Goal: Task Accomplishment & Management: Use online tool/utility

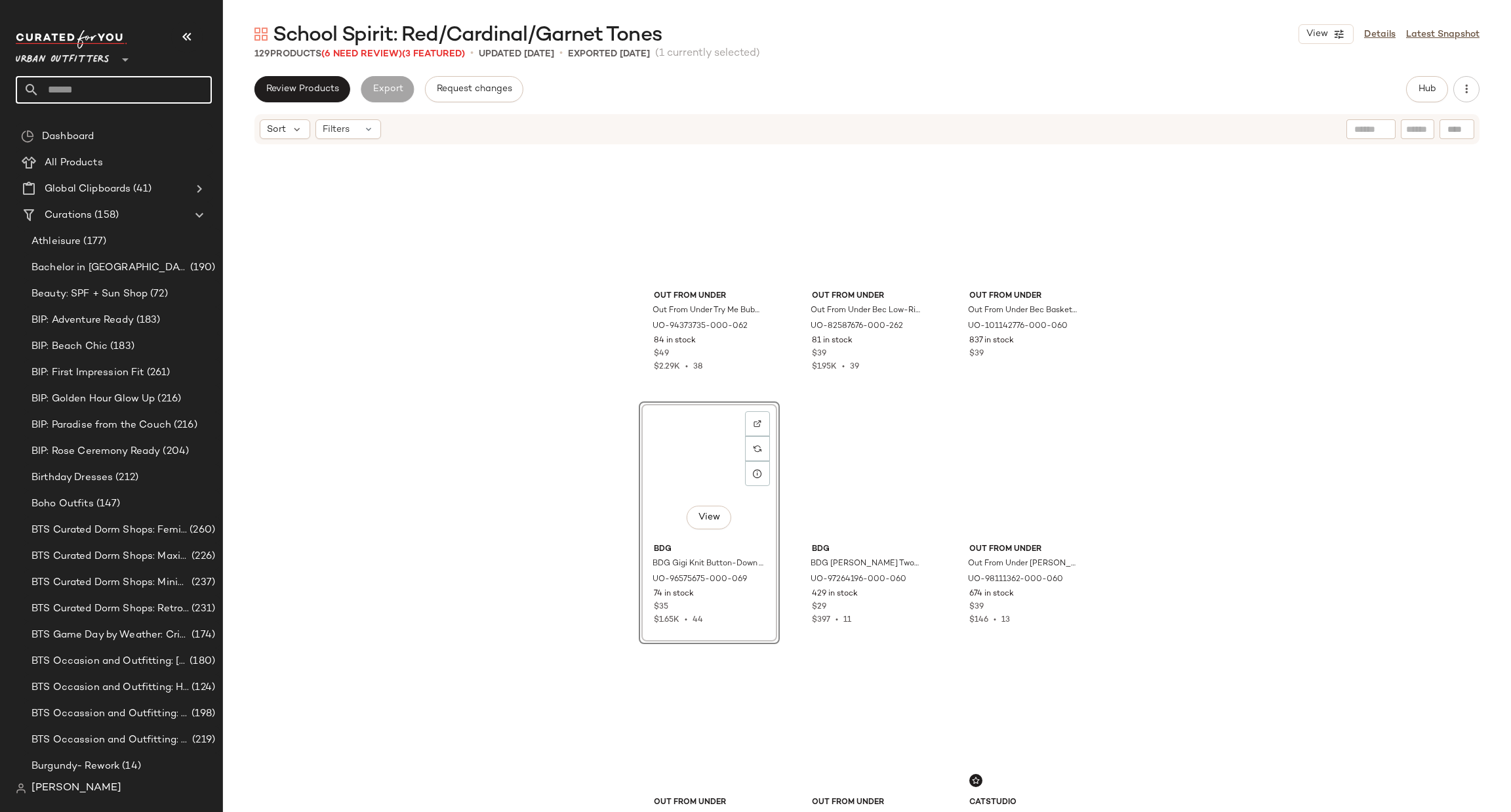
click at [110, 90] on input "text" at bounding box center [126, 90] width 173 height 27
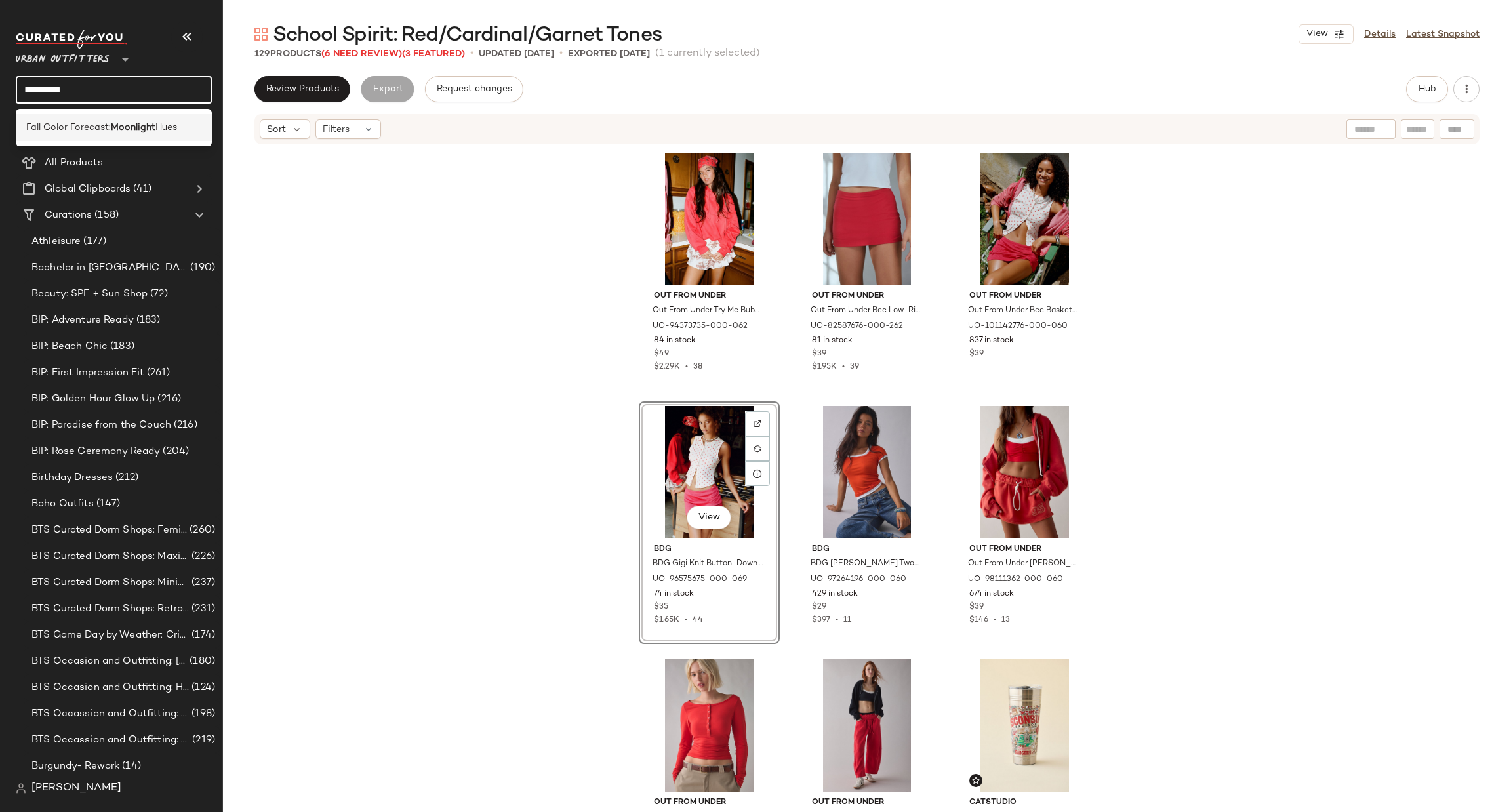
type input "*********"
click at [111, 121] on span "Fall Color Forecast:" at bounding box center [68, 127] width 84 height 14
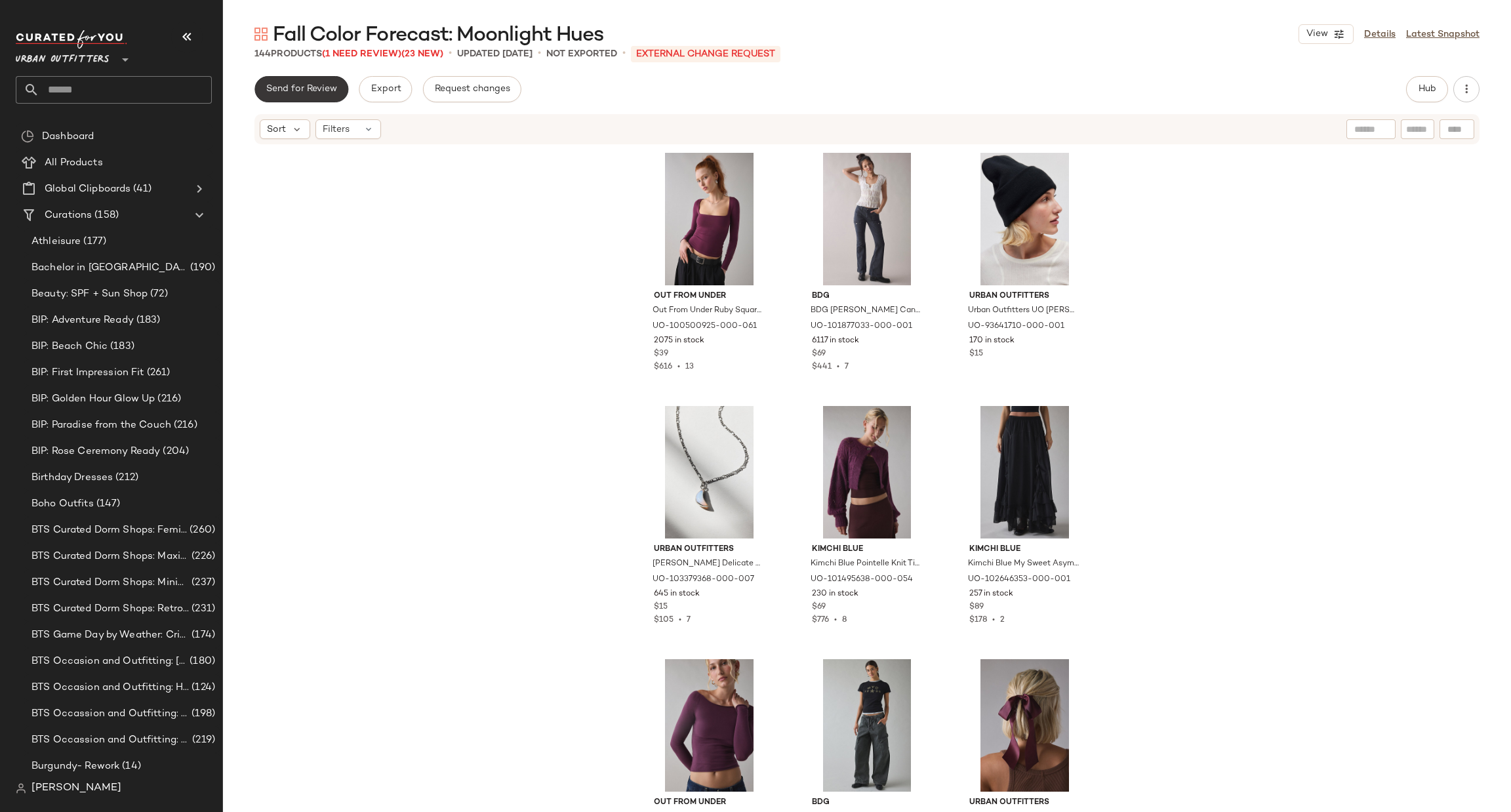
click at [305, 96] on button "Send for Review" at bounding box center [301, 89] width 94 height 26
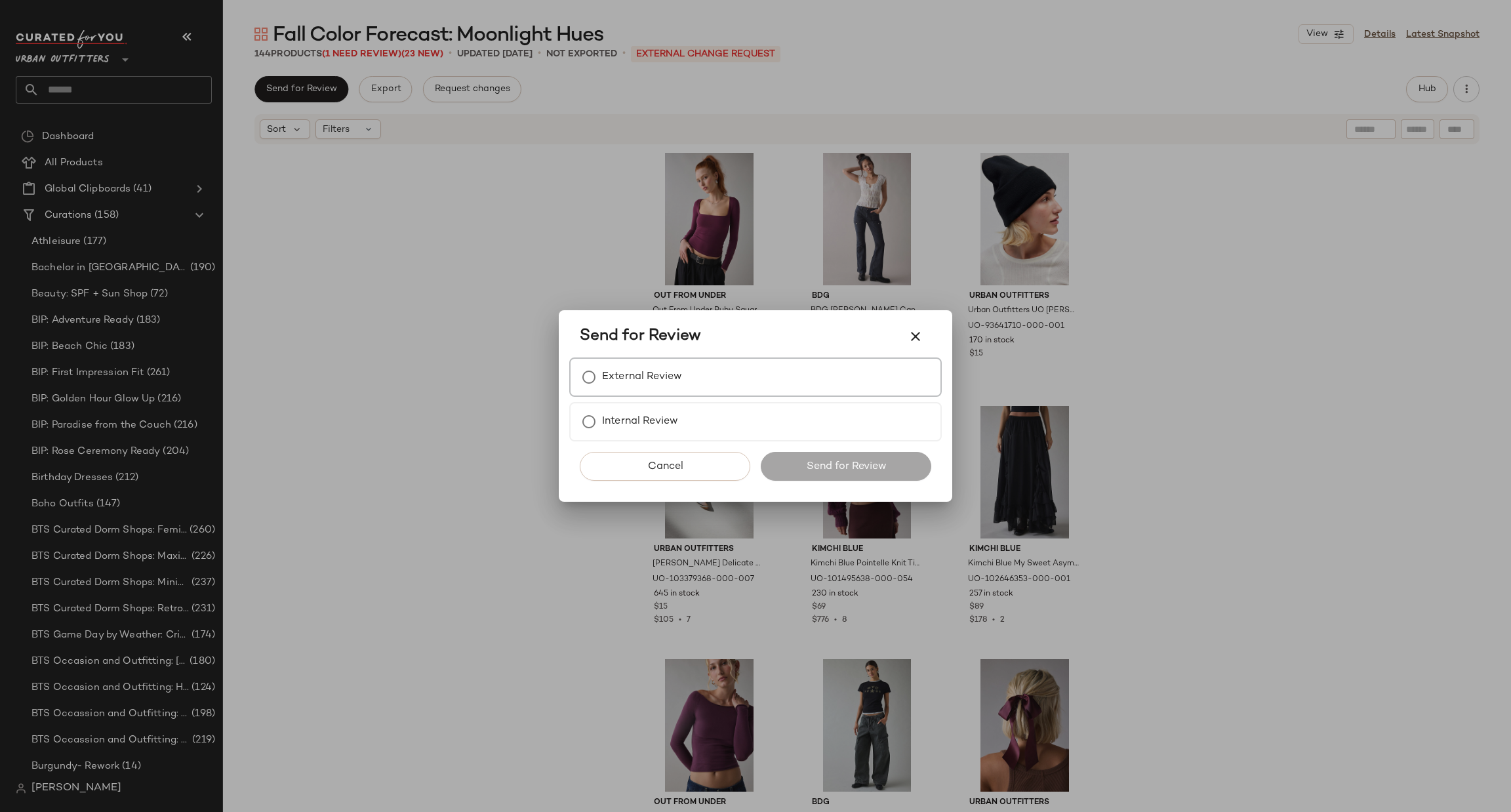
click at [679, 383] on label "External Review" at bounding box center [642, 377] width 80 height 26
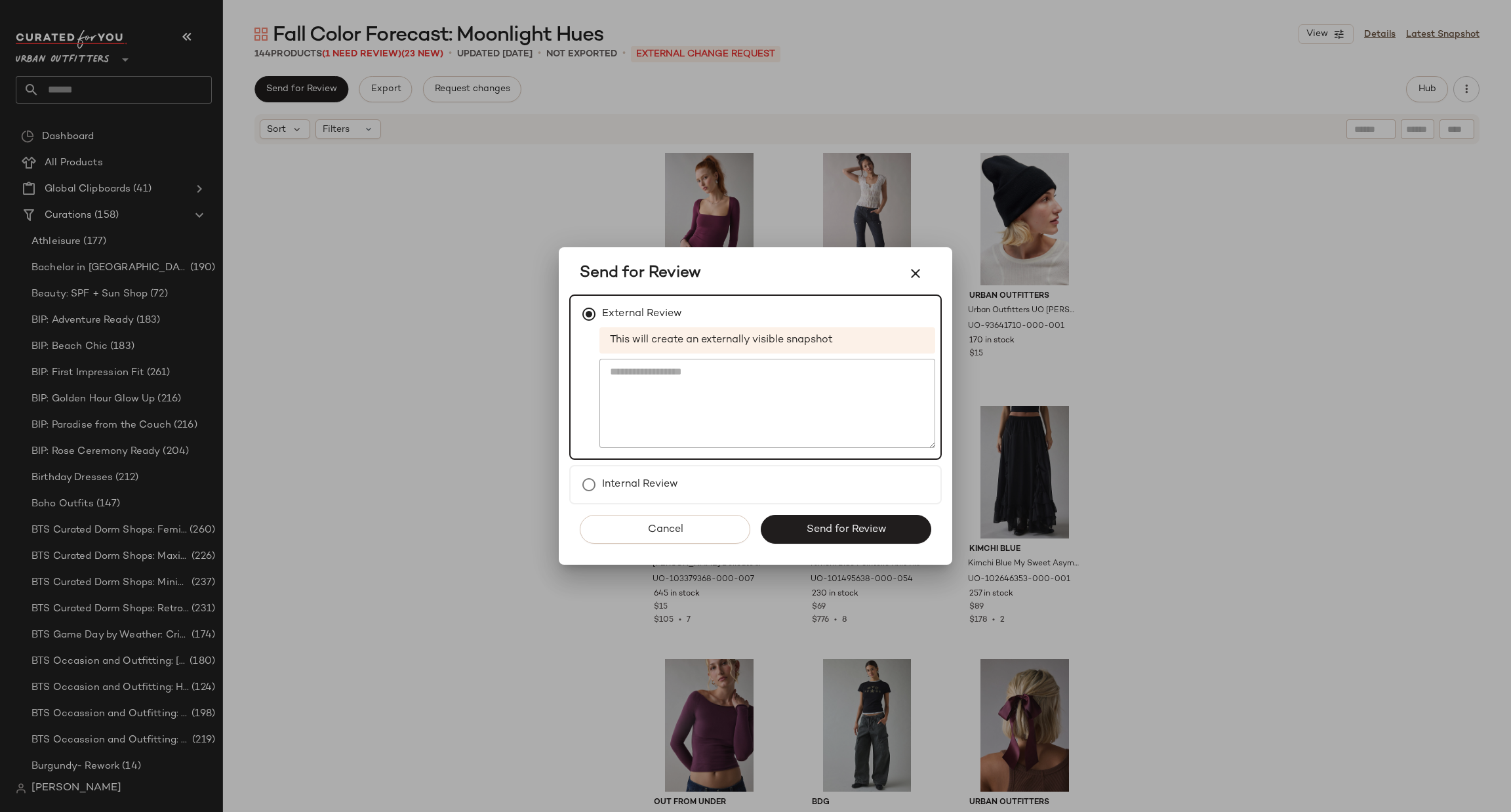
click at [816, 528] on span "Send for Review" at bounding box center [845, 529] width 81 height 12
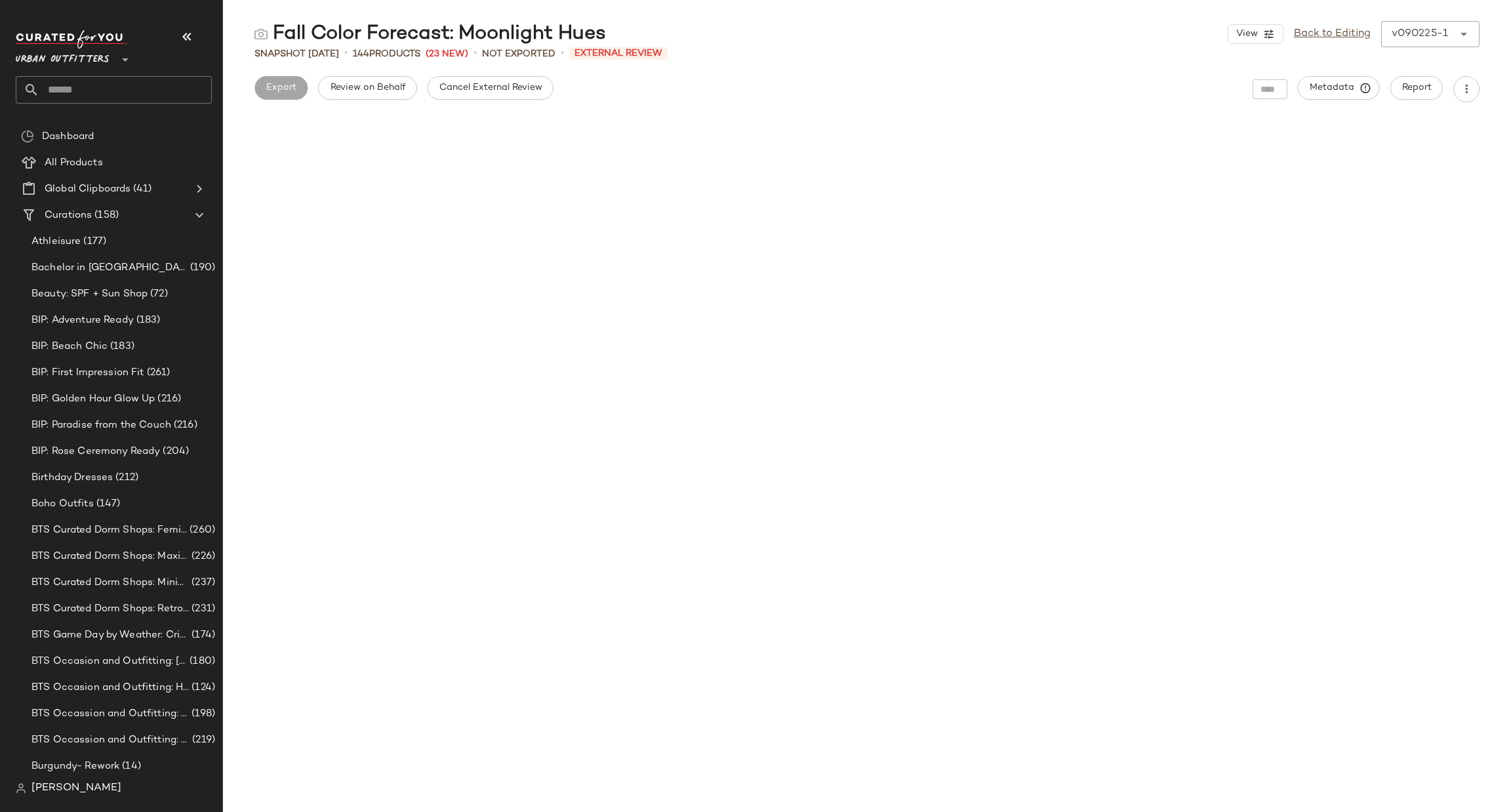
scroll to position [2774, 0]
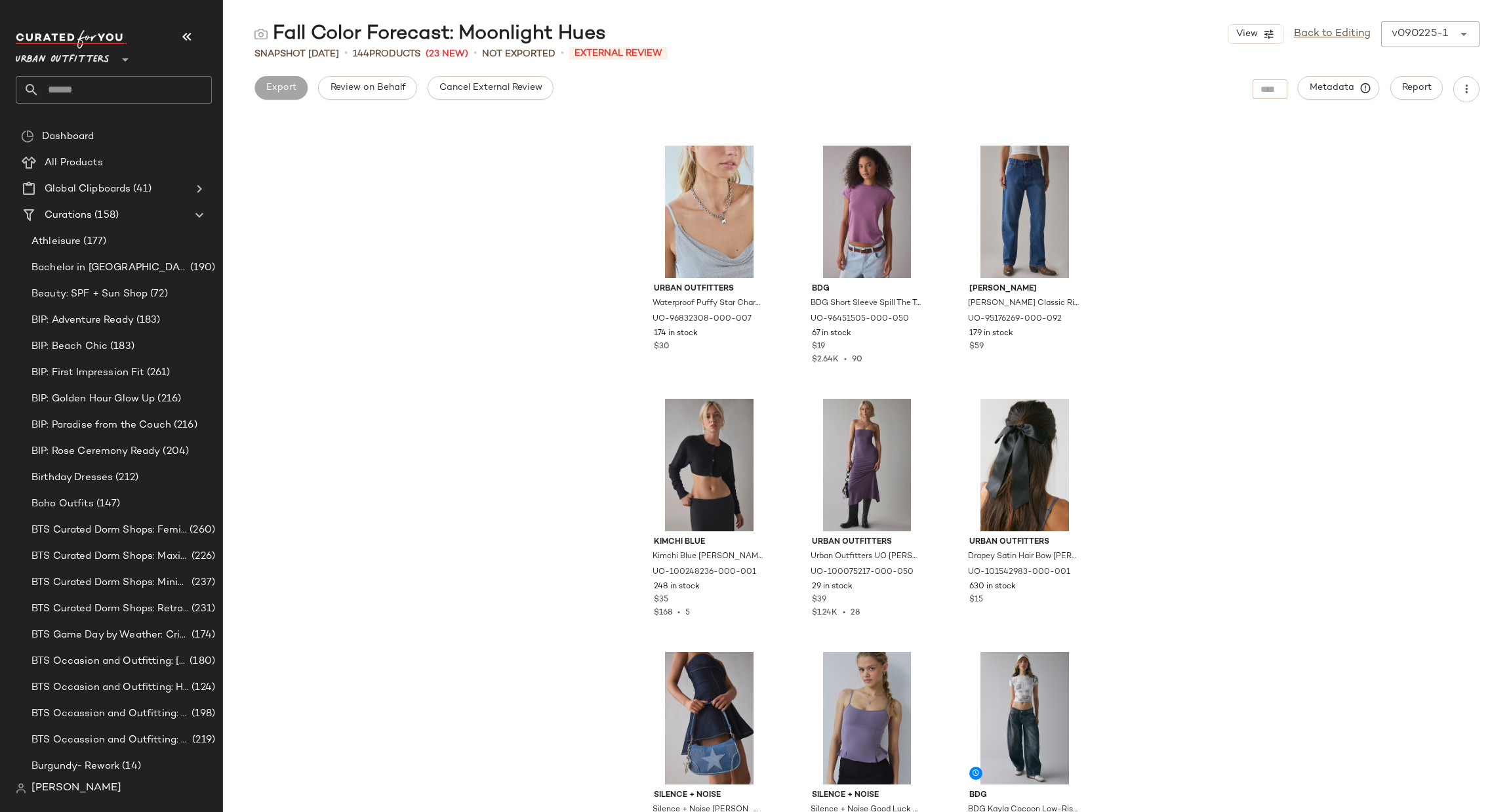
click at [60, 84] on input "text" at bounding box center [126, 90] width 173 height 27
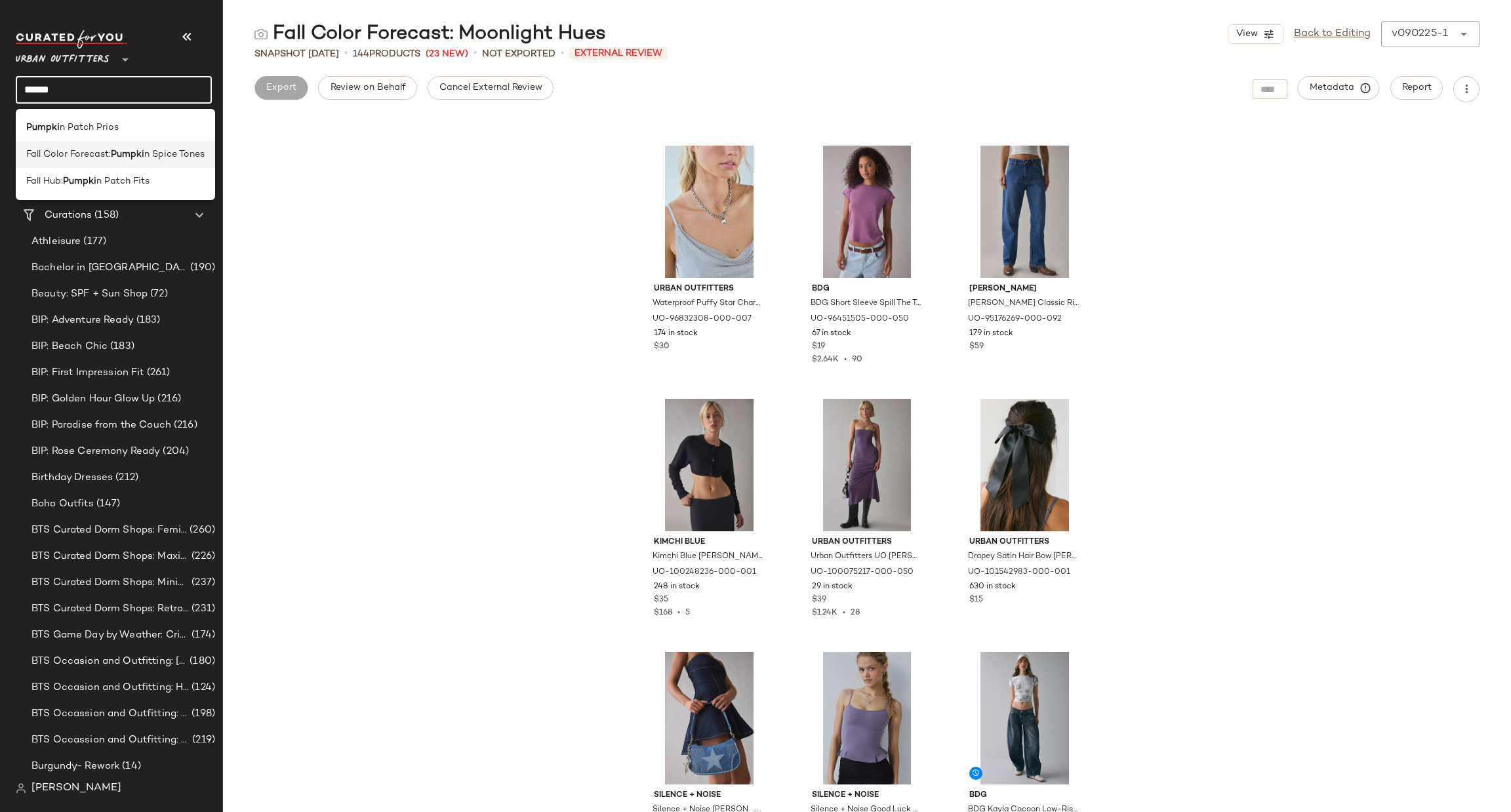
type input "******"
click at [190, 157] on span "n Spice Tones" at bounding box center [175, 154] width 61 height 14
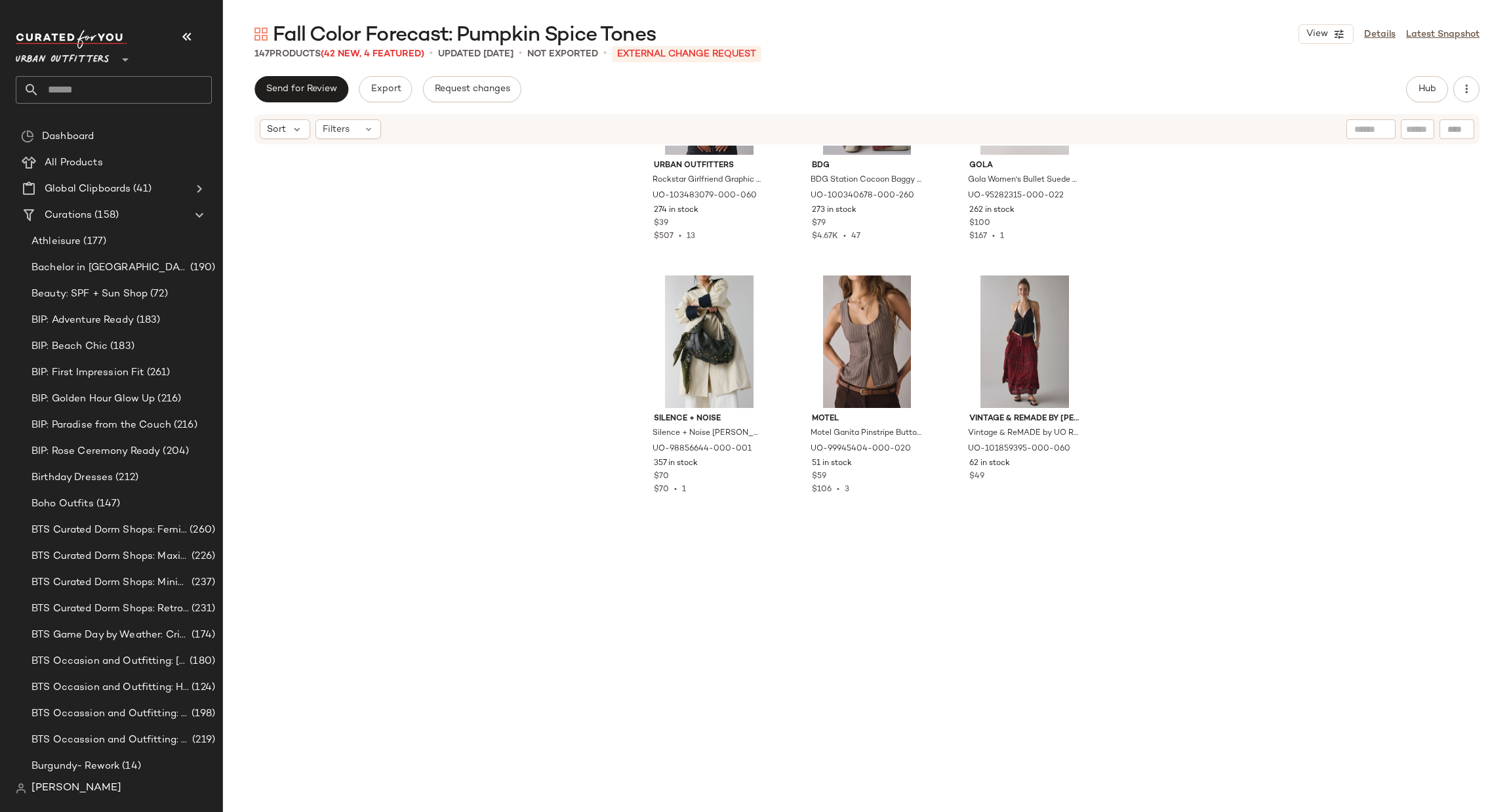
scroll to position [9534, 0]
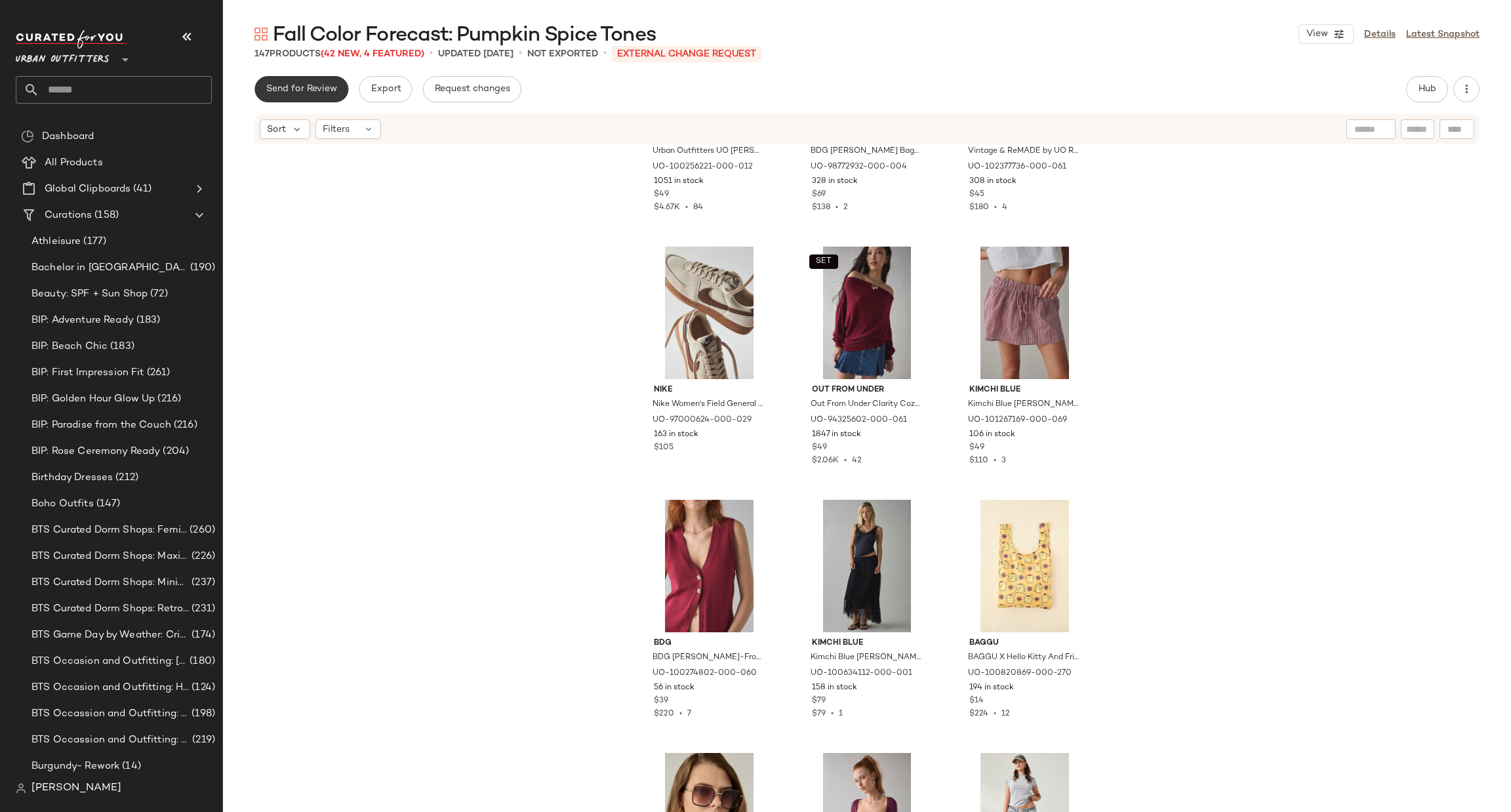
click at [318, 95] on button "Send for Review" at bounding box center [301, 89] width 94 height 26
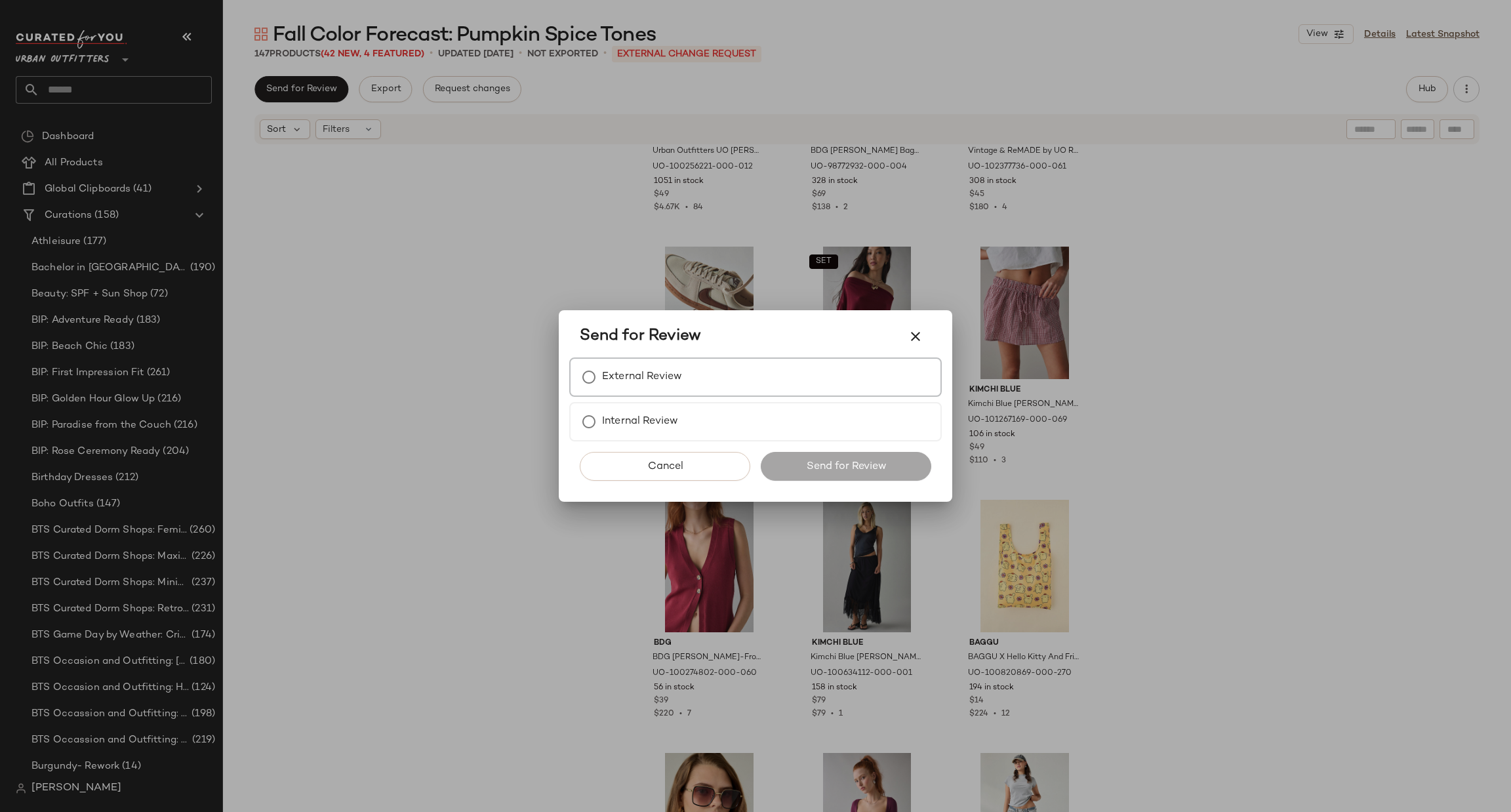
click at [691, 383] on div "External Review" at bounding box center [755, 377] width 373 height 40
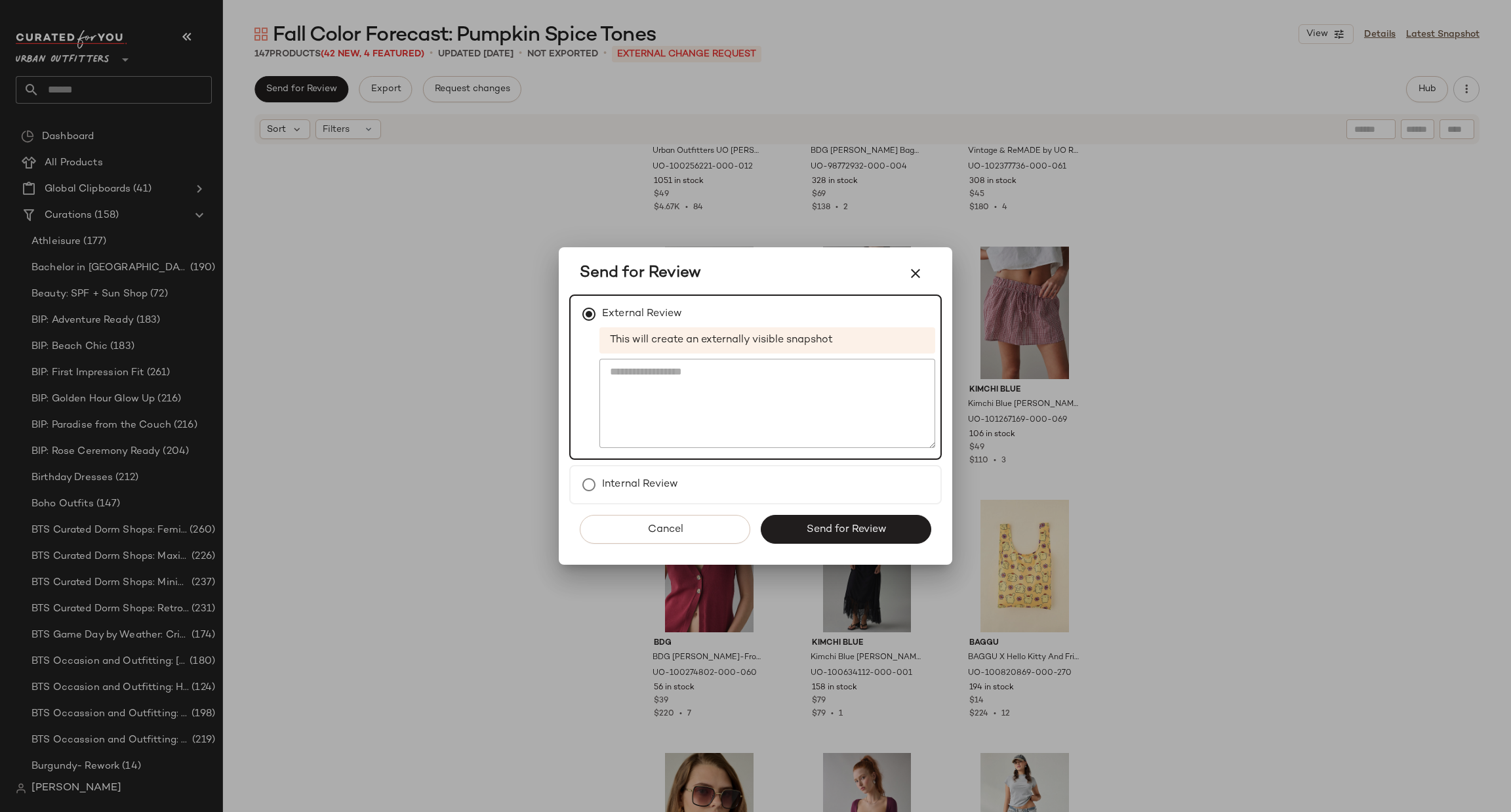
click at [790, 544] on div "Cancel Send for Review" at bounding box center [755, 535] width 373 height 61
click at [786, 524] on button "Send for Review" at bounding box center [846, 529] width 170 height 29
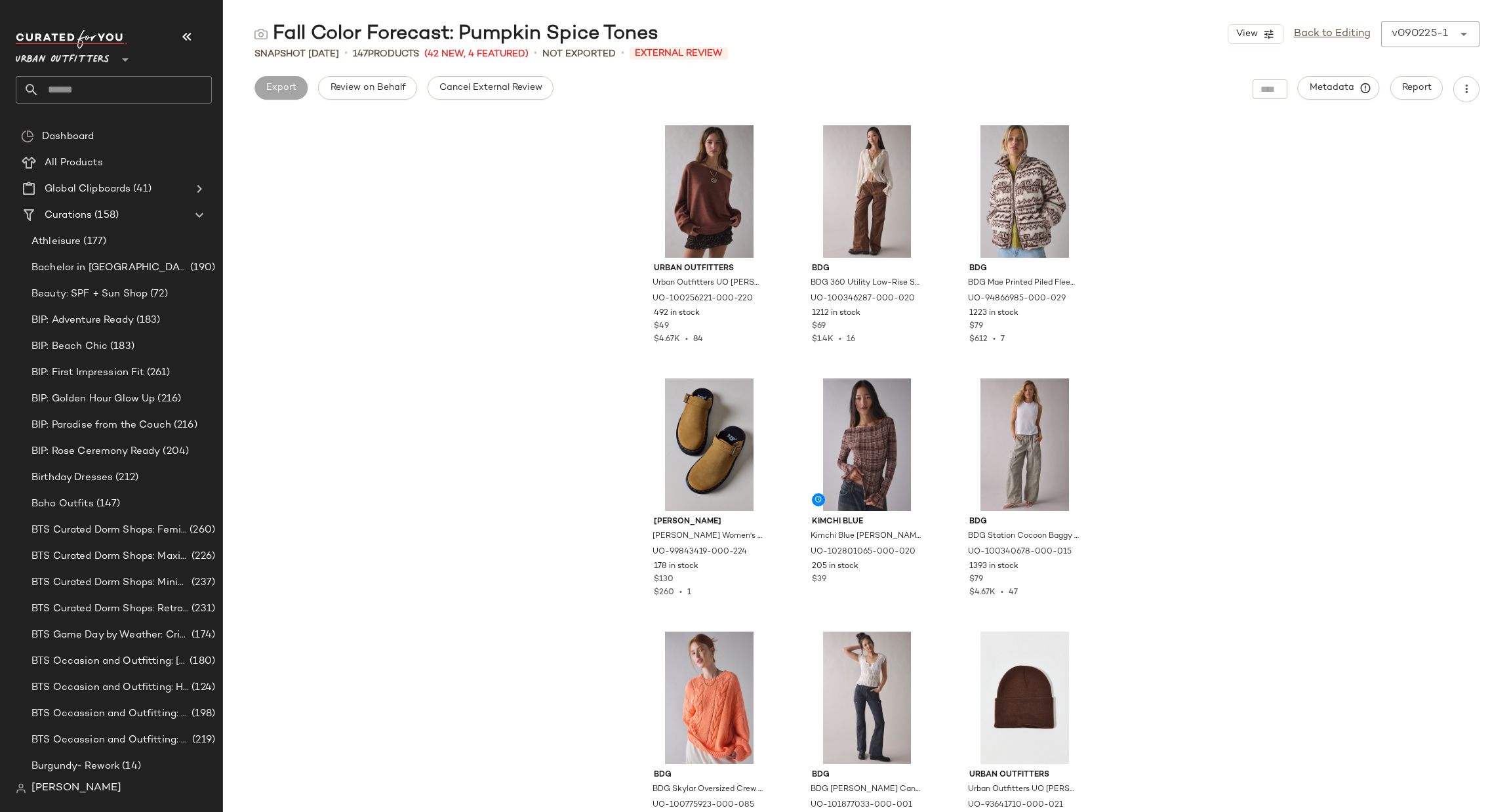
click at [92, 91] on input "text" at bounding box center [126, 90] width 173 height 27
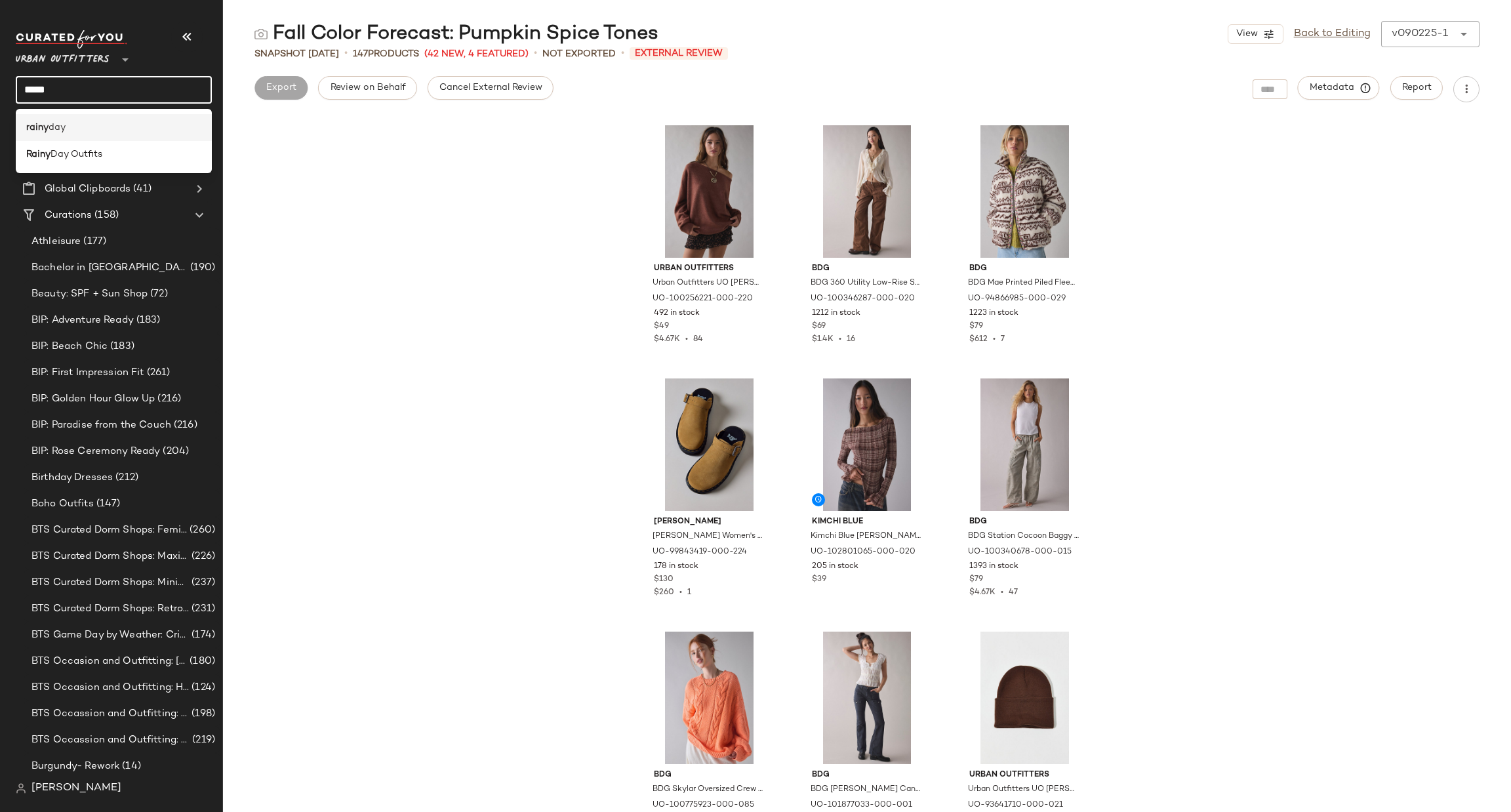
type input "*****"
click at [115, 125] on div "rainy day" at bounding box center [113, 127] width 175 height 14
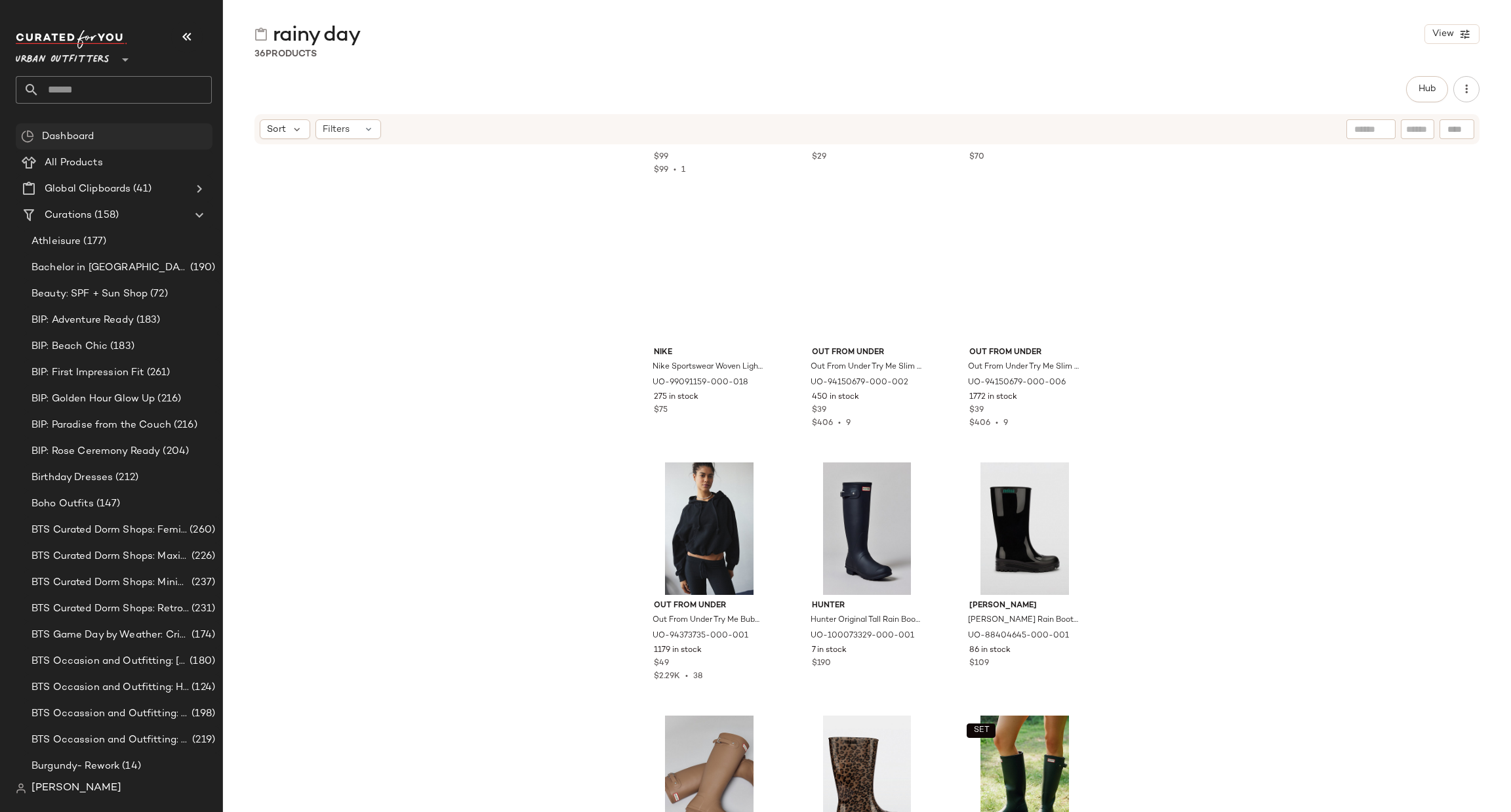
scroll to position [197, 0]
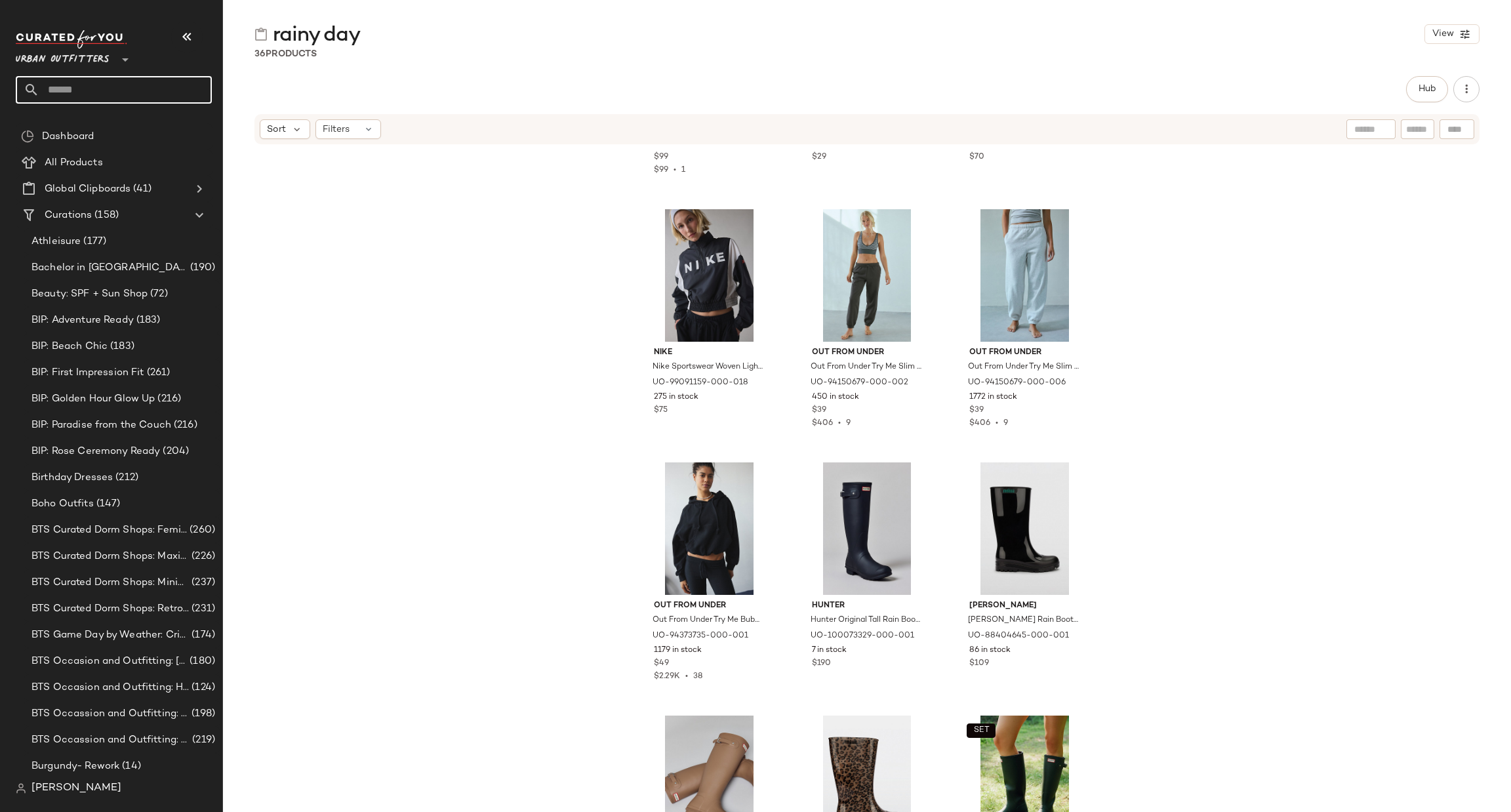
click at [56, 78] on input "text" at bounding box center [126, 90] width 173 height 27
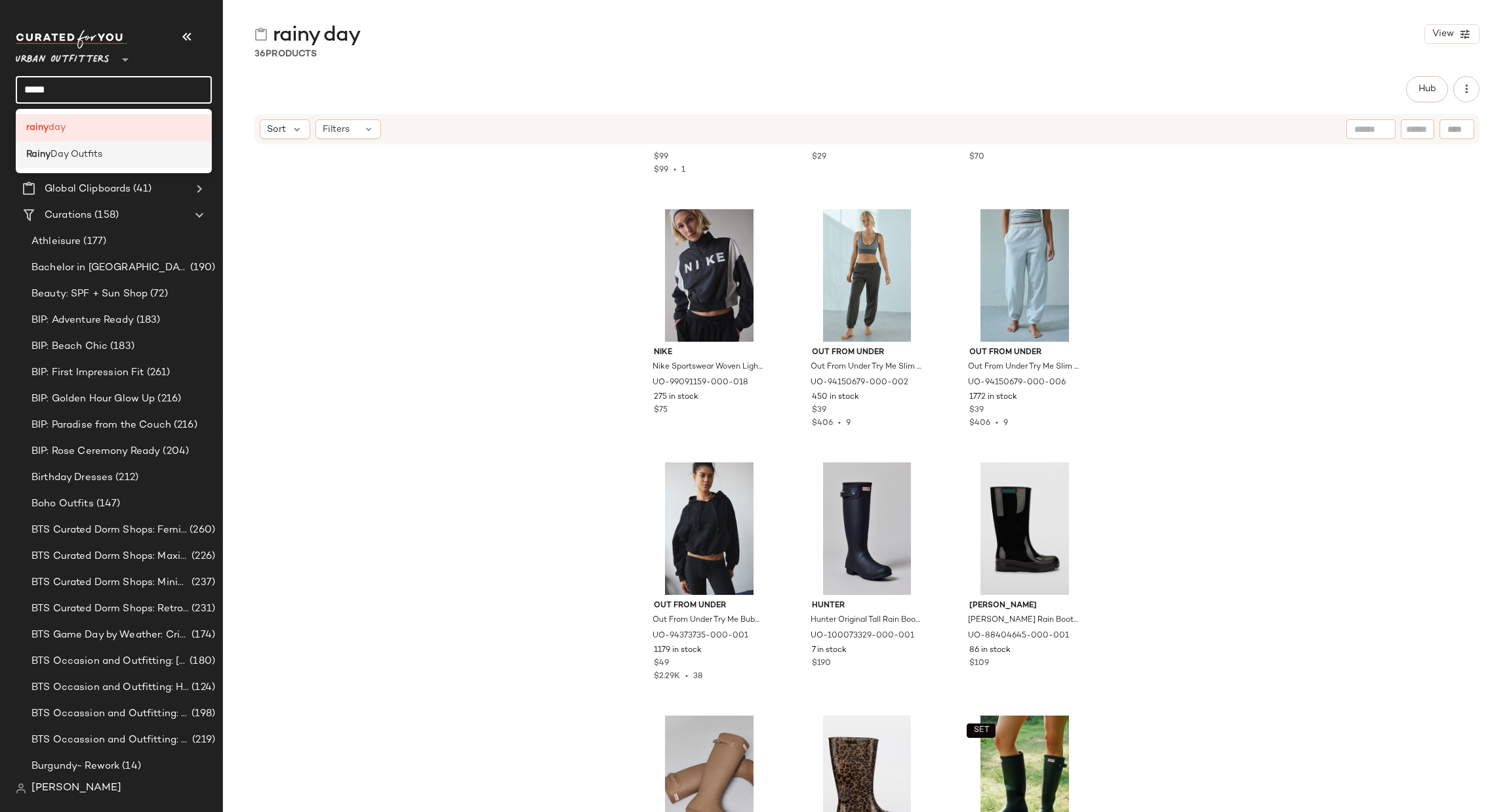
type input "*****"
click at [121, 162] on div "Rainy Day Outfits" at bounding box center [114, 154] width 196 height 27
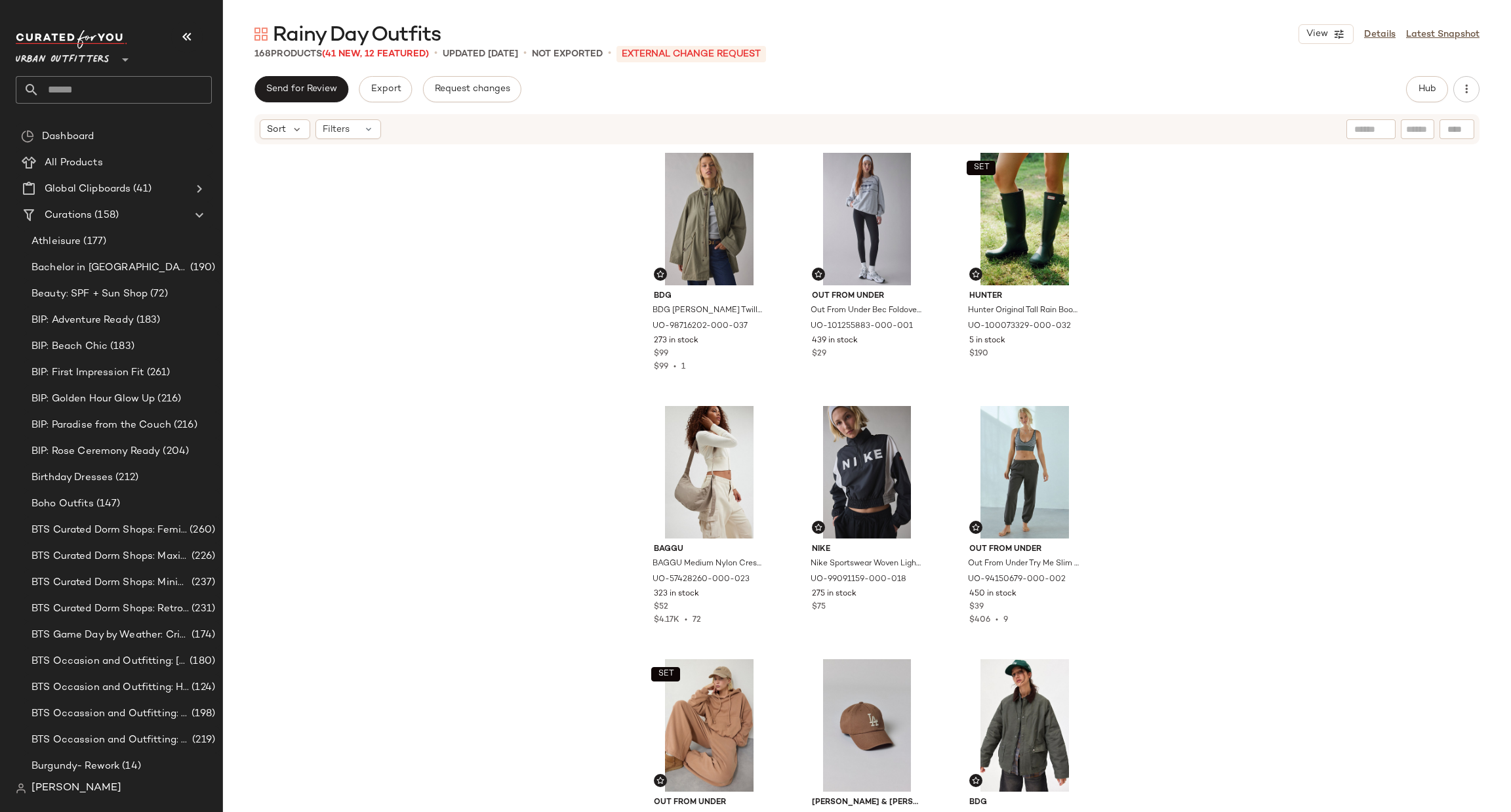
click at [284, 70] on div "Rainy Day Outfits View Details Latest Snapshot 168 Products (41 New, 12 Feature…" at bounding box center [867, 416] width 1288 height 791
click at [281, 82] on button "Send for Review" at bounding box center [301, 89] width 94 height 26
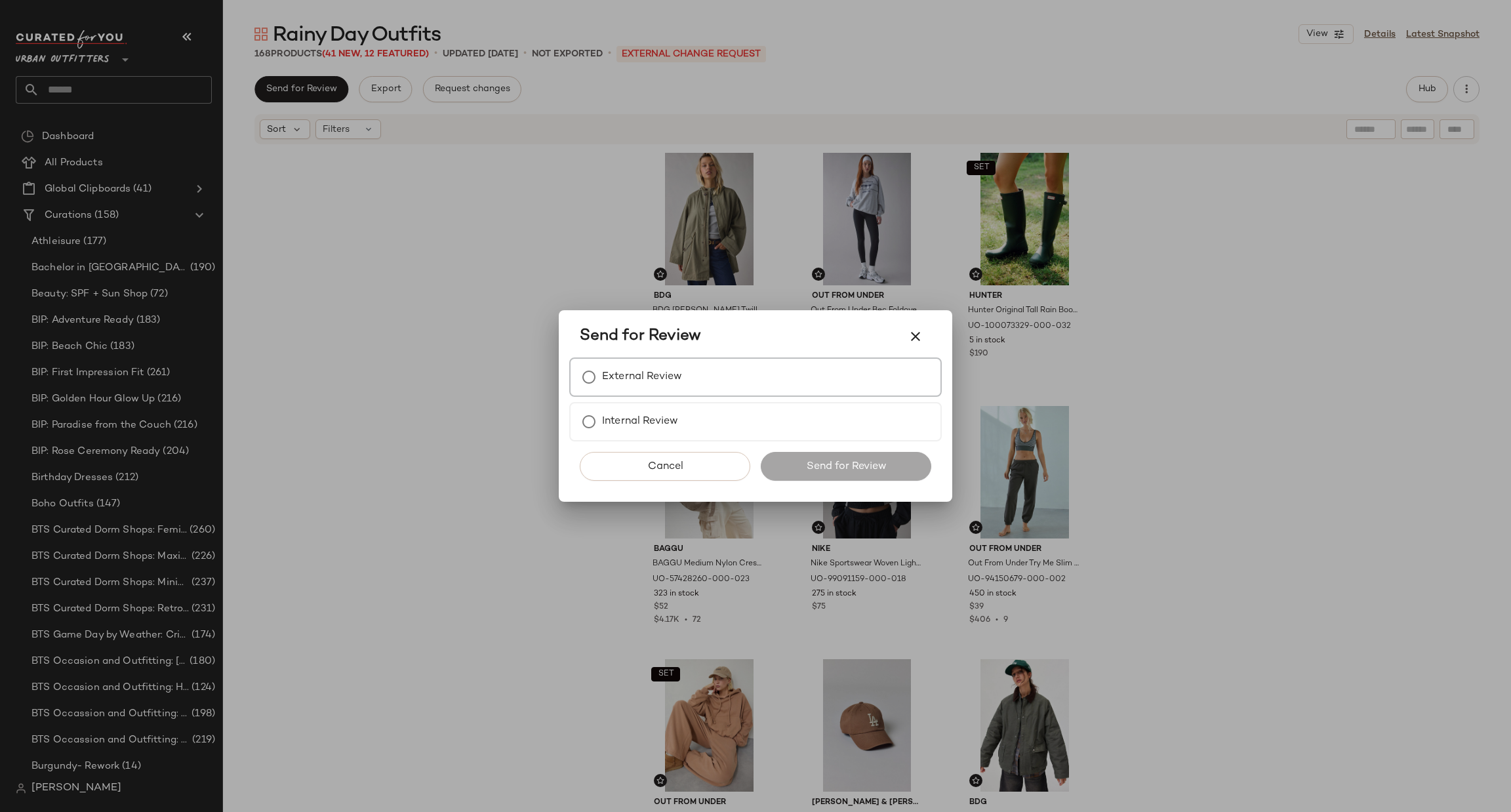
drag, startPoint x: 636, startPoint y: 373, endPoint x: 629, endPoint y: 373, distance: 7.0
click at [629, 373] on label "External Review" at bounding box center [642, 377] width 80 height 26
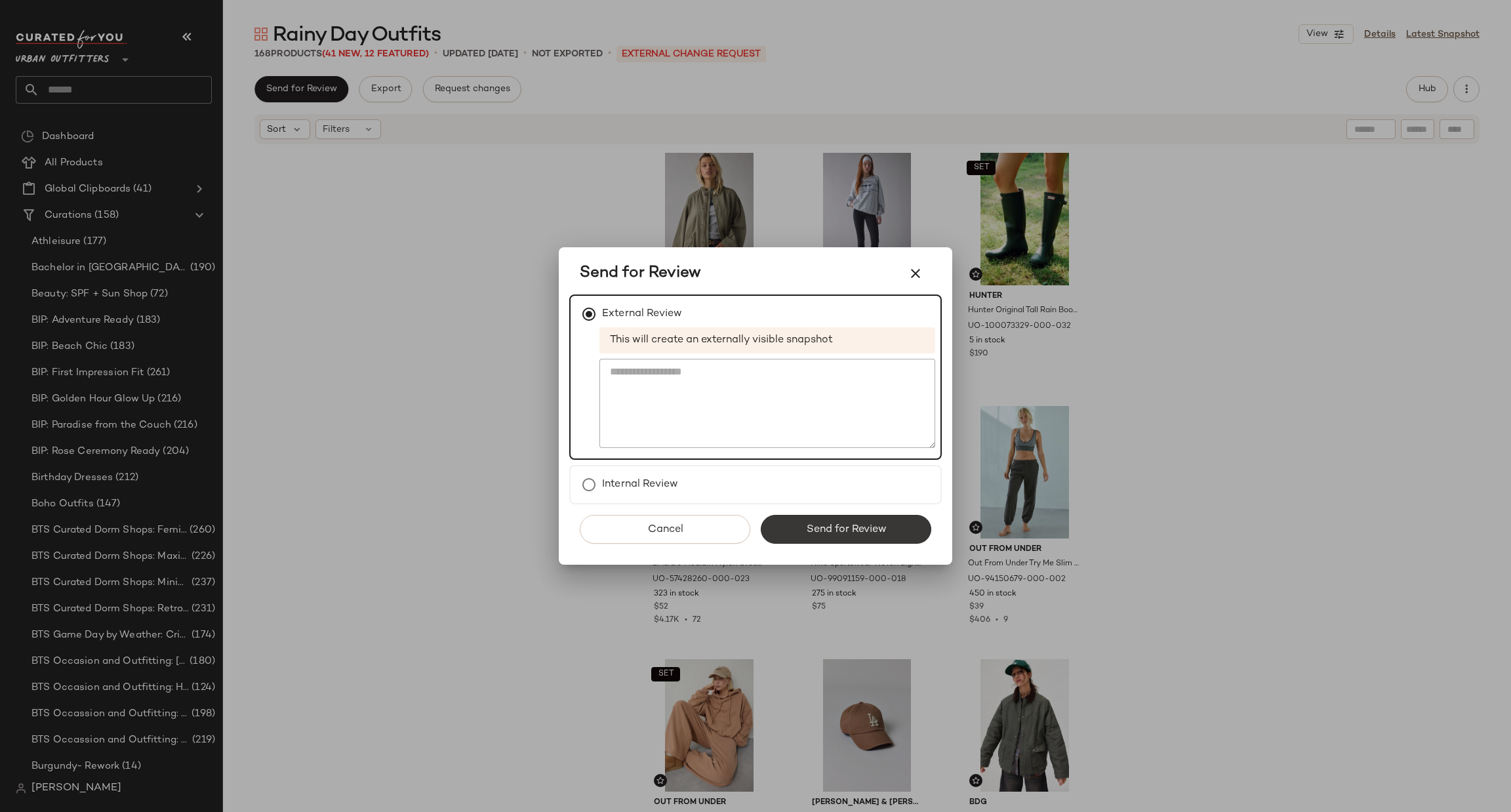
click at [848, 524] on span "Send for Review" at bounding box center [845, 529] width 81 height 12
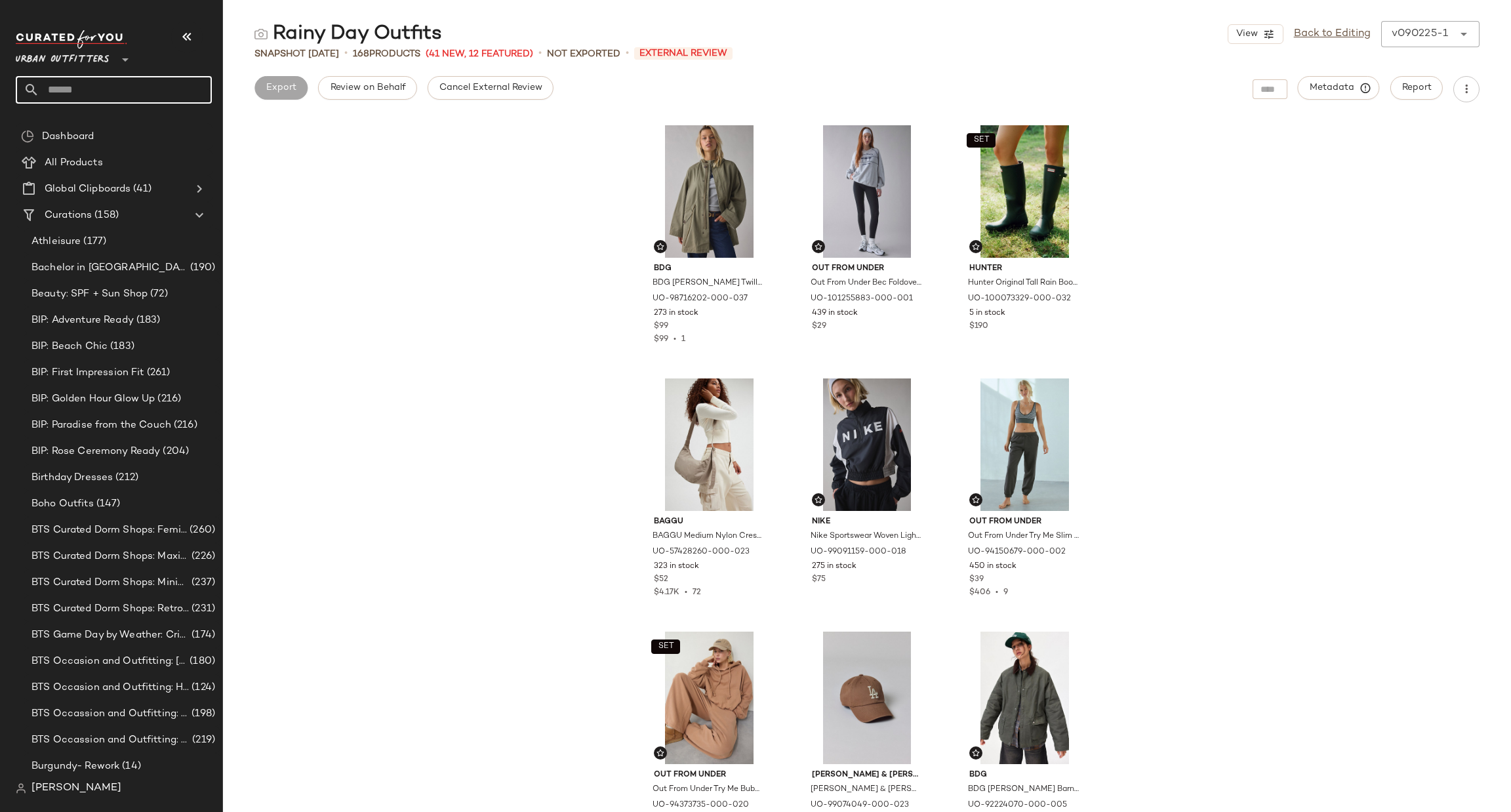
click at [82, 100] on input "text" at bounding box center [126, 90] width 173 height 27
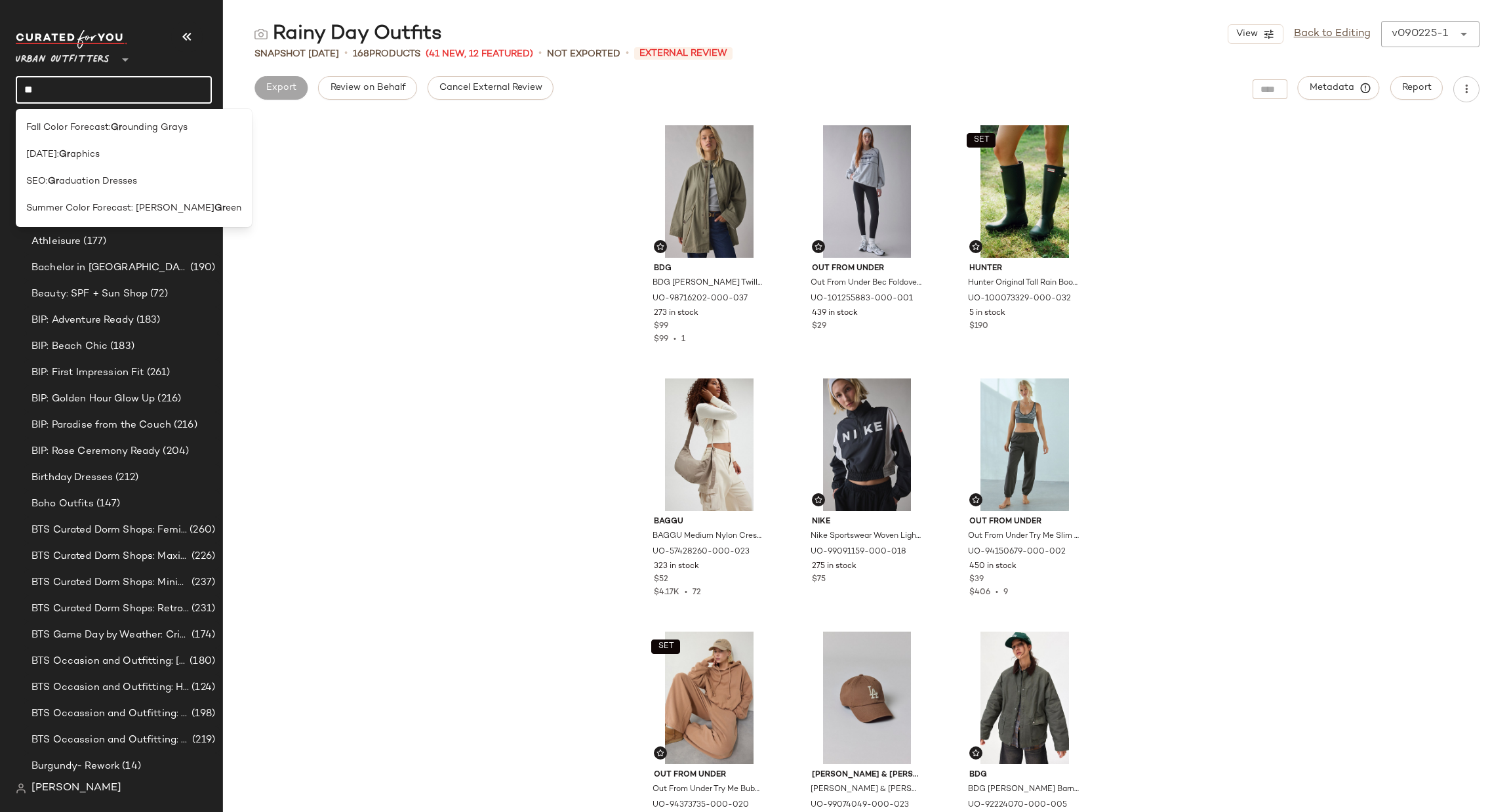
type input "**"
click at [577, 241] on div "BDG BDG [PERSON_NAME] Twill Hooded Parka Jacket in Dark Green, Women's at Urban…" at bounding box center [867, 465] width 1288 height 694
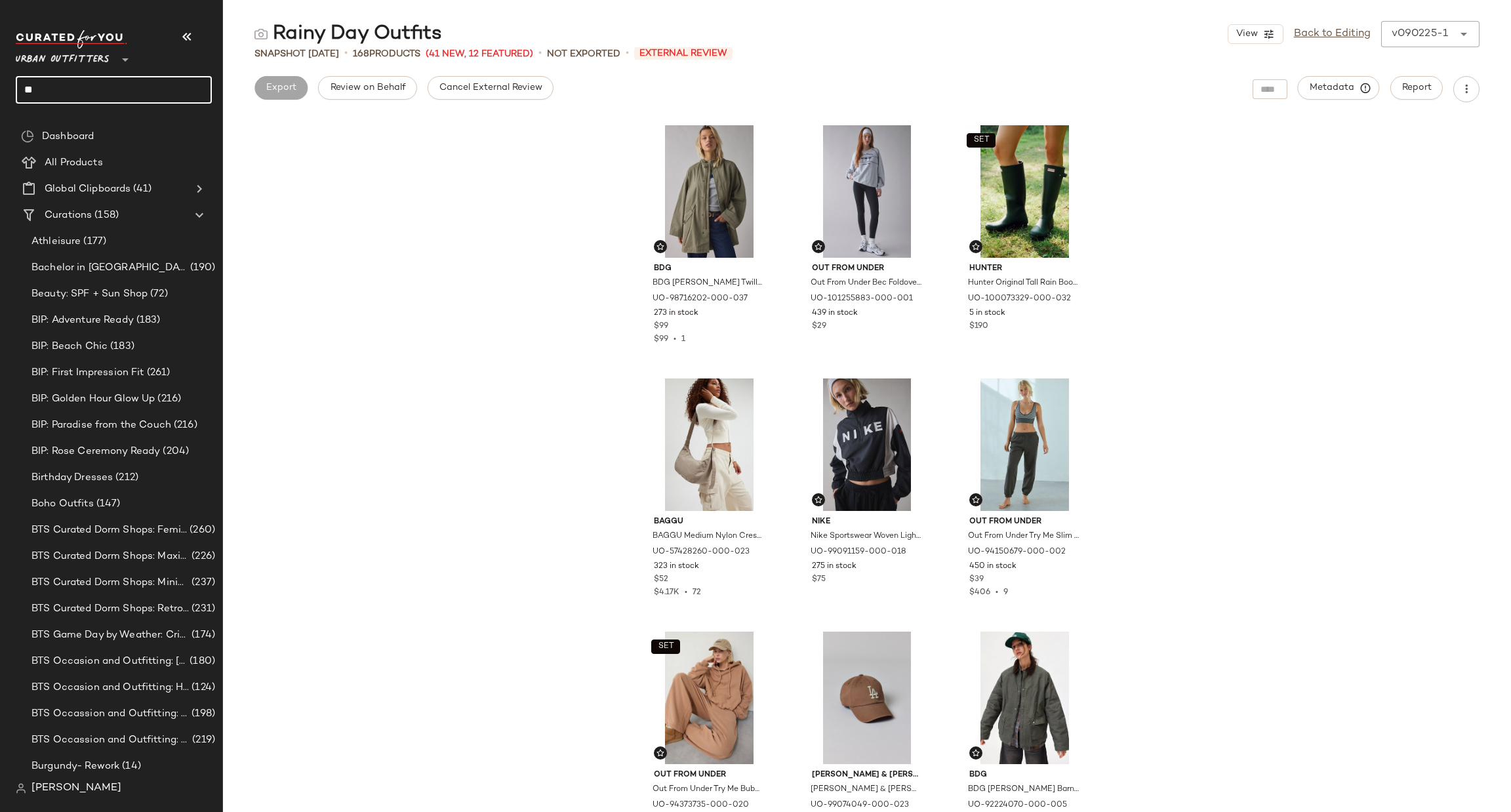
click at [142, 97] on input "**" at bounding box center [114, 90] width 196 height 27
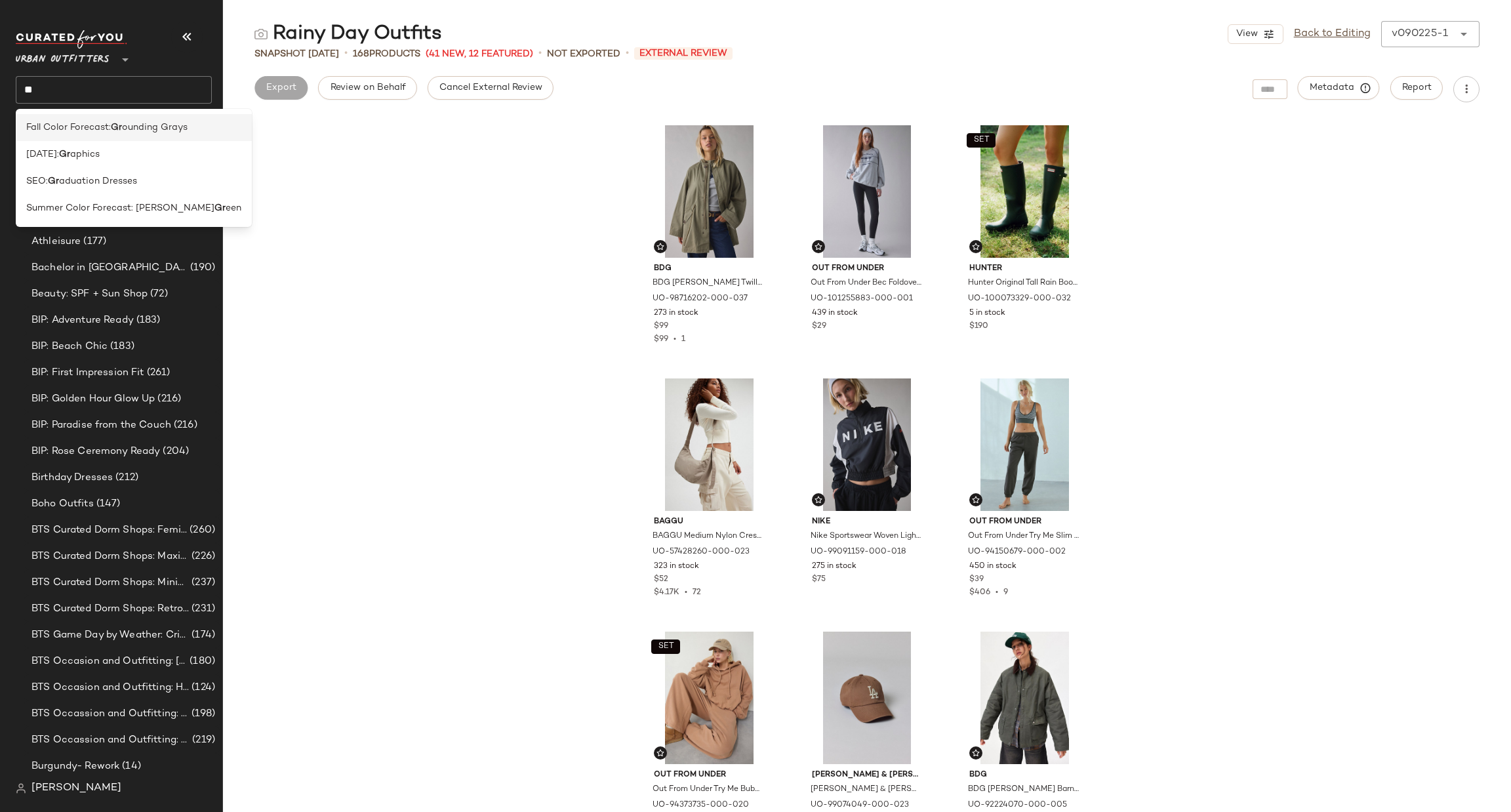
click at [165, 125] on span "ounding Grays" at bounding box center [154, 127] width 66 height 14
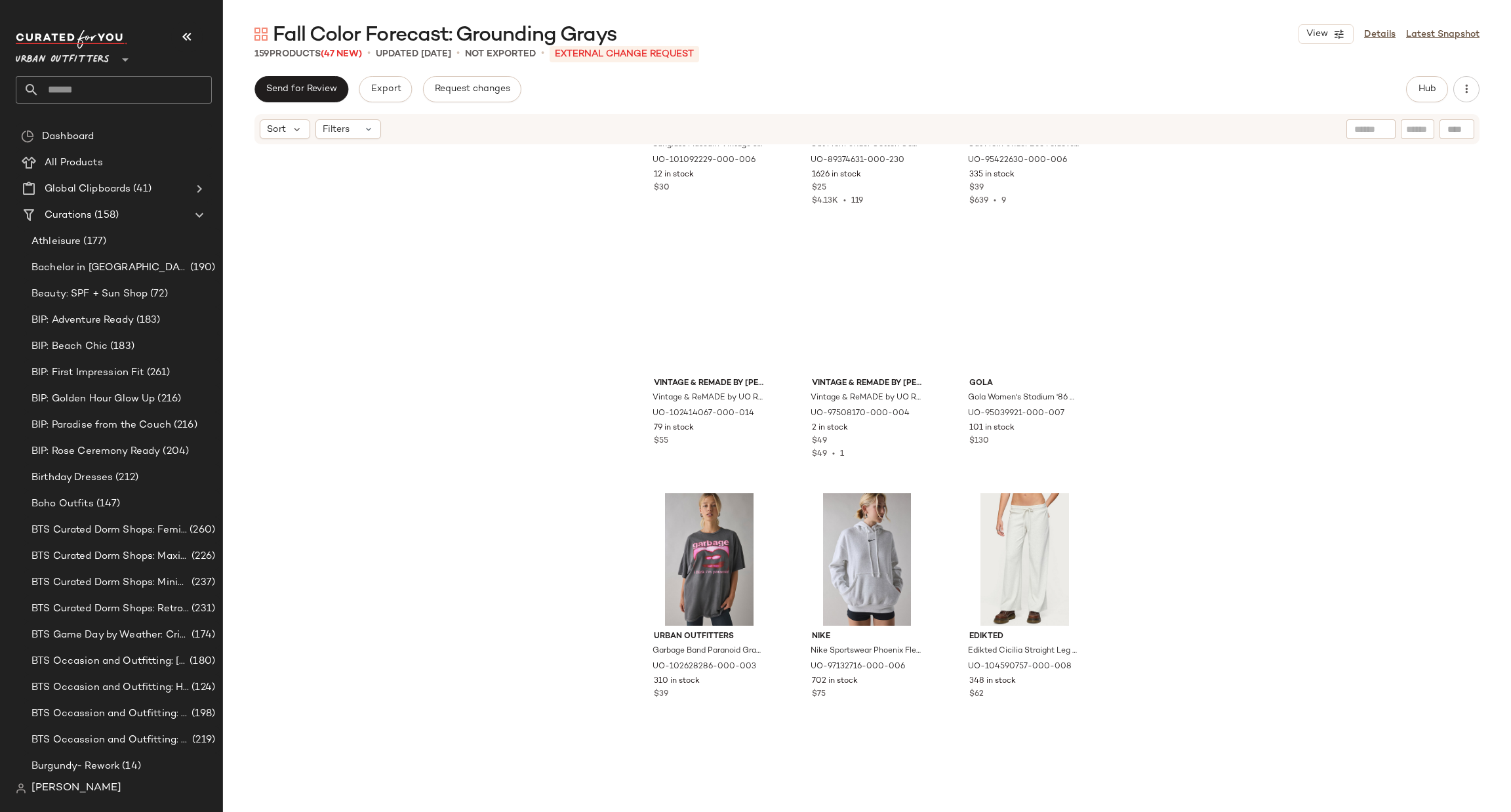
scroll to position [9242, 0]
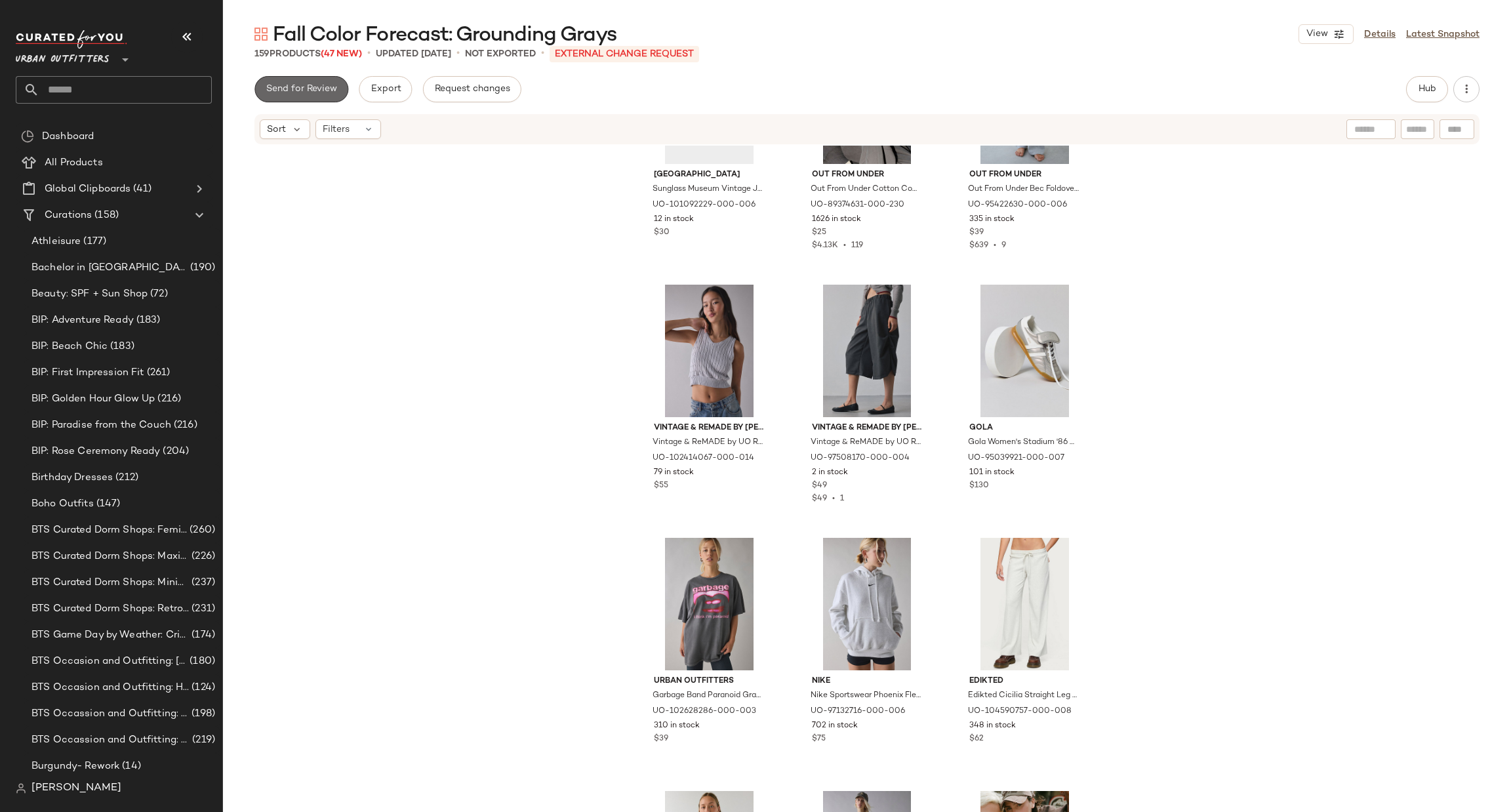
click at [297, 92] on span "Send for Review" at bounding box center [301, 89] width 71 height 11
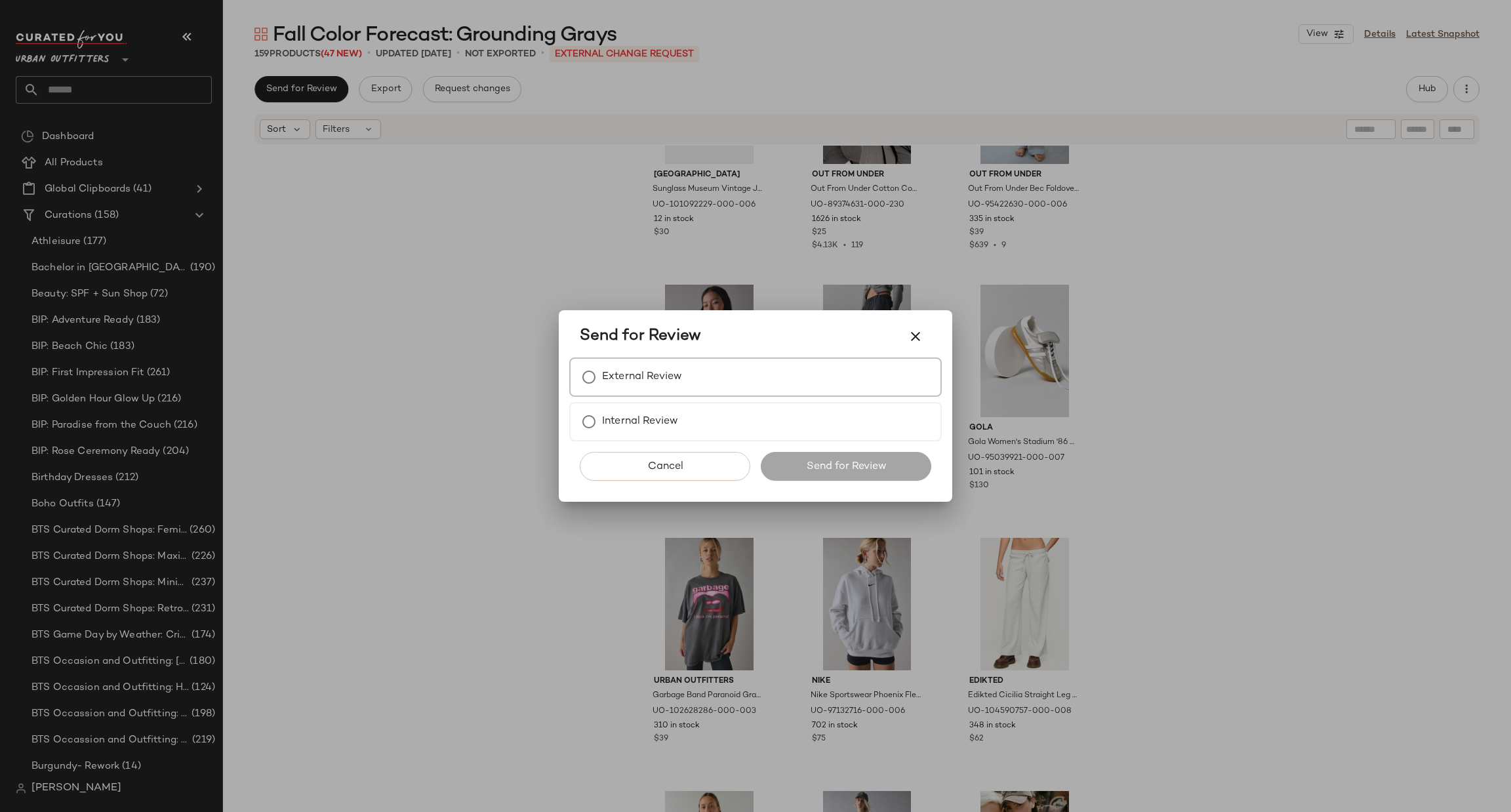
click at [628, 368] on label "External Review" at bounding box center [642, 377] width 80 height 26
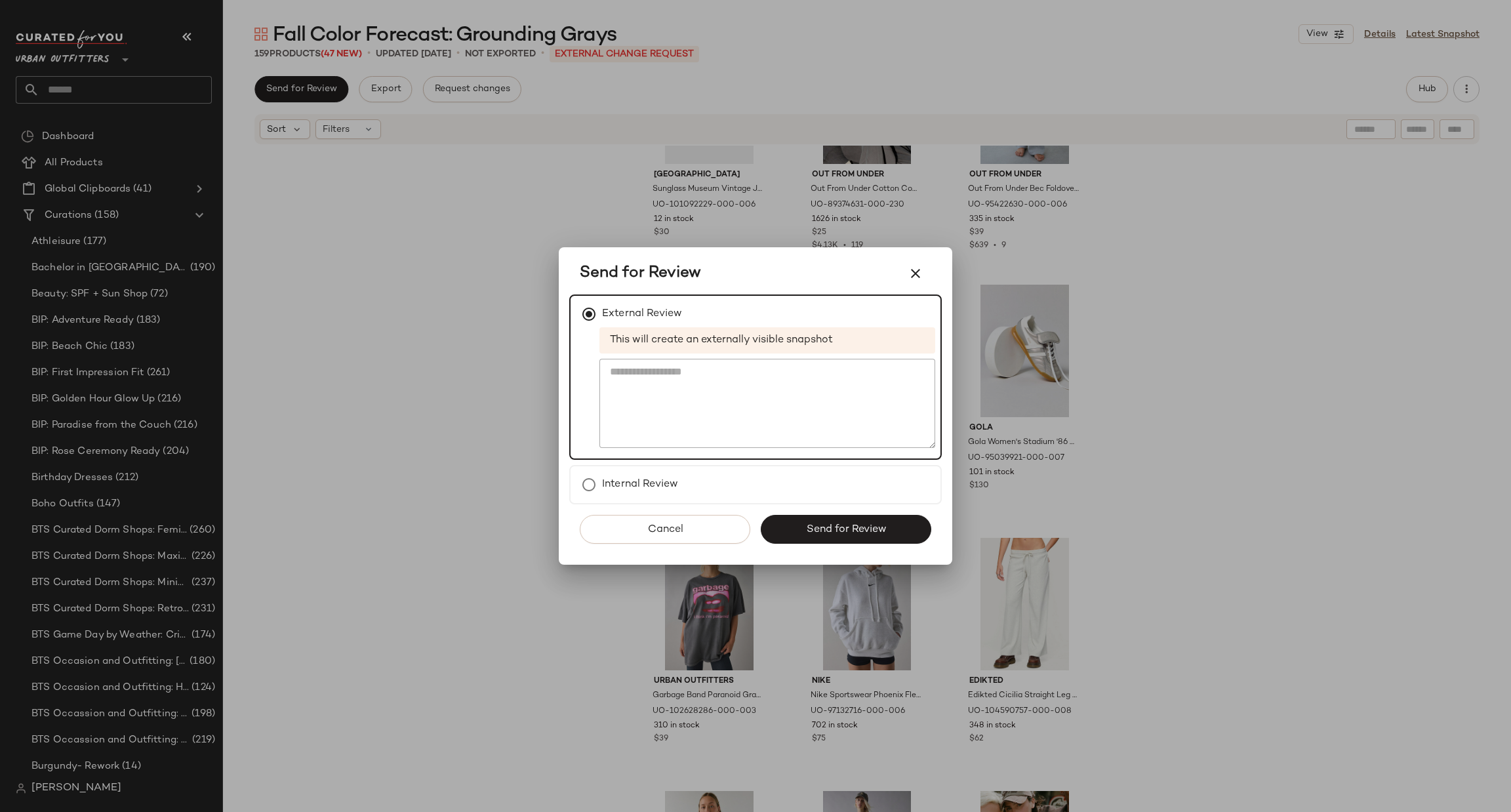
click at [801, 523] on button "Send for Review" at bounding box center [846, 529] width 170 height 29
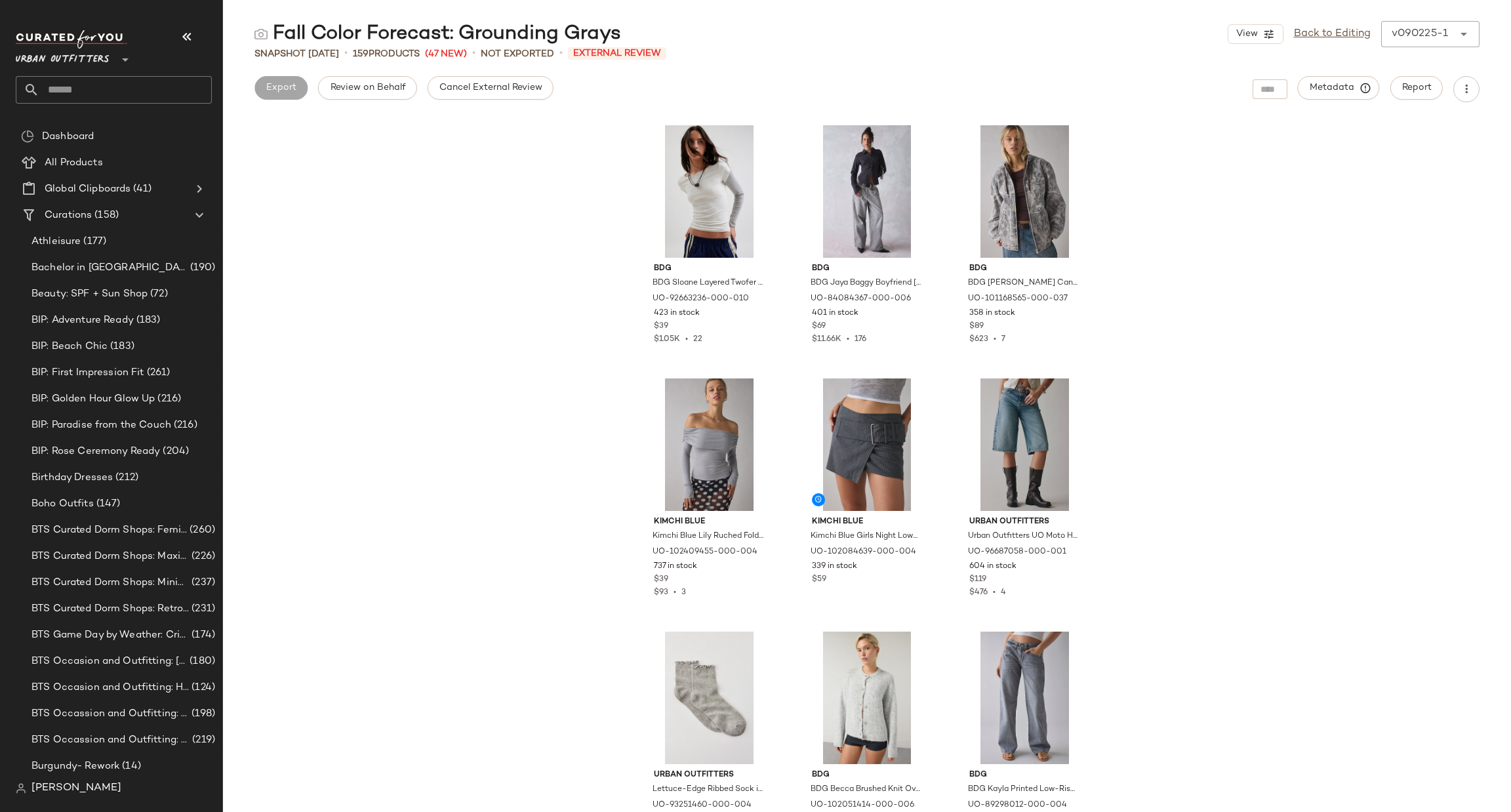
click at [132, 87] on input "text" at bounding box center [126, 90] width 173 height 27
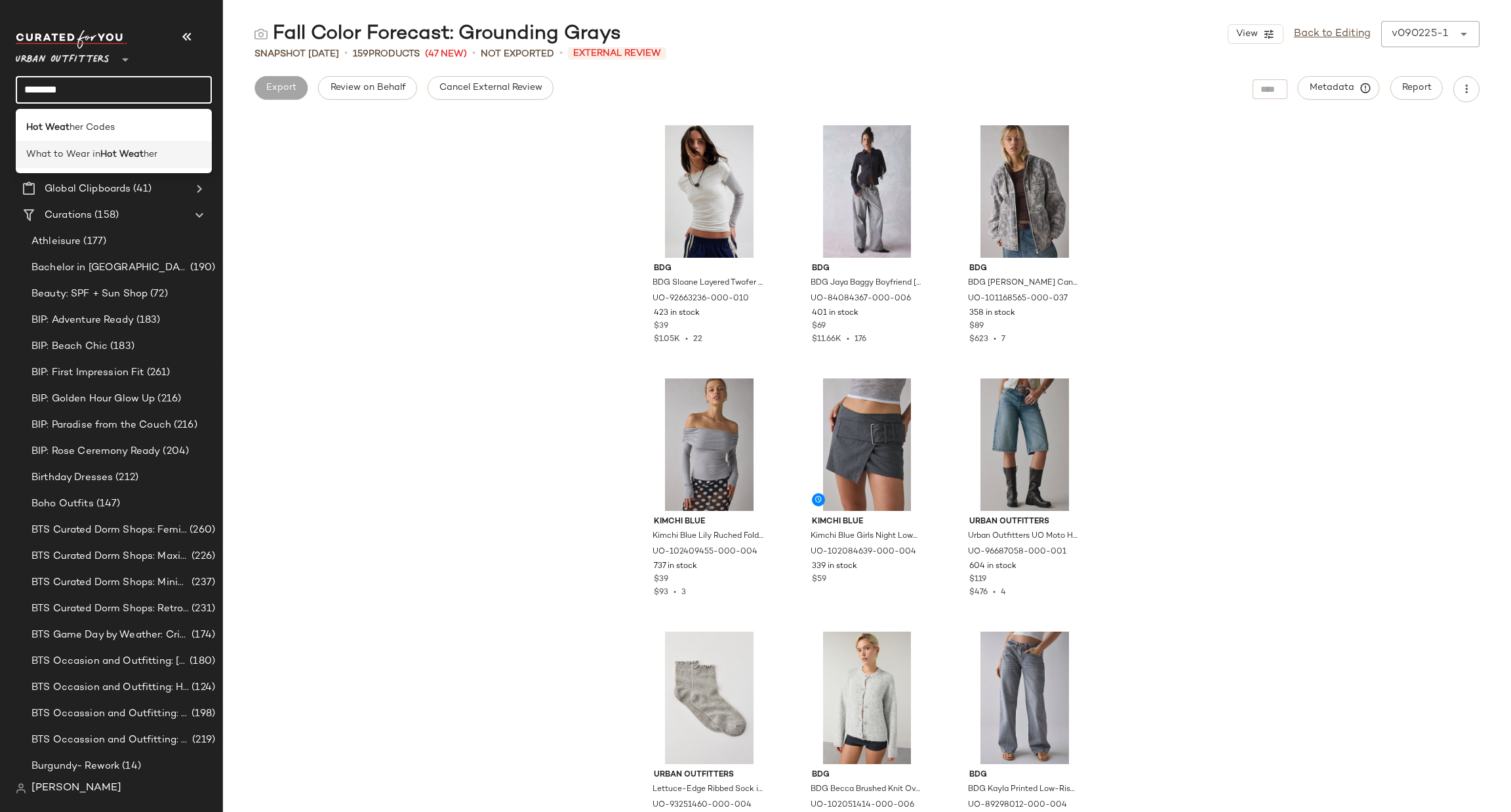
type input "********"
click at [64, 149] on span "What to Wear in" at bounding box center [63, 154] width 74 height 14
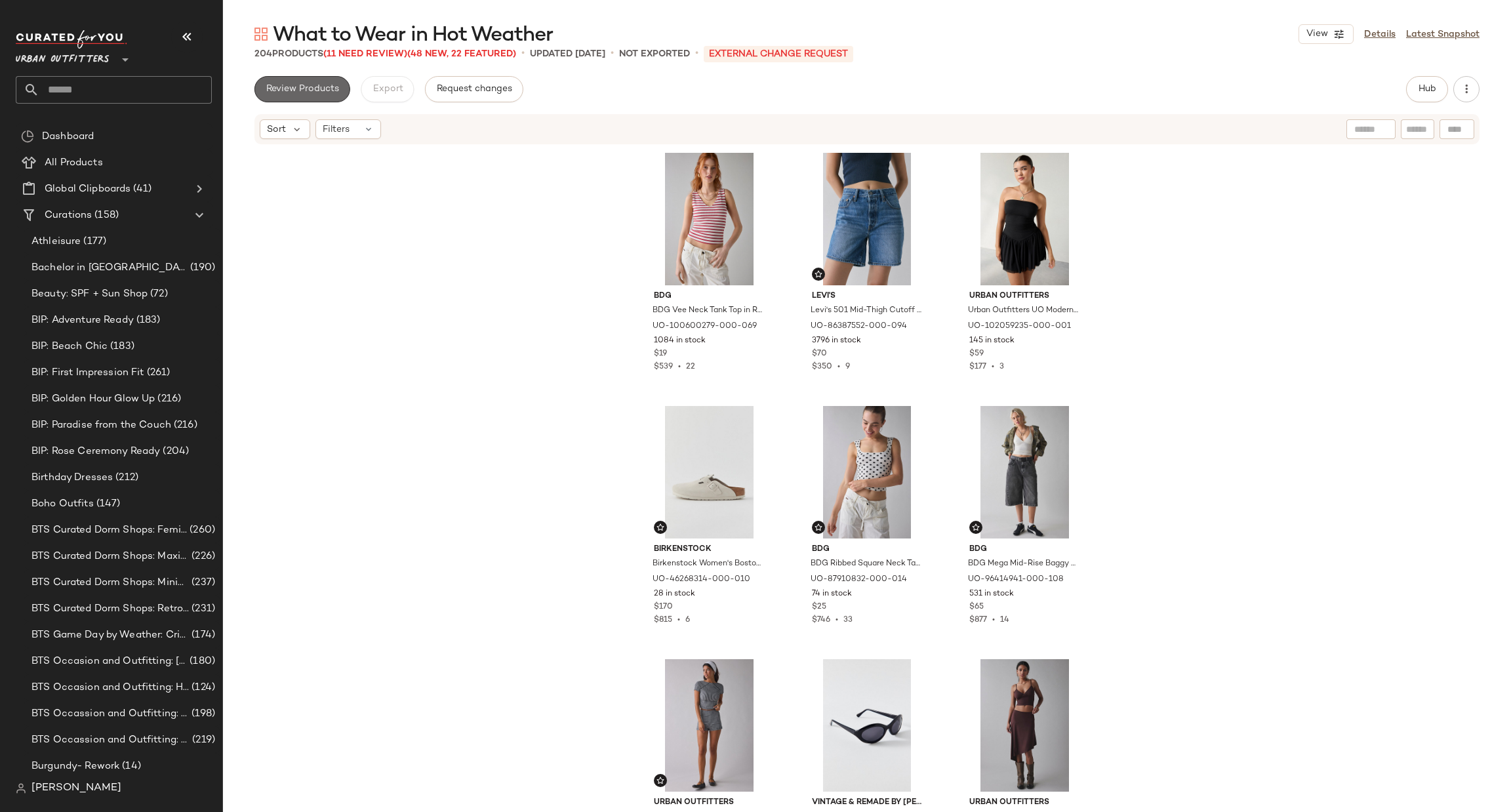
click at [347, 90] on button "Review Products" at bounding box center [302, 89] width 96 height 26
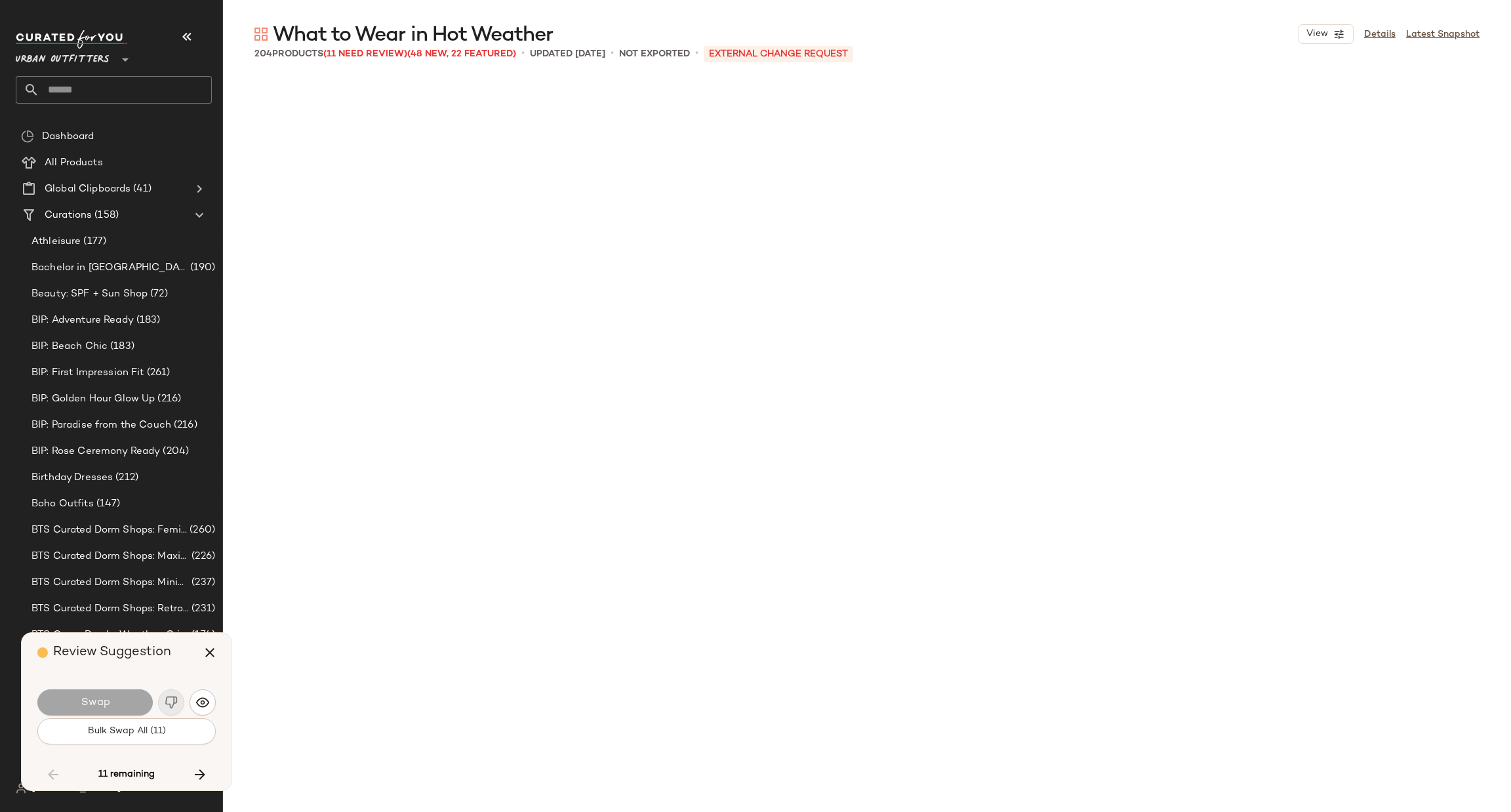
scroll to position [6074, 0]
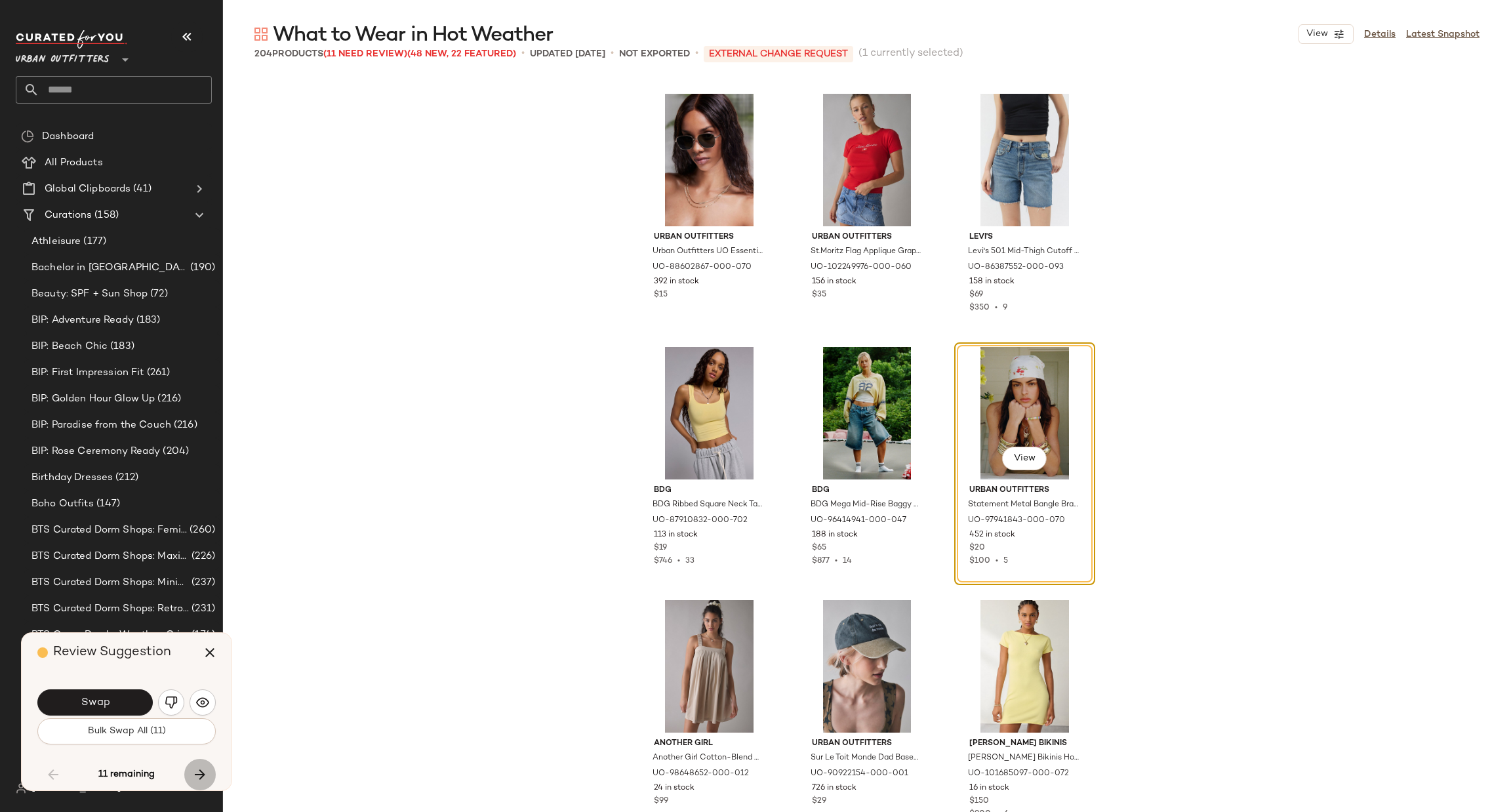
click at [204, 772] on icon "button" at bounding box center [200, 774] width 16 height 16
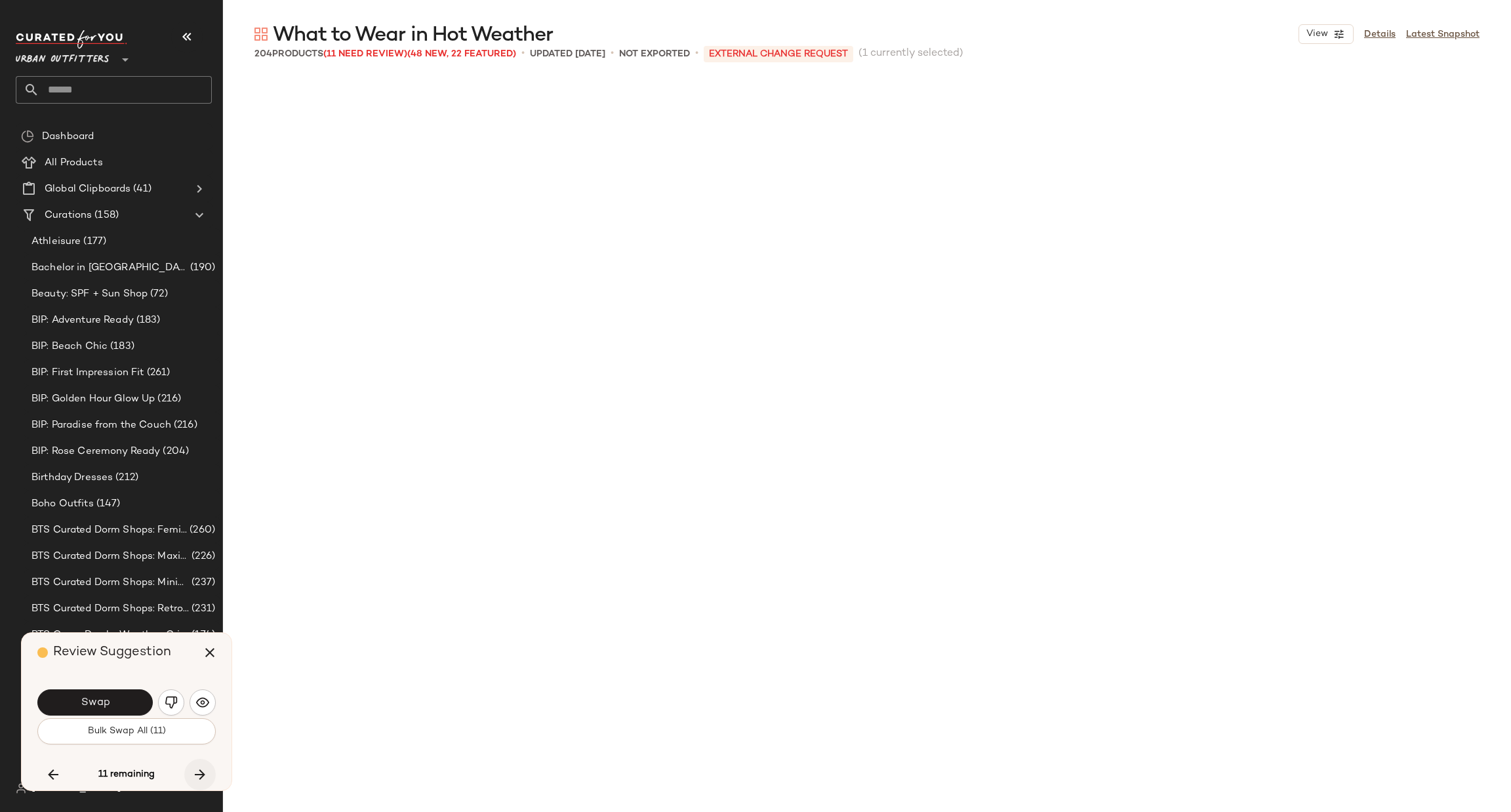
scroll to position [6832, 0]
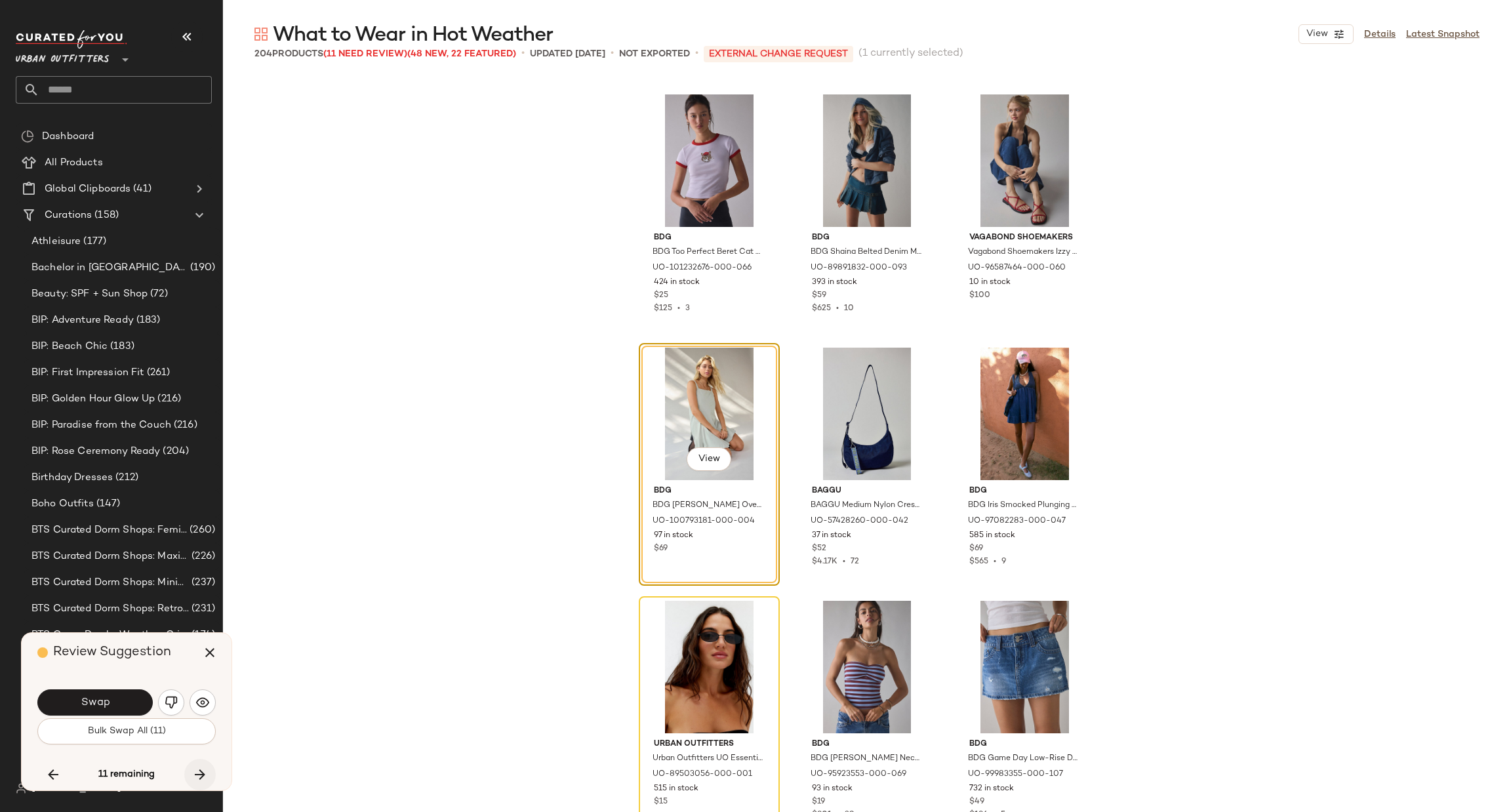
click at [204, 772] on icon "button" at bounding box center [200, 774] width 16 height 16
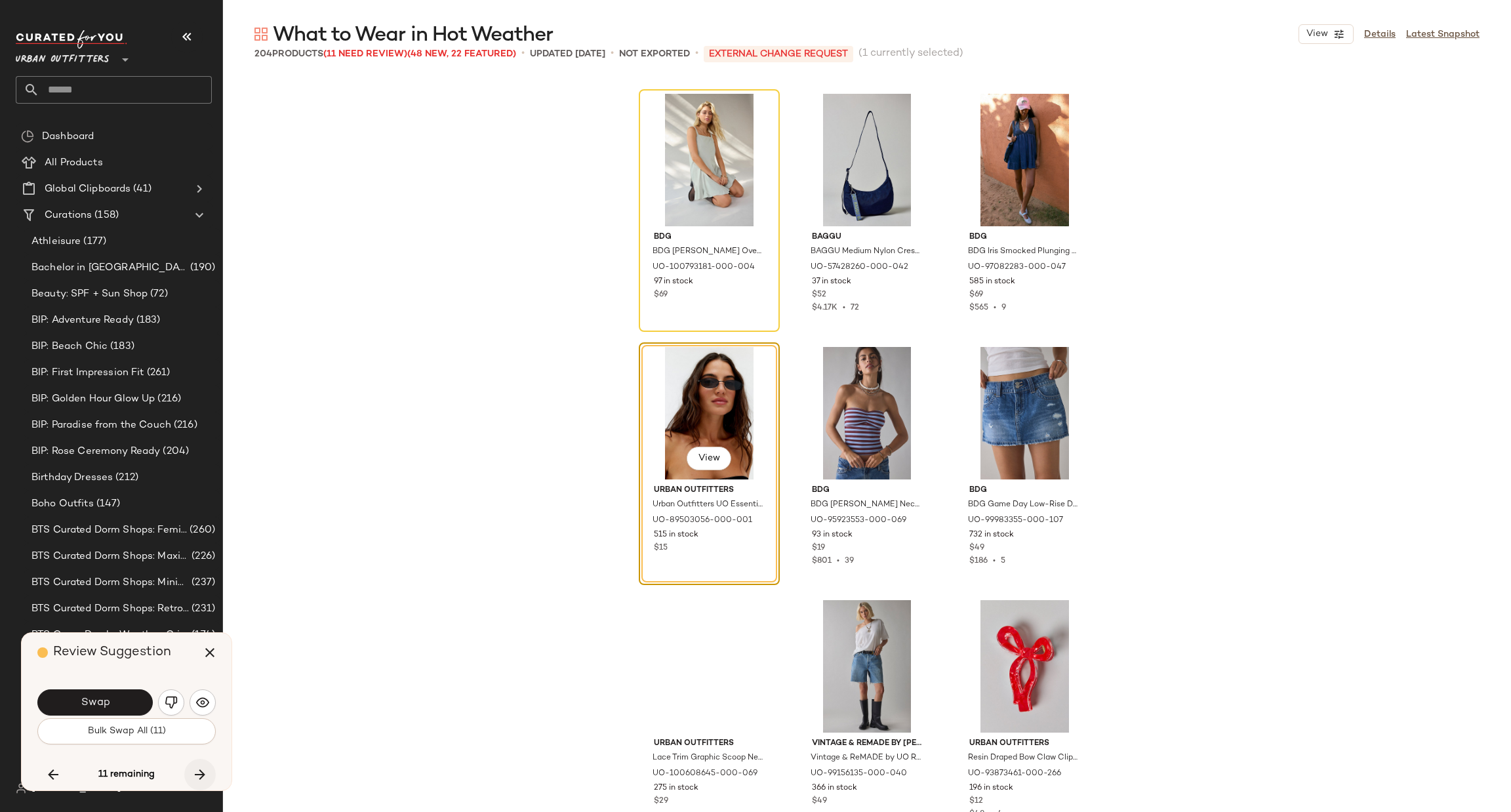
click at [204, 772] on icon "button" at bounding box center [200, 774] width 16 height 16
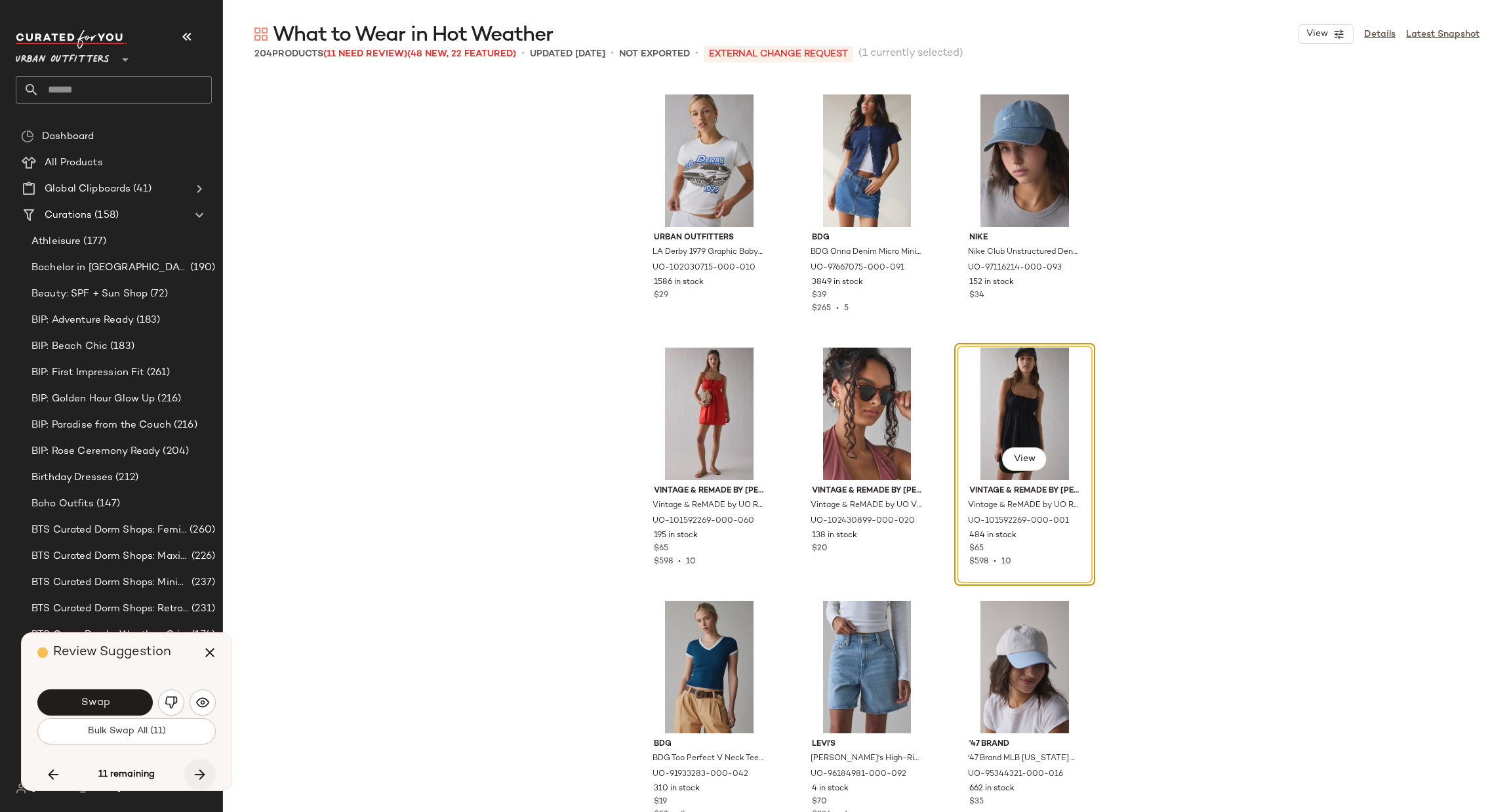
click at [204, 772] on icon "button" at bounding box center [200, 774] width 16 height 16
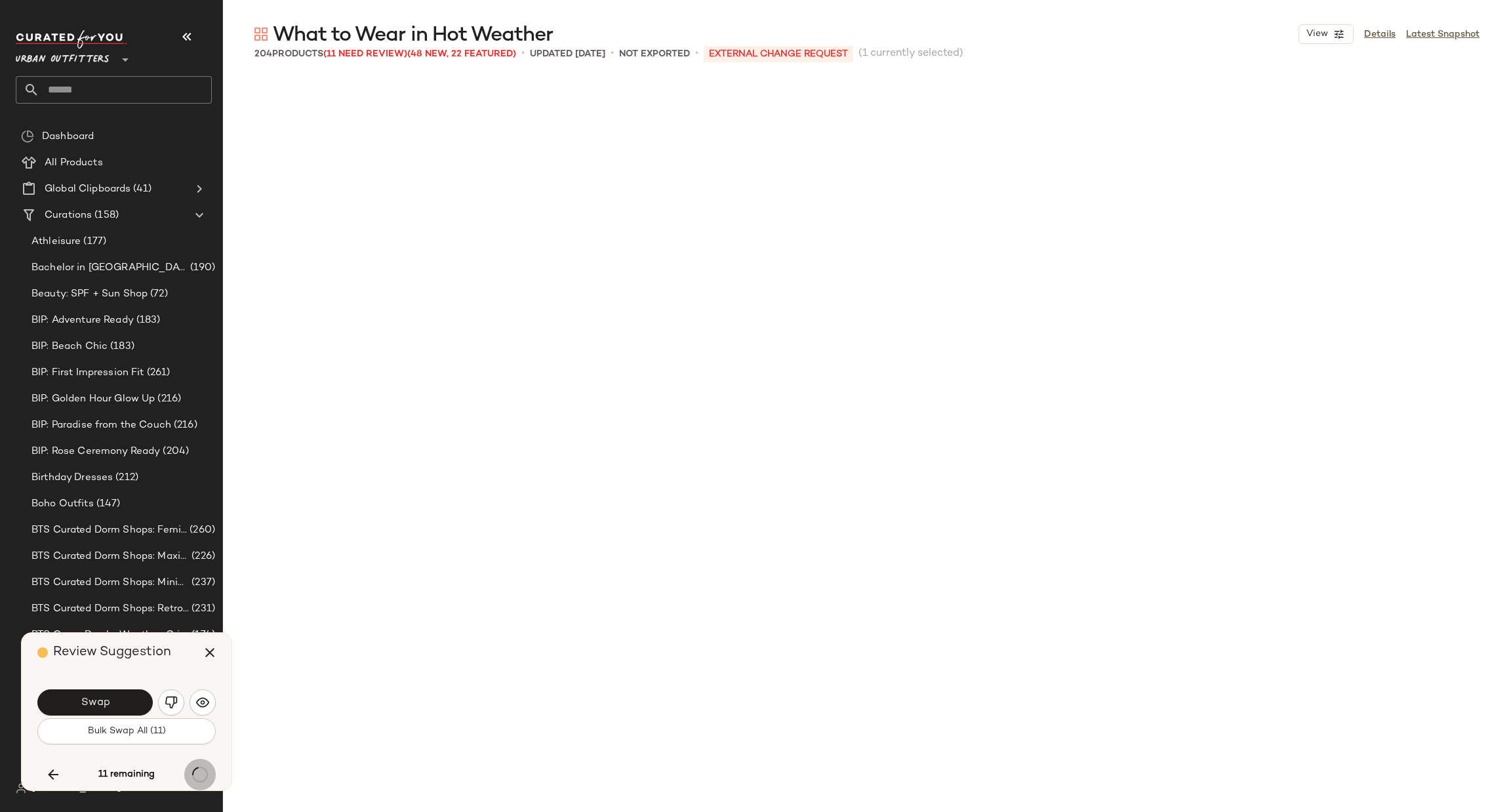
scroll to position [9616, 0]
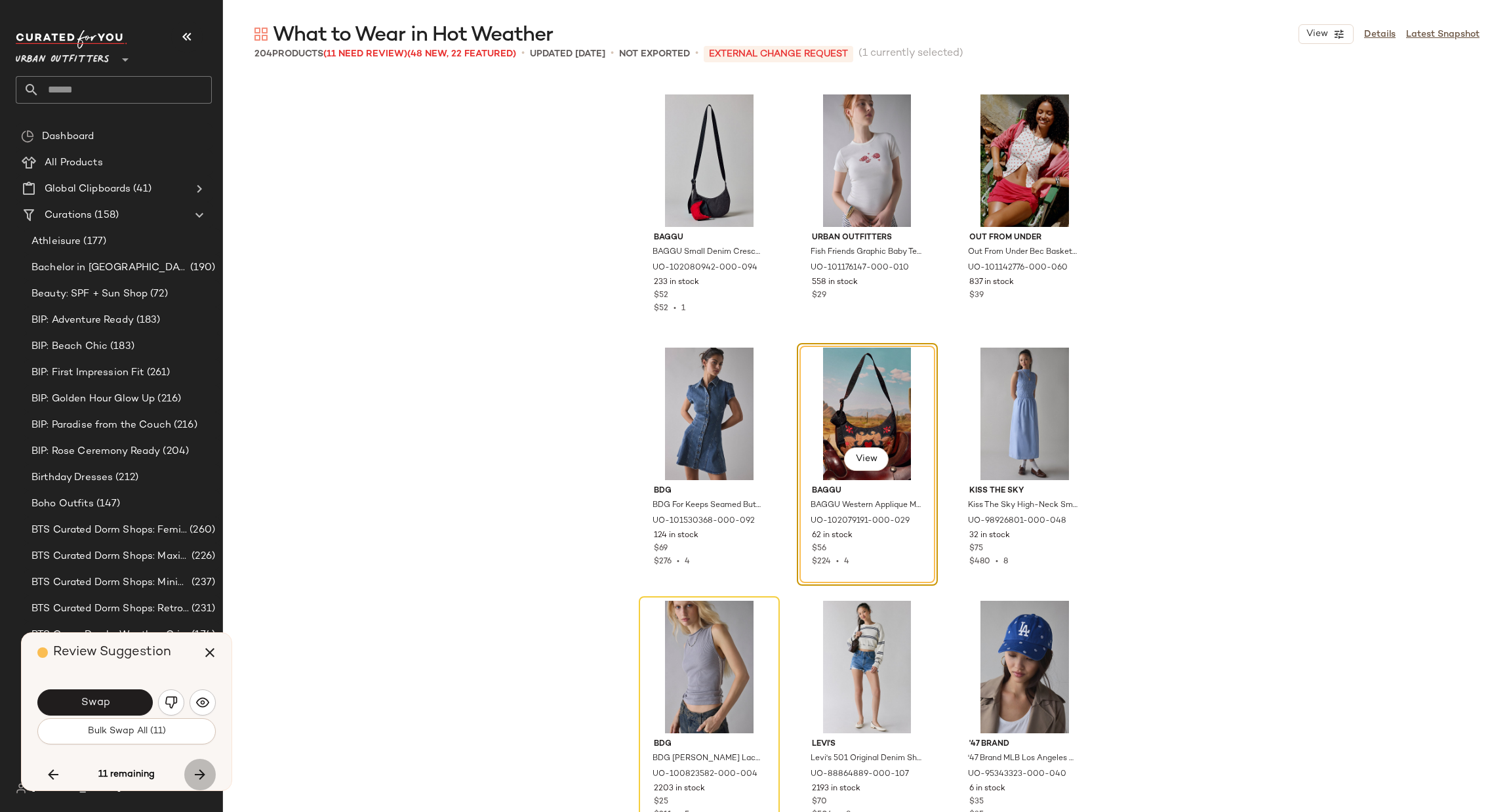
click at [204, 772] on icon "button" at bounding box center [200, 774] width 16 height 16
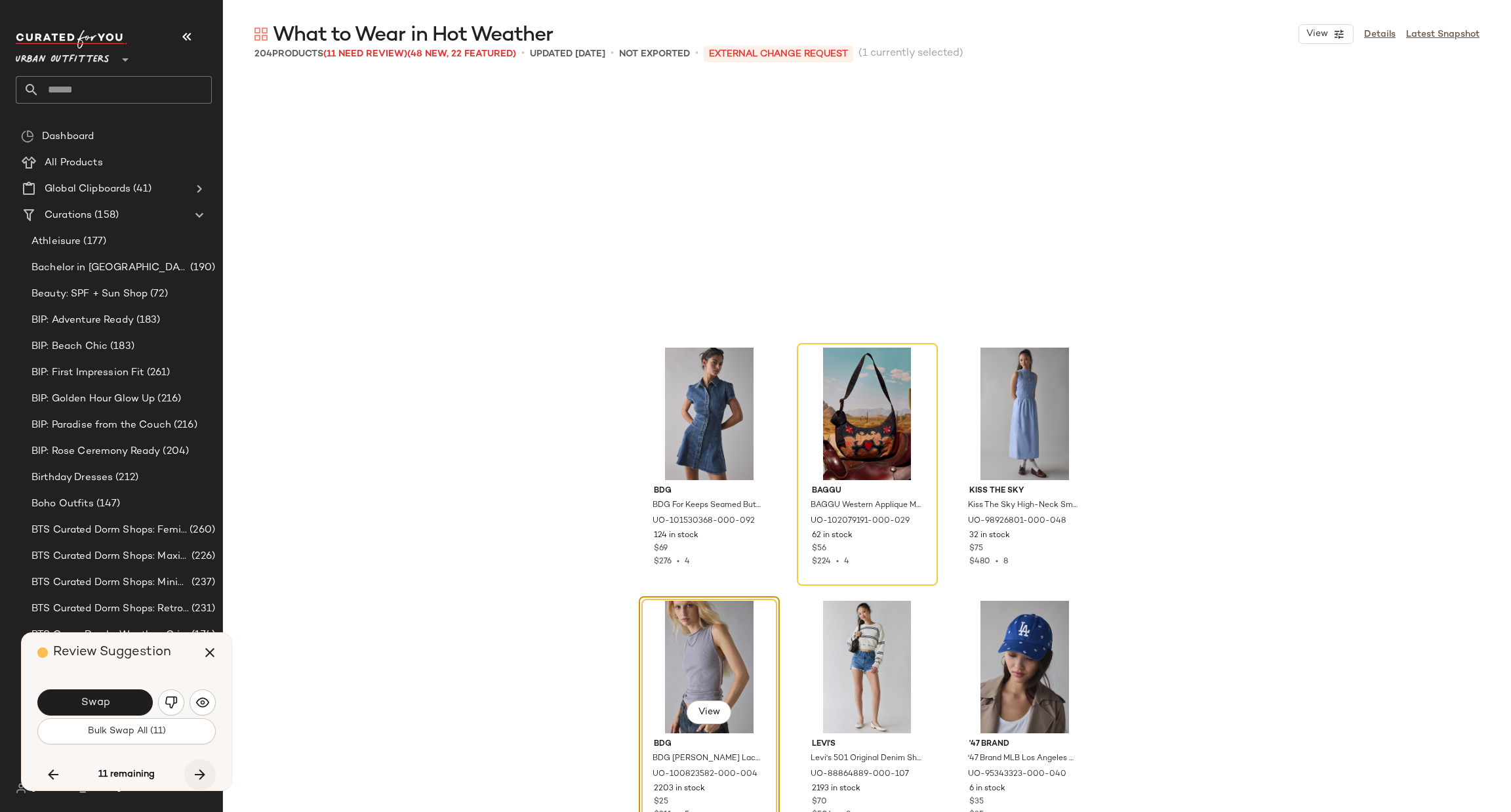
scroll to position [9870, 0]
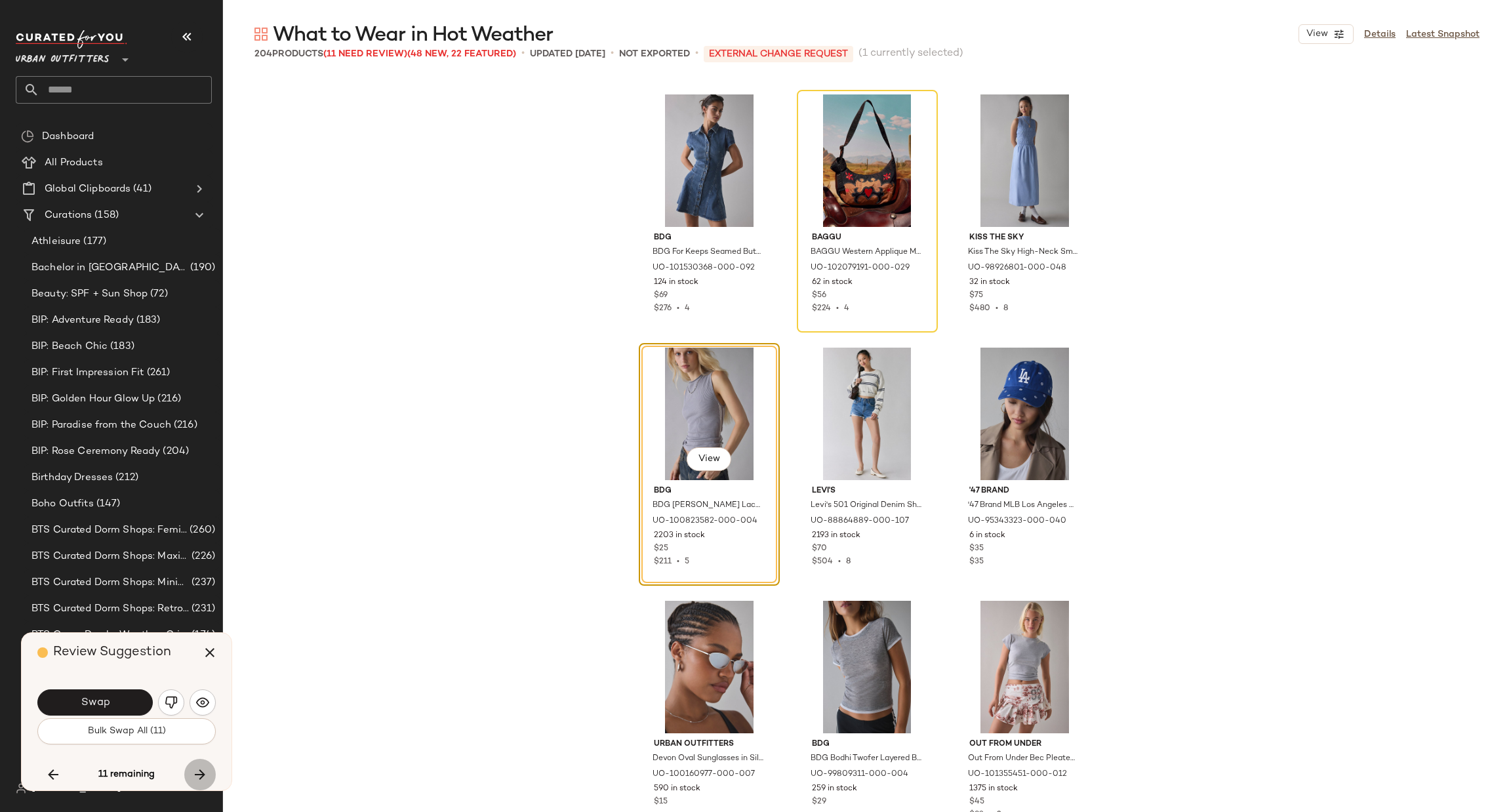
click at [204, 772] on icon "button" at bounding box center [200, 774] width 16 height 16
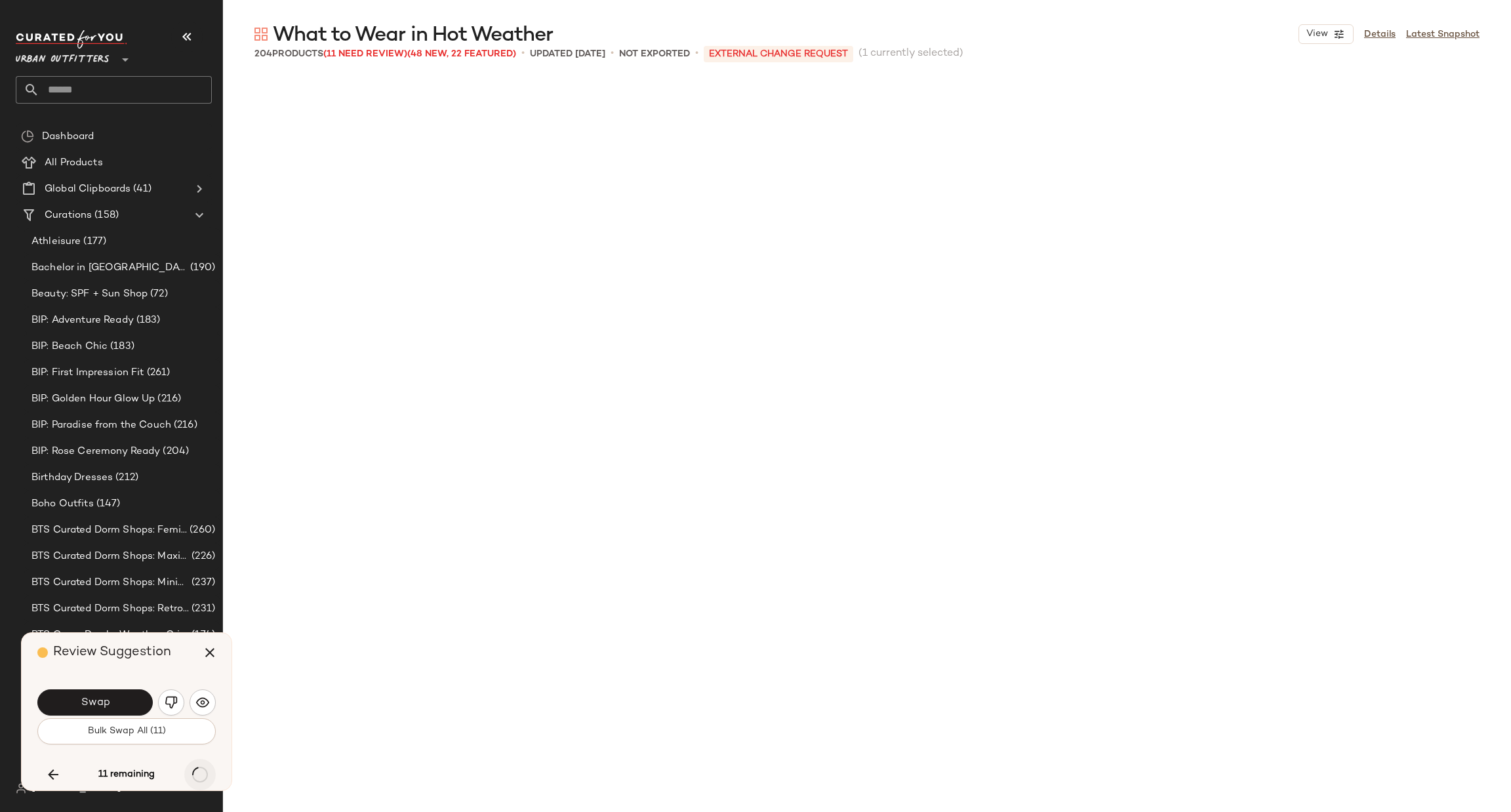
scroll to position [12653, 0]
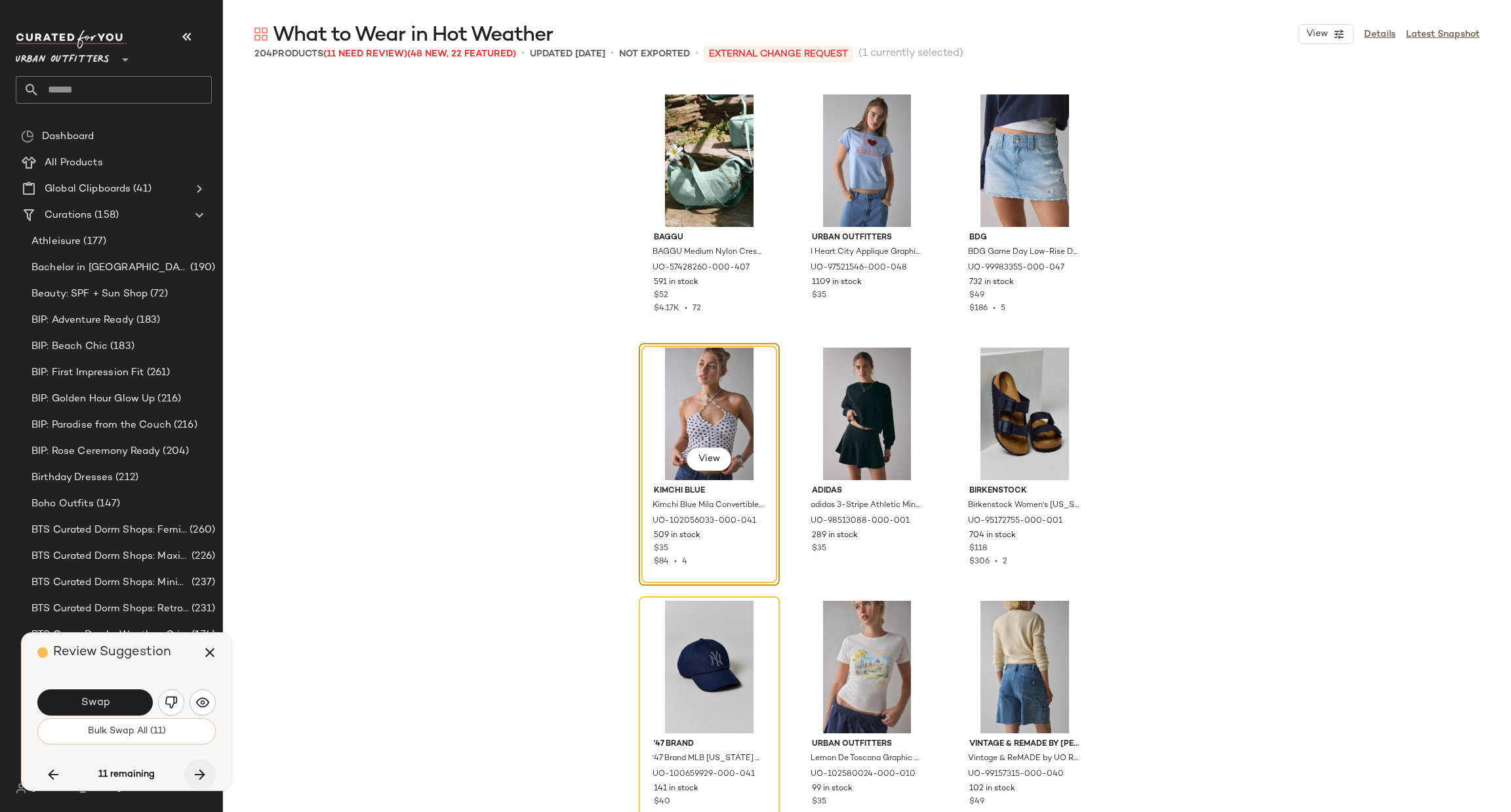
click at [204, 772] on icon "button" at bounding box center [200, 774] width 16 height 16
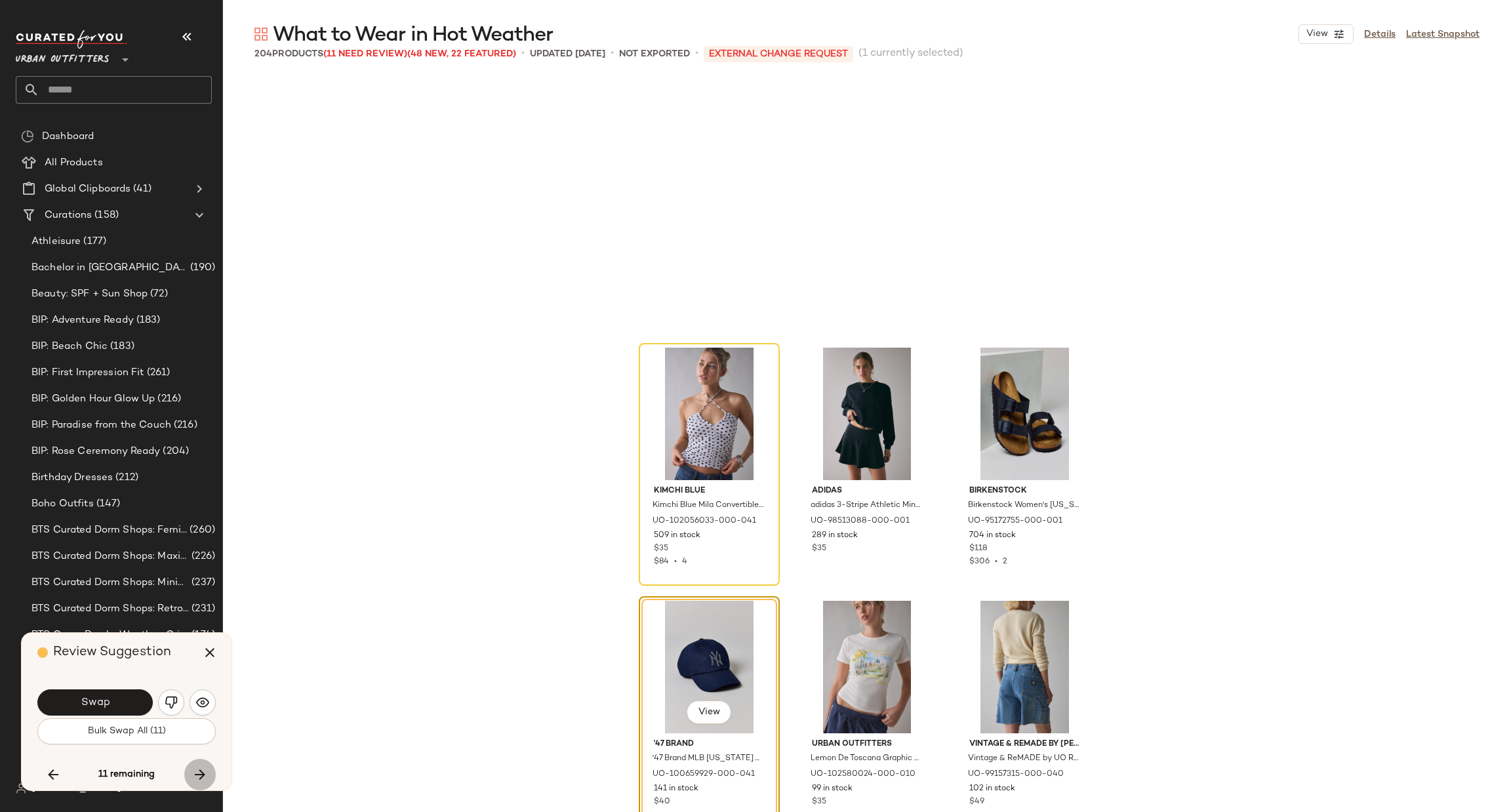
scroll to position [12907, 0]
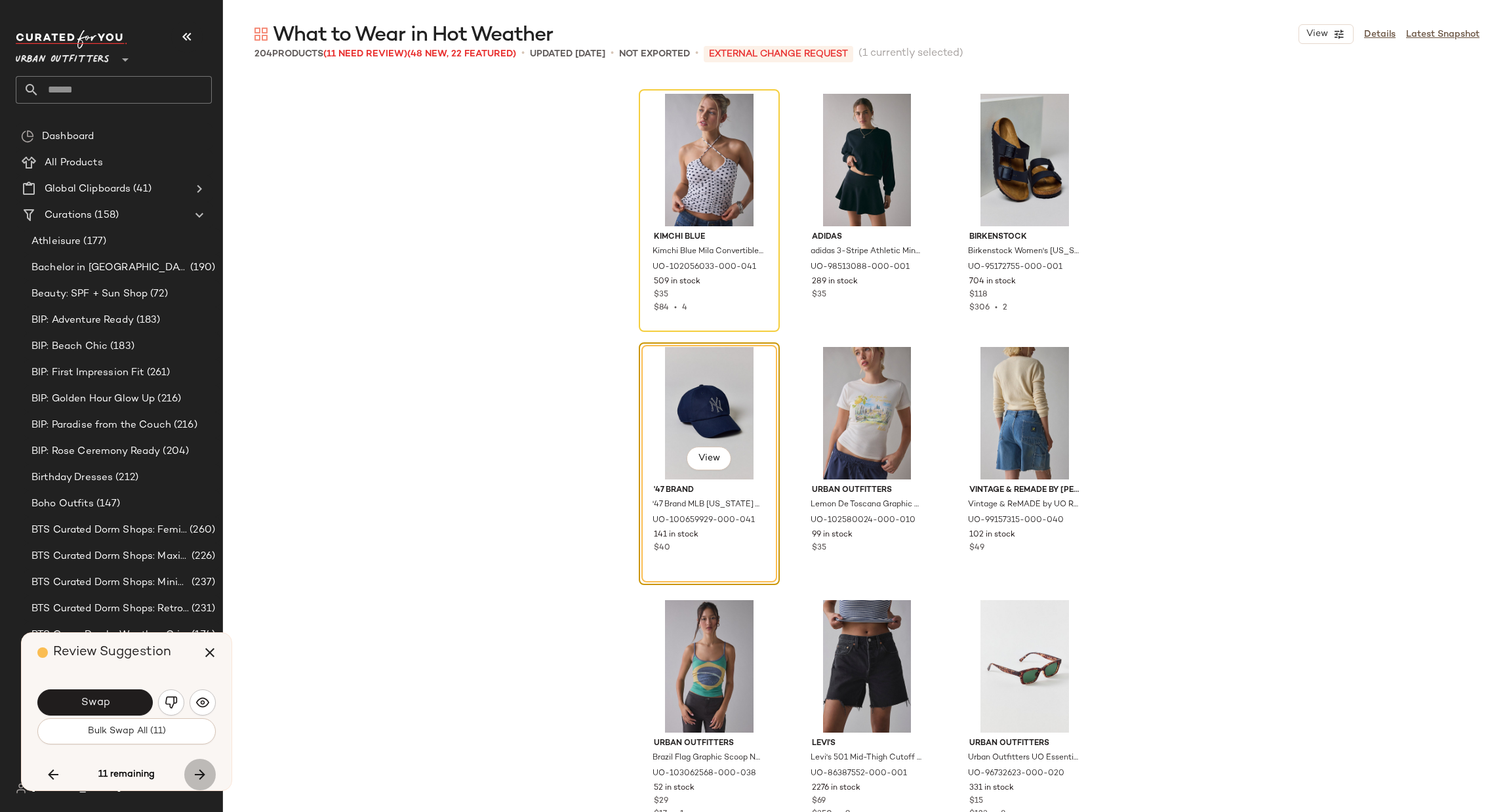
click at [204, 772] on icon "button" at bounding box center [200, 774] width 16 height 16
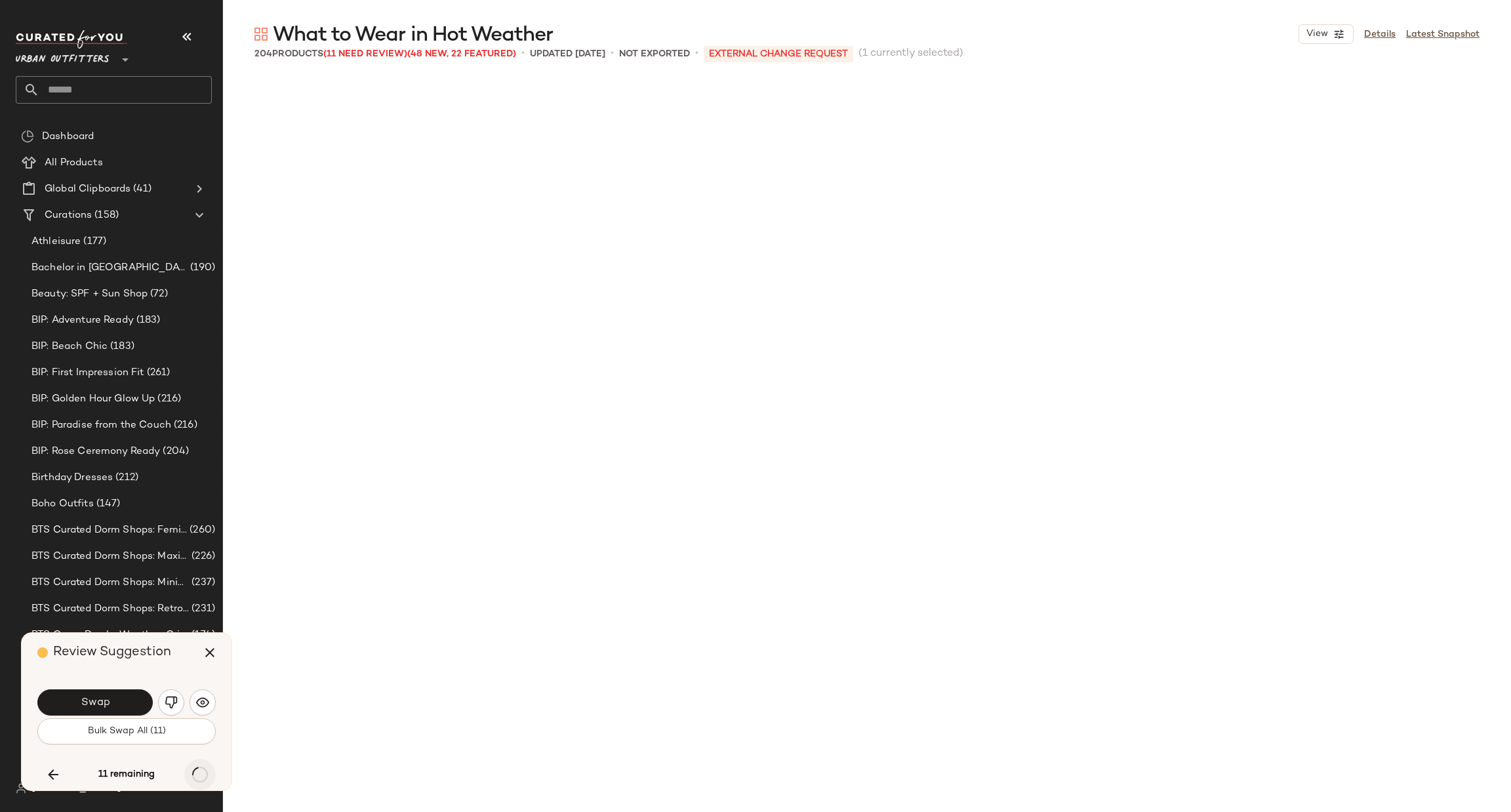
scroll to position [14679, 0]
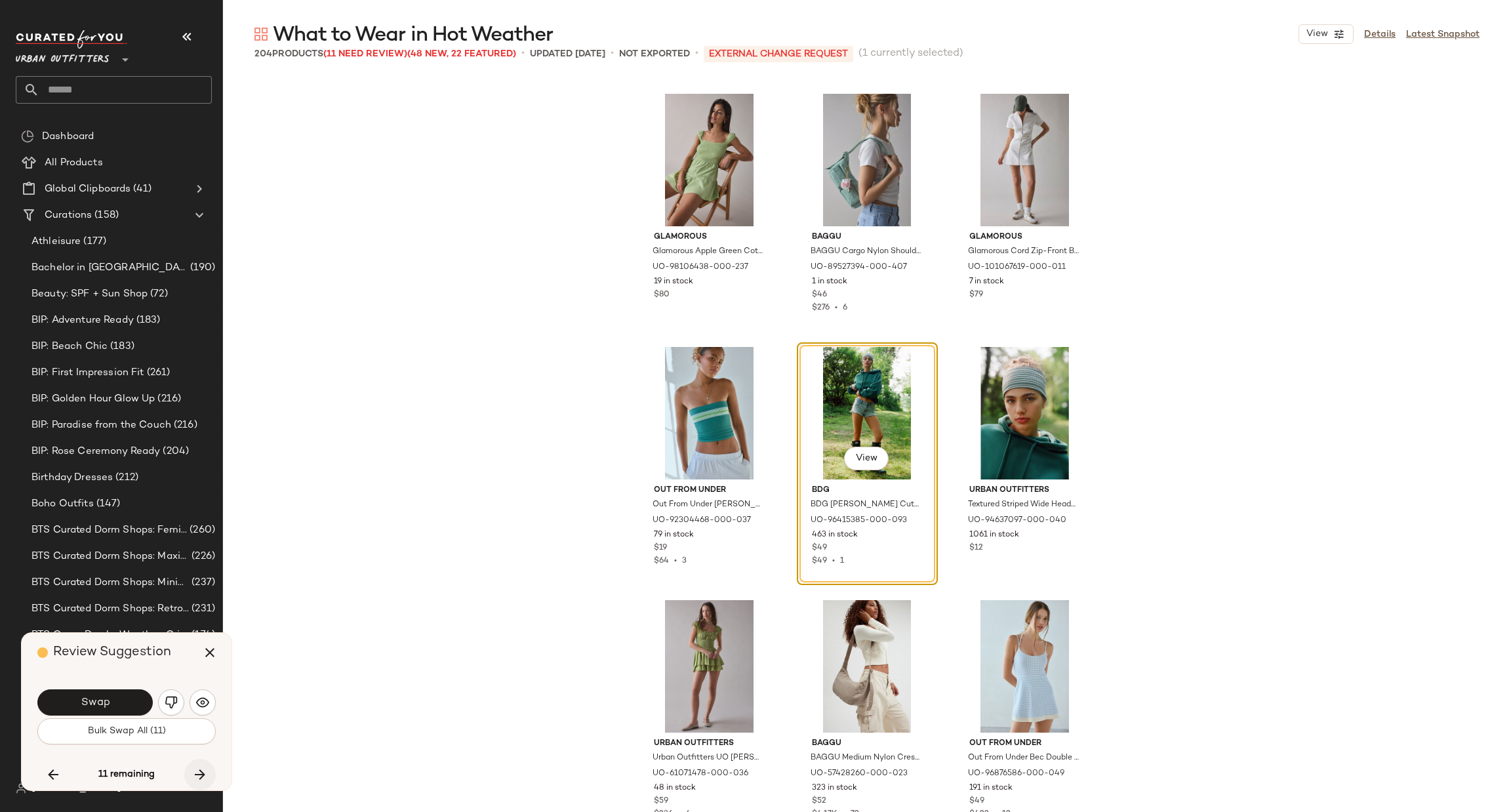
click at [204, 772] on icon "button" at bounding box center [200, 774] width 16 height 16
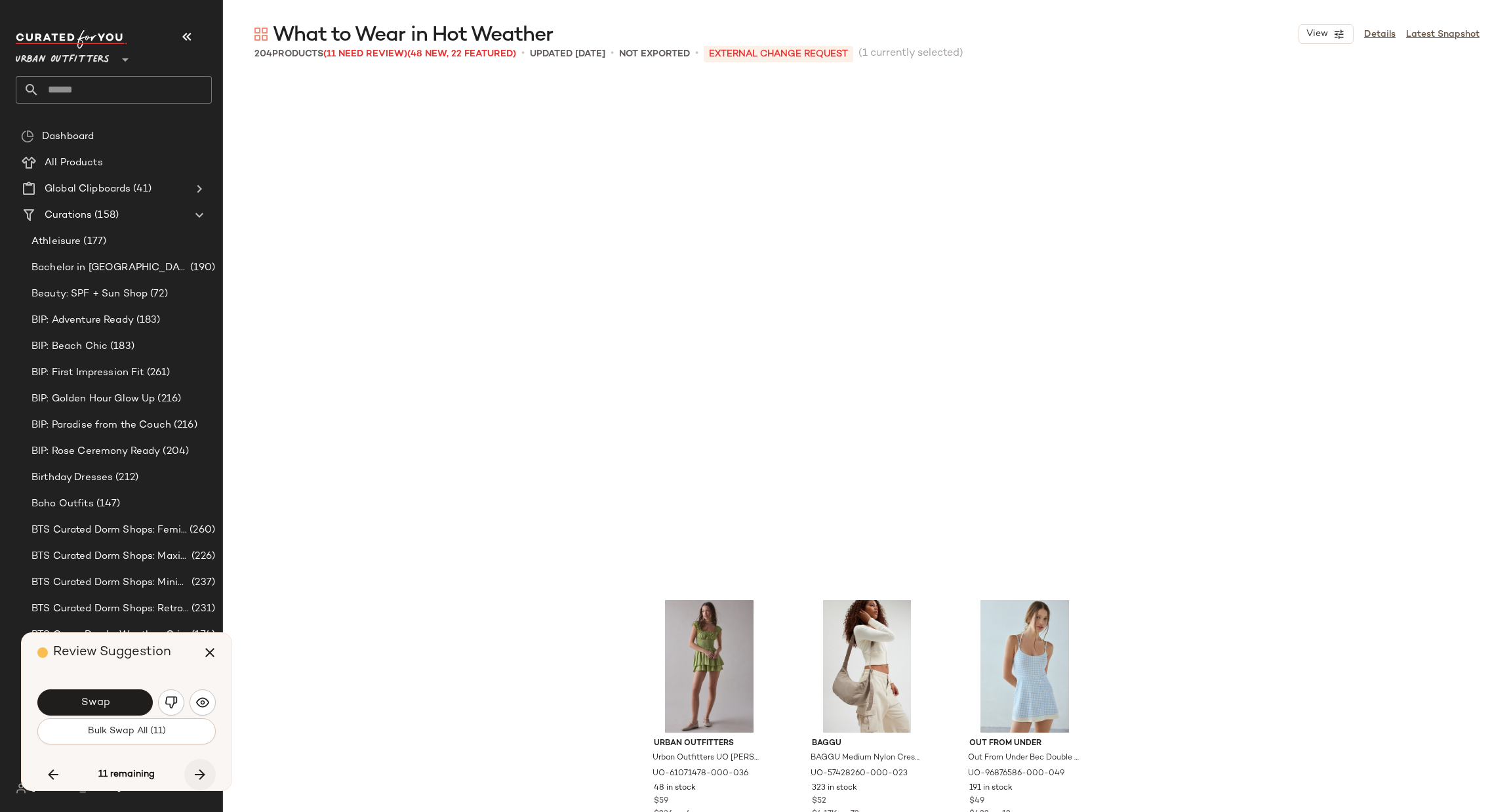
scroll to position [15184, 0]
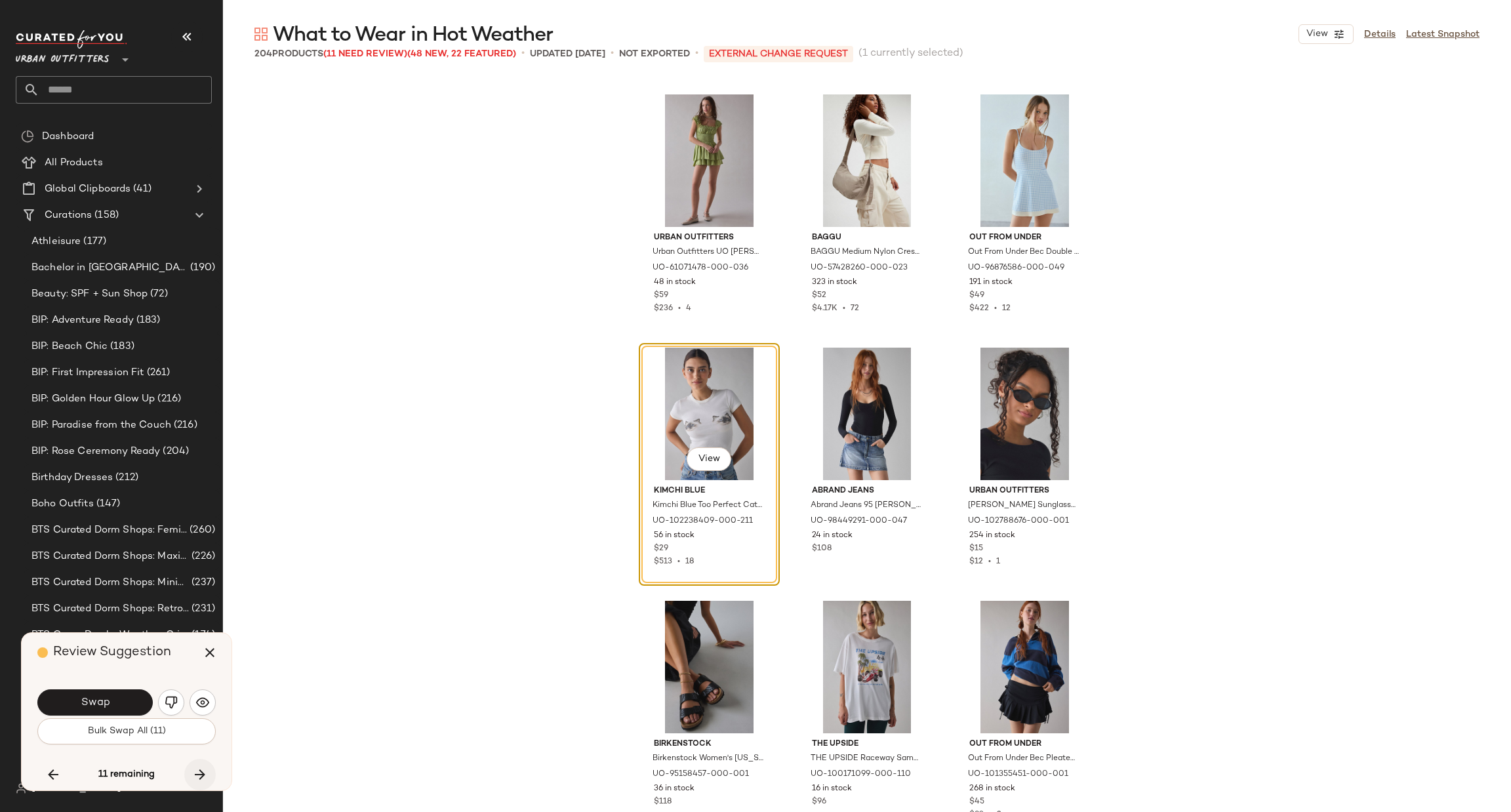
click at [204, 772] on icon "button" at bounding box center [200, 774] width 16 height 16
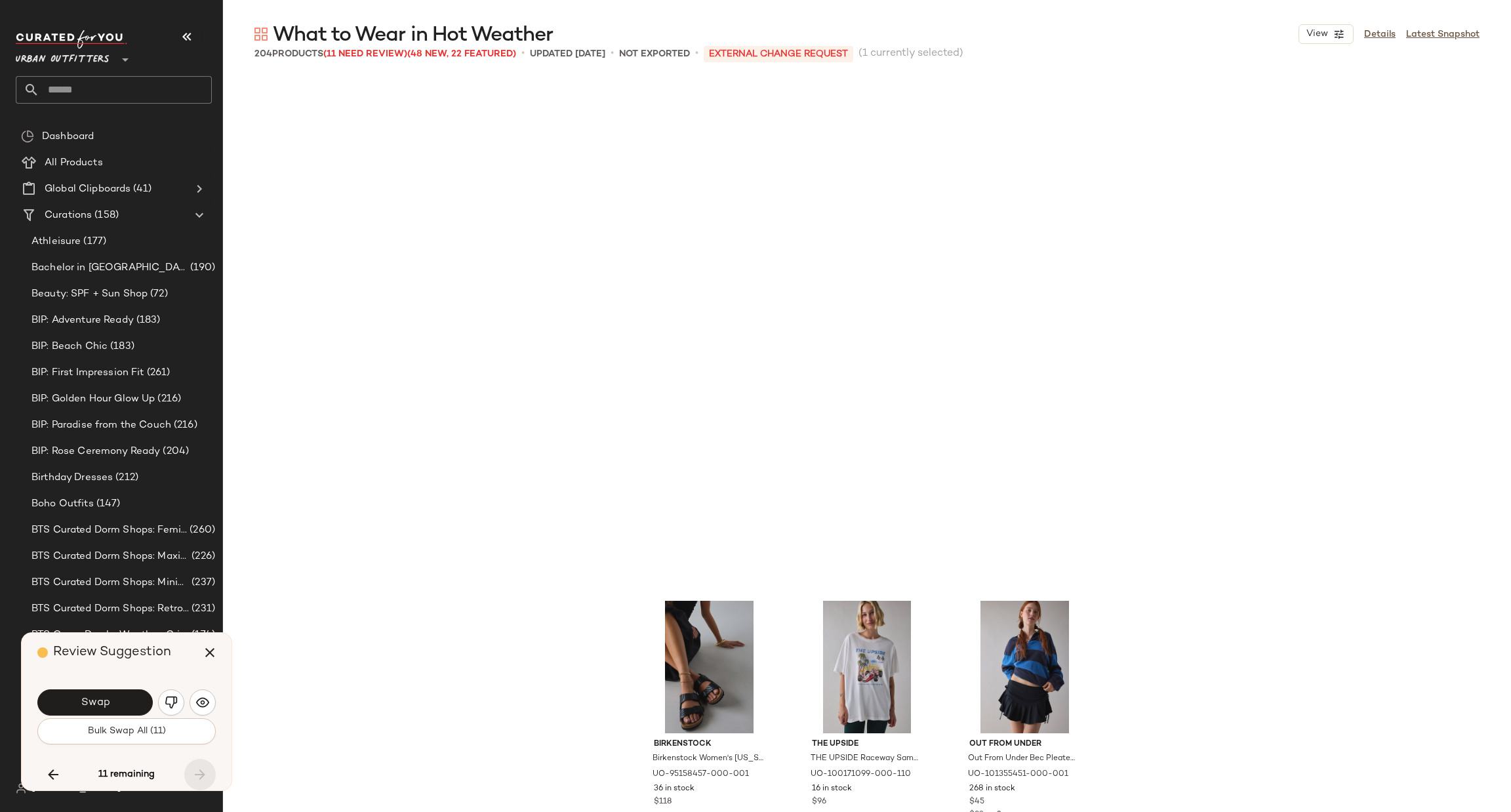
scroll to position [15690, 0]
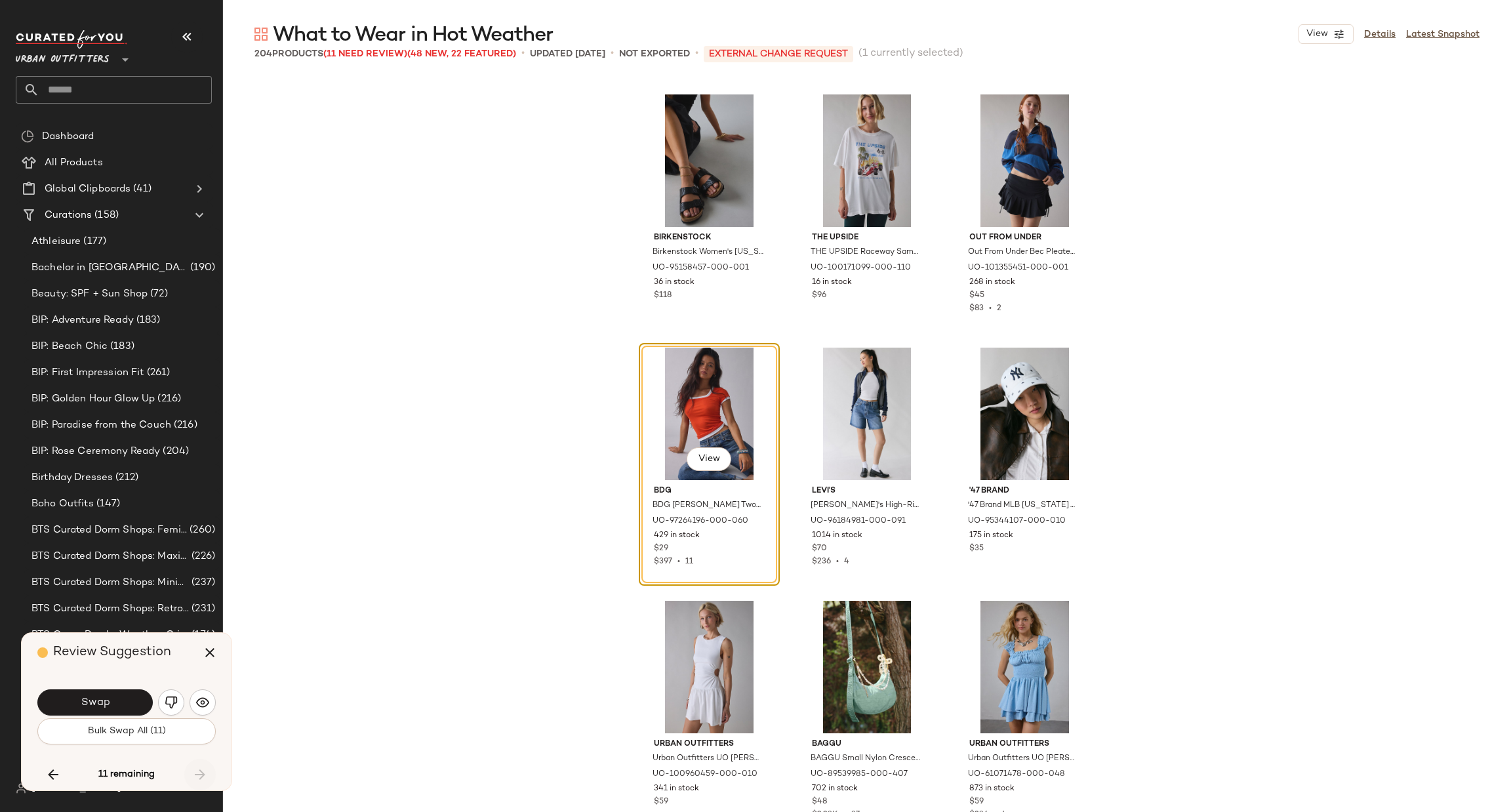
click at [204, 772] on div "11 remaining" at bounding box center [126, 774] width 178 height 32
click at [214, 741] on div "Bulk Swap All (11)" at bounding box center [126, 731] width 178 height 26
click at [197, 740] on button "Bulk Swap All (11)" at bounding box center [126, 731] width 178 height 26
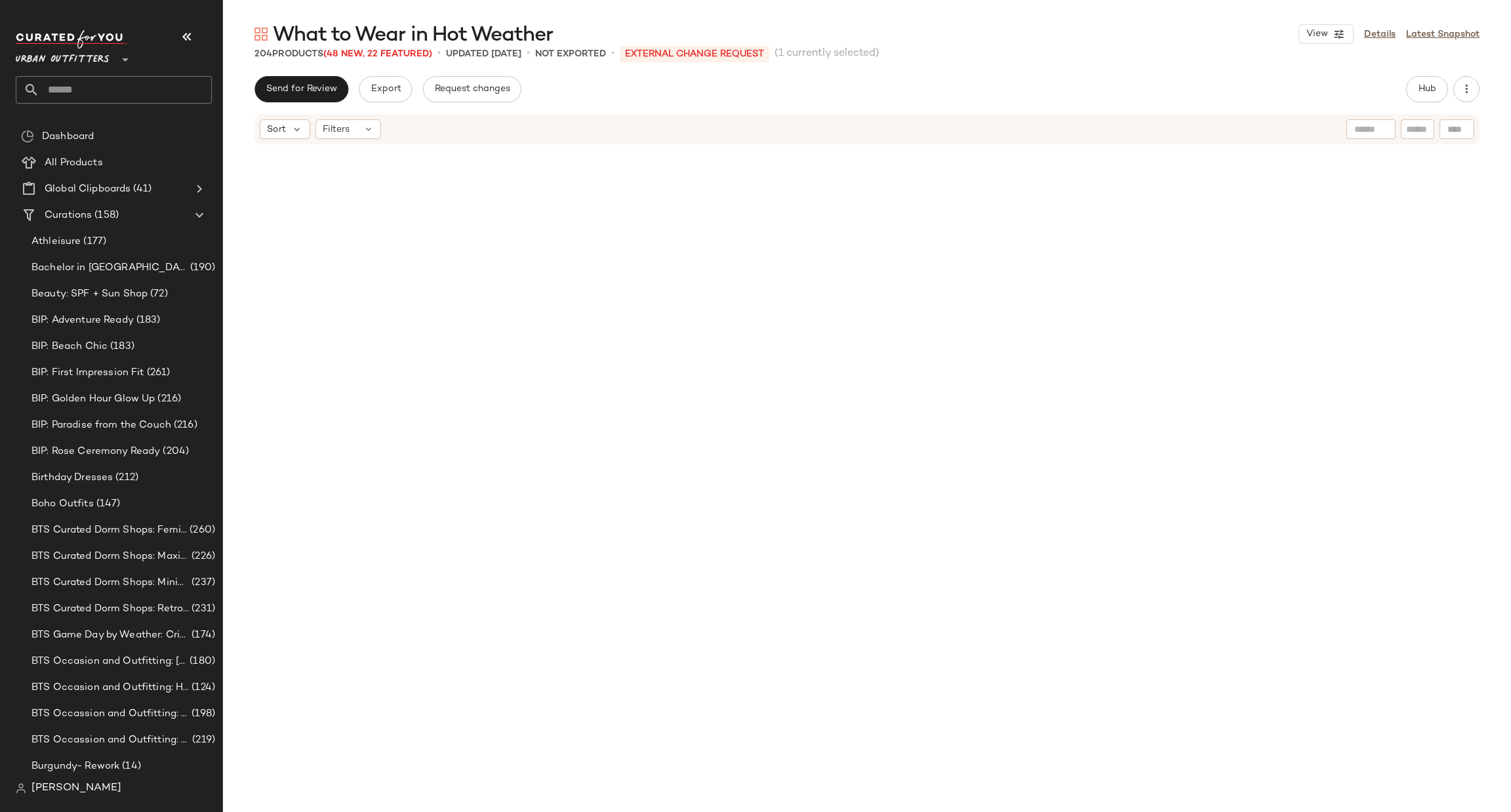
scroll to position [12543, 0]
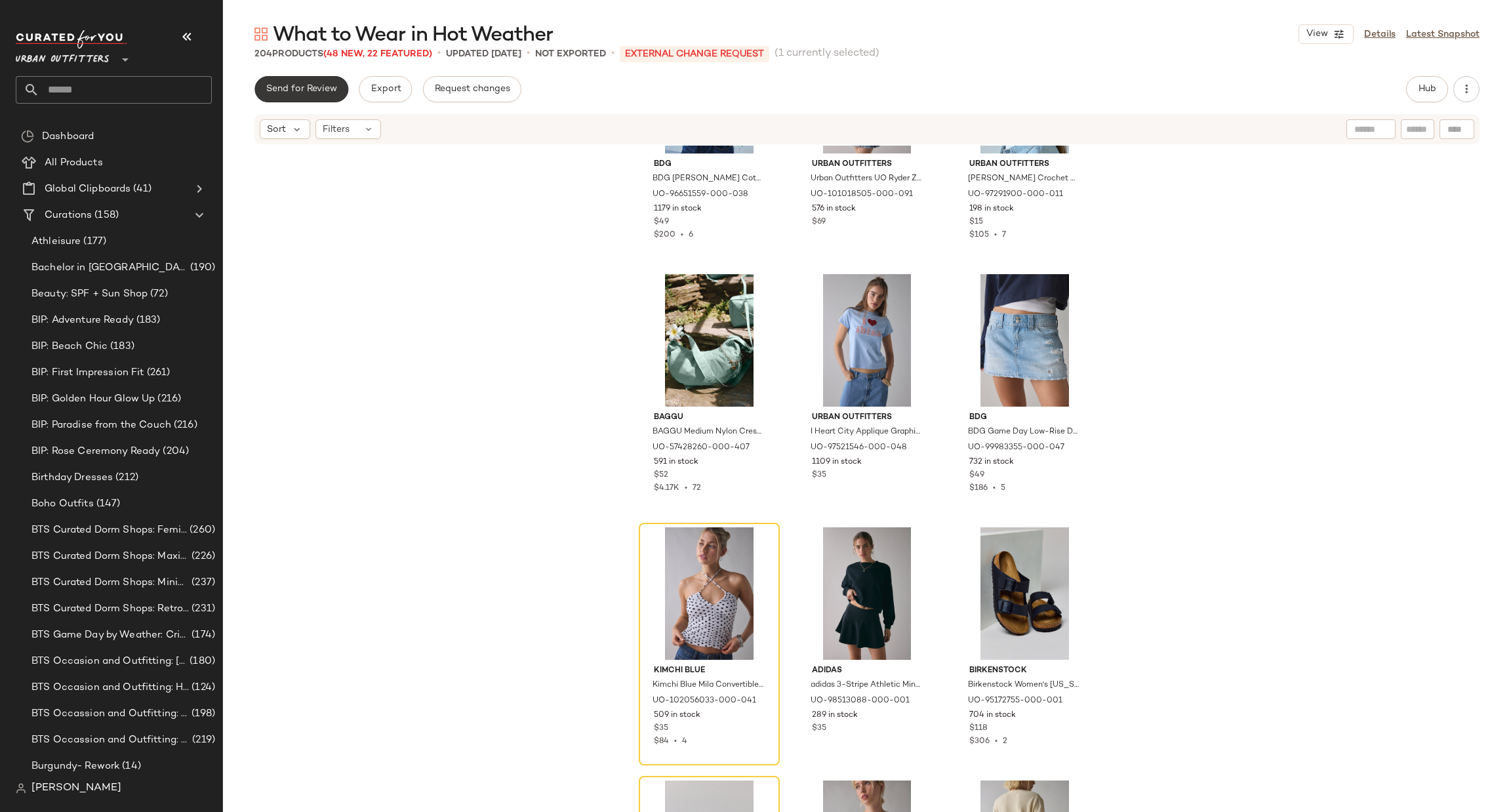
click at [306, 87] on span "Send for Review" at bounding box center [301, 89] width 71 height 11
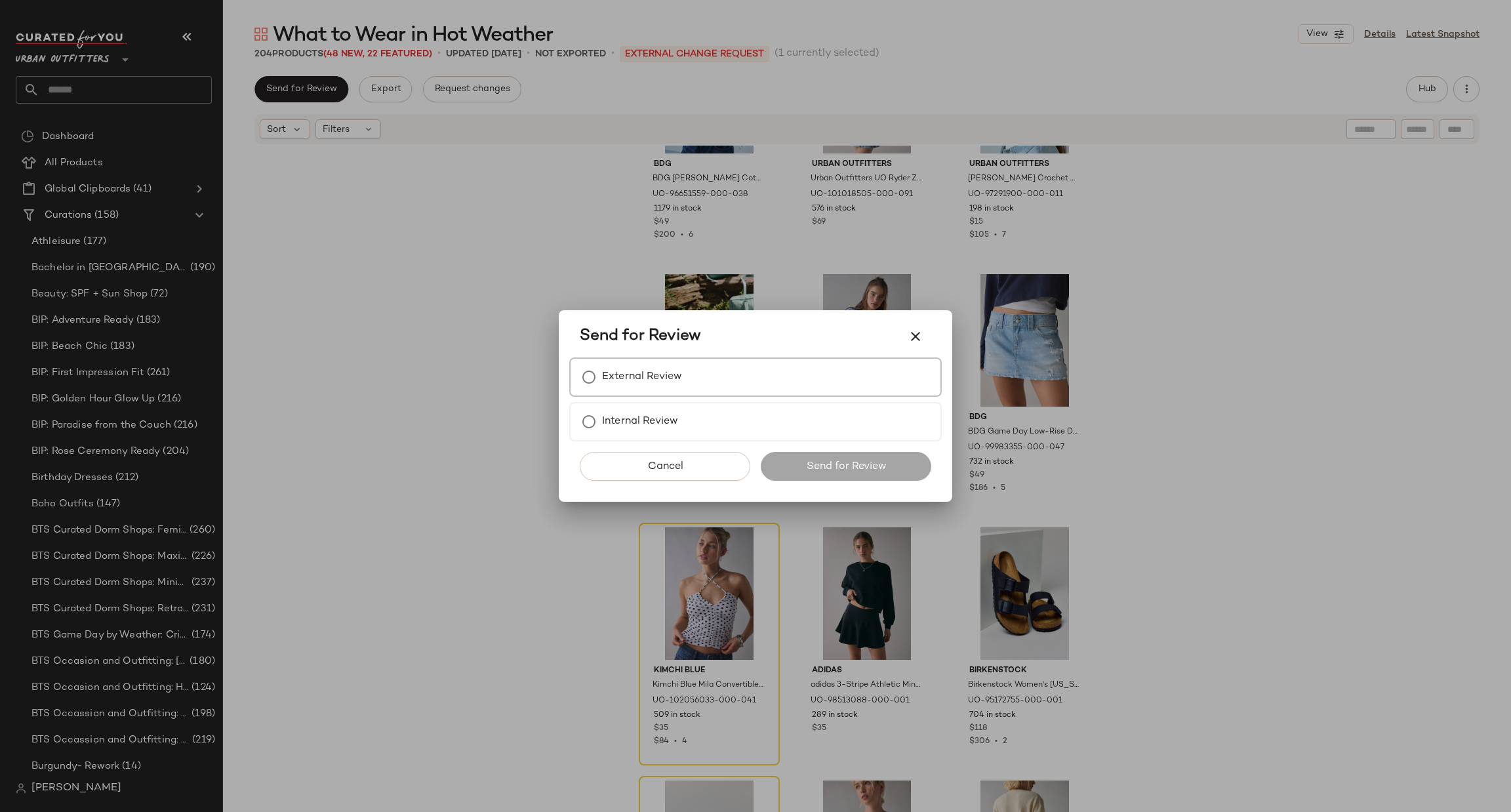
click at [737, 393] on div "External Review" at bounding box center [755, 377] width 373 height 40
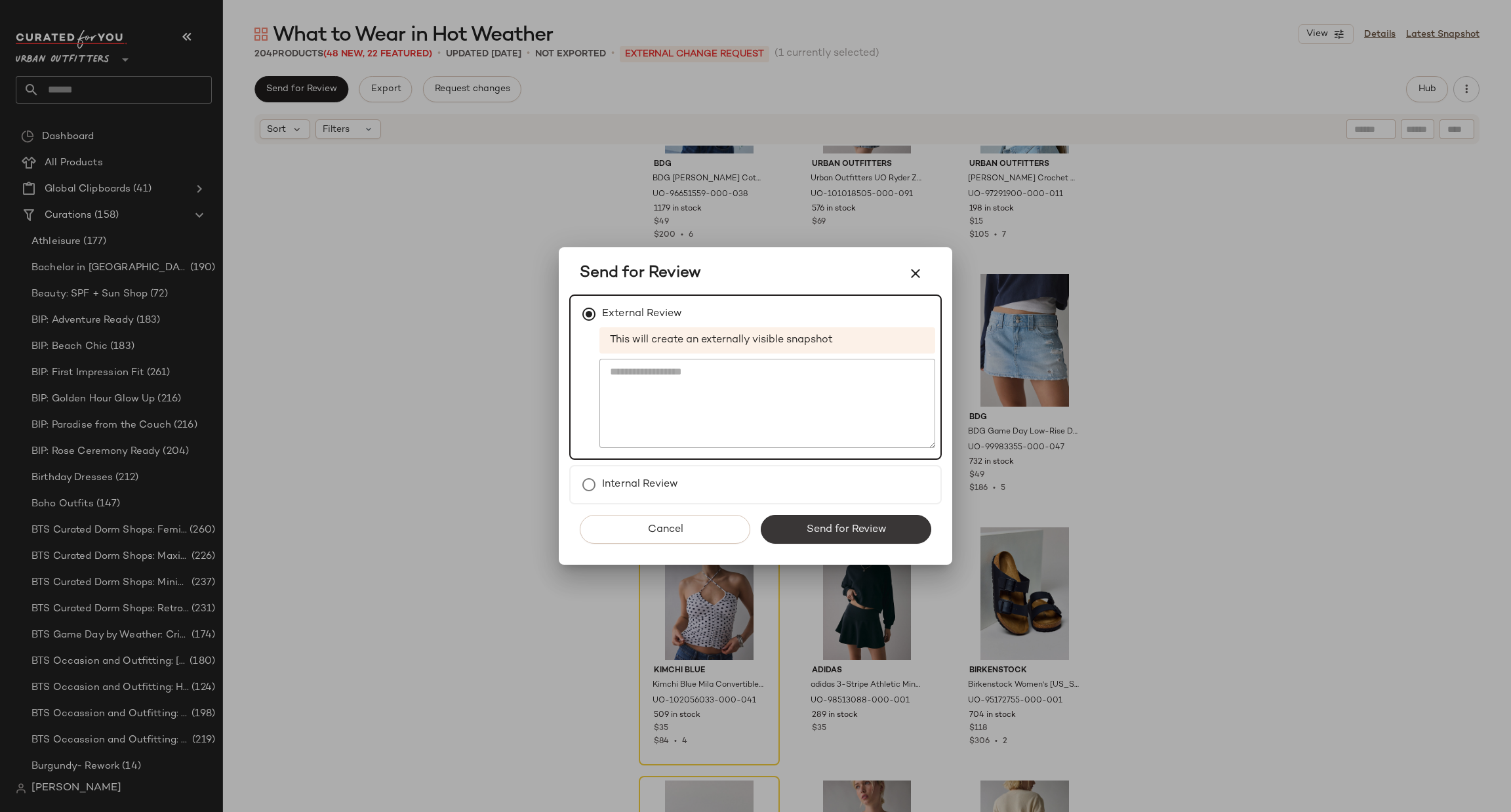
click at [888, 541] on button "Send for Review" at bounding box center [846, 529] width 170 height 29
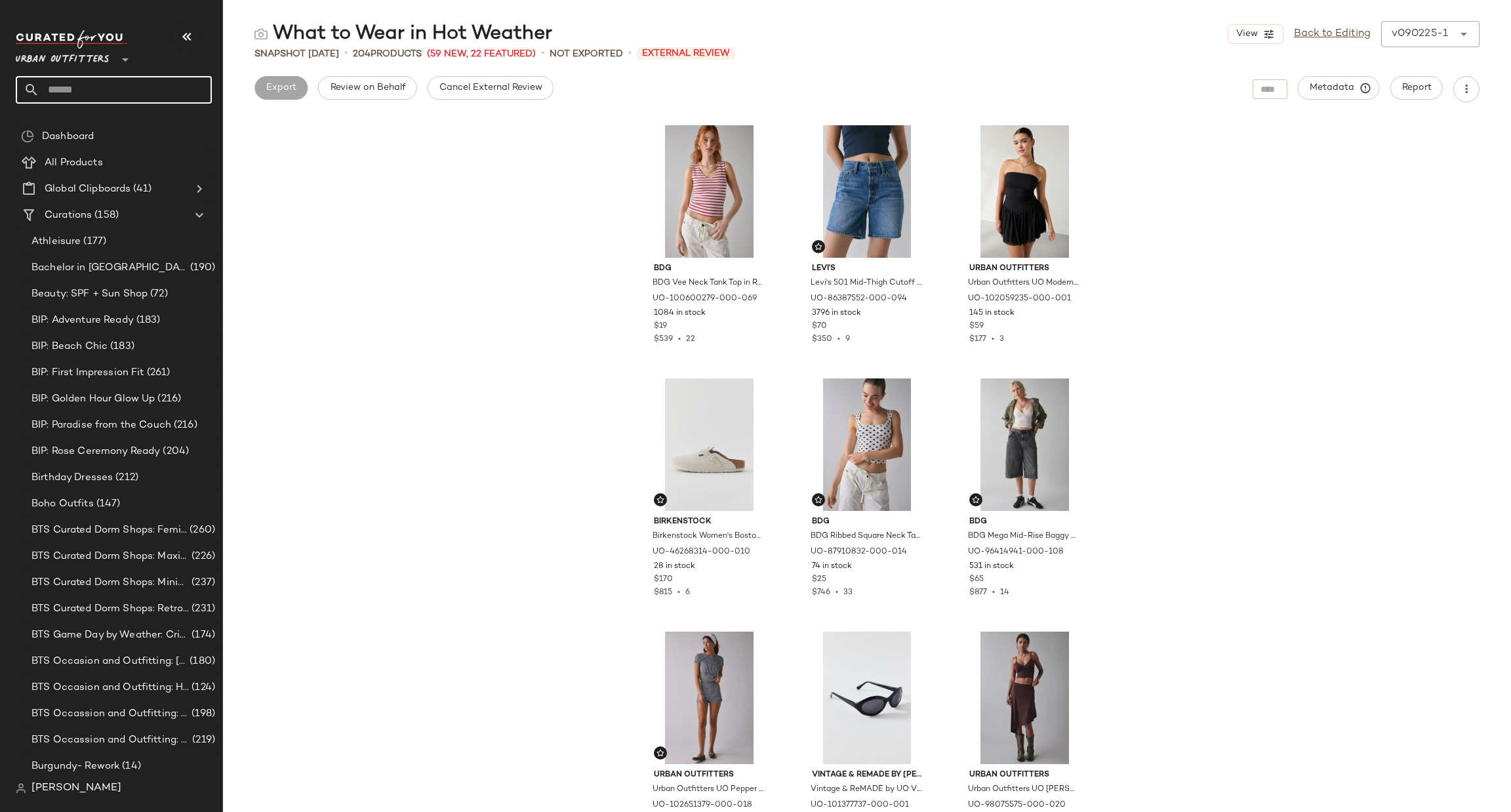
click at [101, 81] on input "text" at bounding box center [126, 90] width 173 height 27
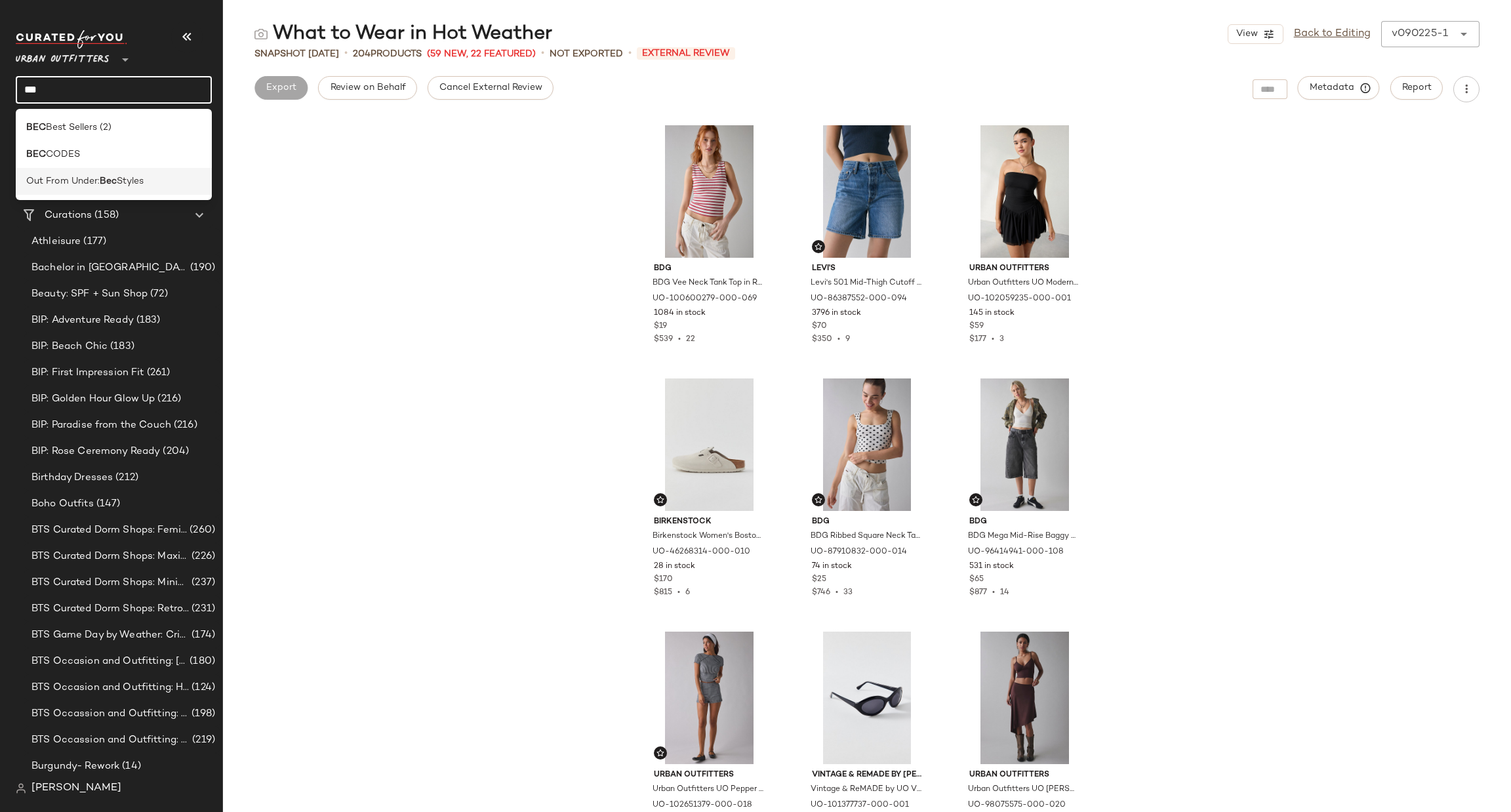
type input "***"
click at [160, 186] on div "Out From Under: Bec Styles" at bounding box center [113, 181] width 175 height 14
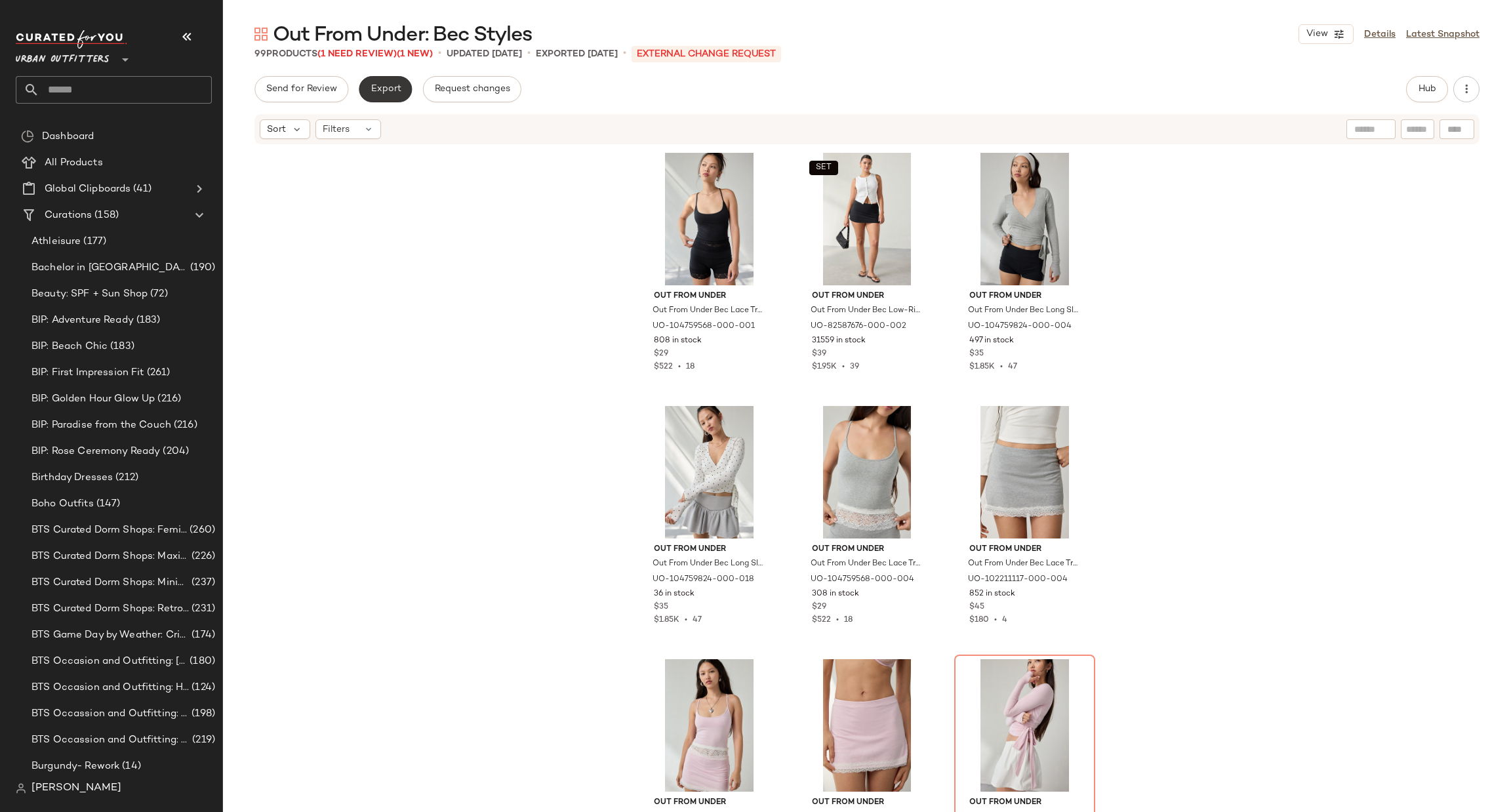
click at [381, 97] on button "Export" at bounding box center [386, 89] width 53 height 26
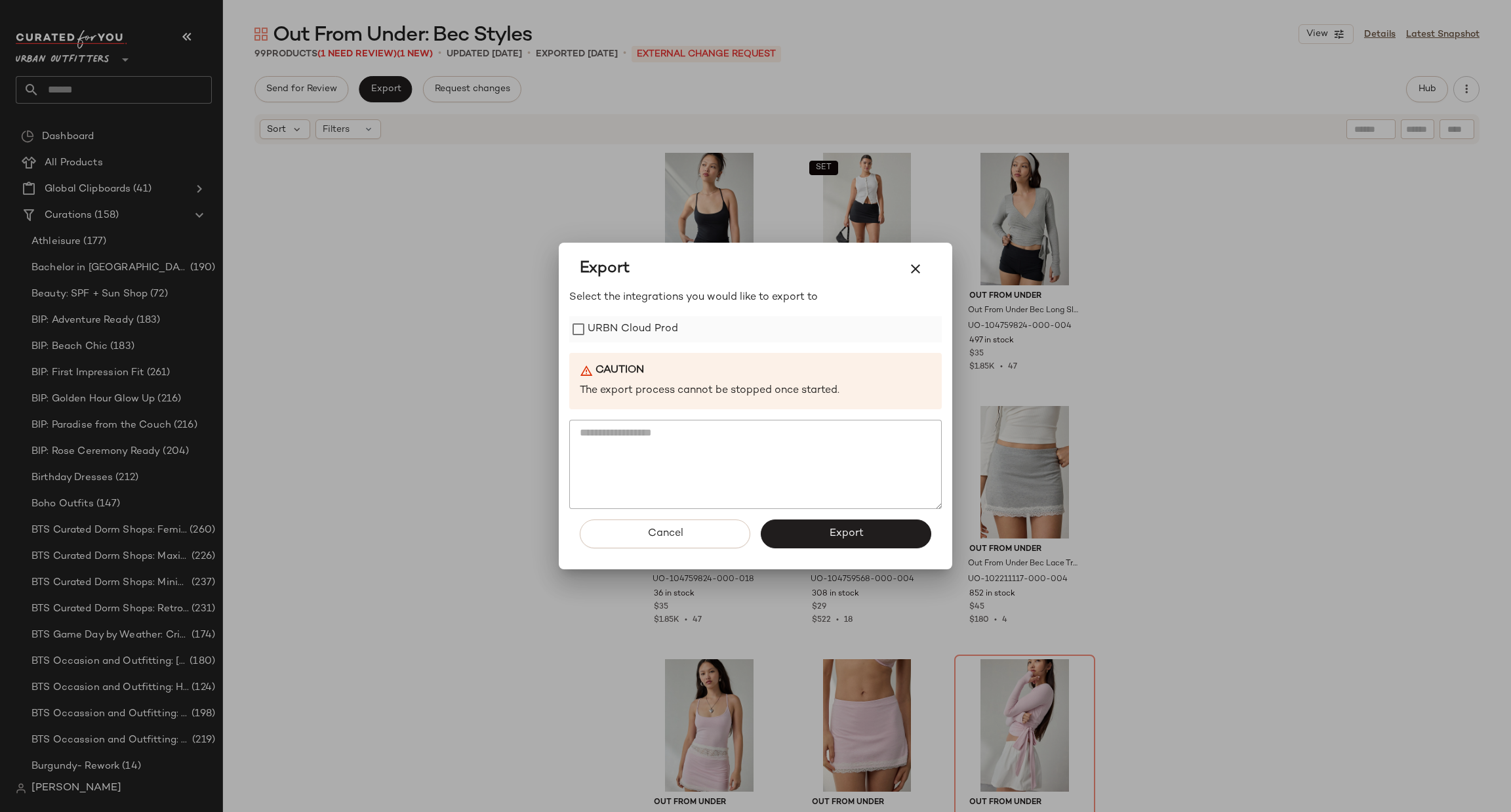
click at [643, 340] on label "URBN Cloud Prod" at bounding box center [632, 329] width 90 height 26
click at [859, 536] on span "Export" at bounding box center [845, 533] width 35 height 12
